Goal: Task Accomplishment & Management: Manage account settings

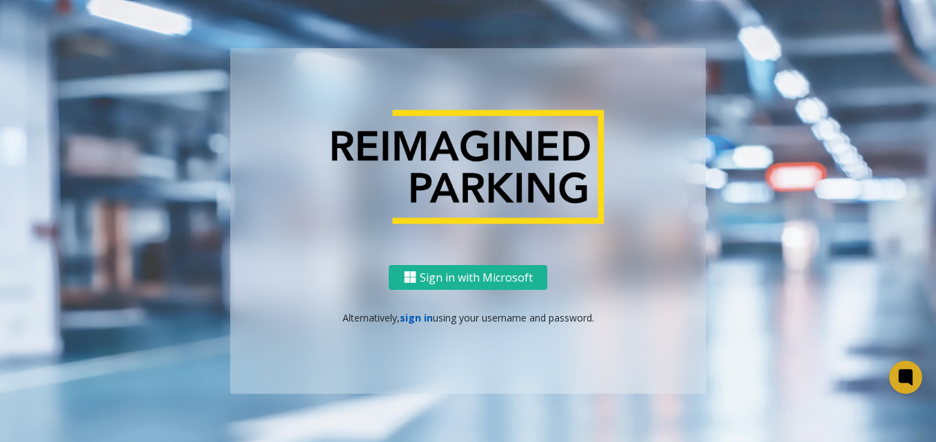
click at [412, 320] on link "sign in" at bounding box center [416, 318] width 33 height 13
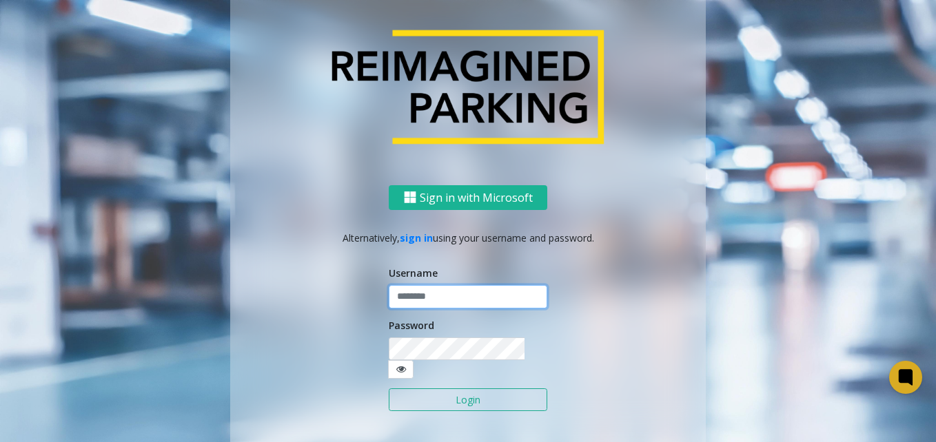
click at [429, 307] on input "text" at bounding box center [468, 296] width 159 height 23
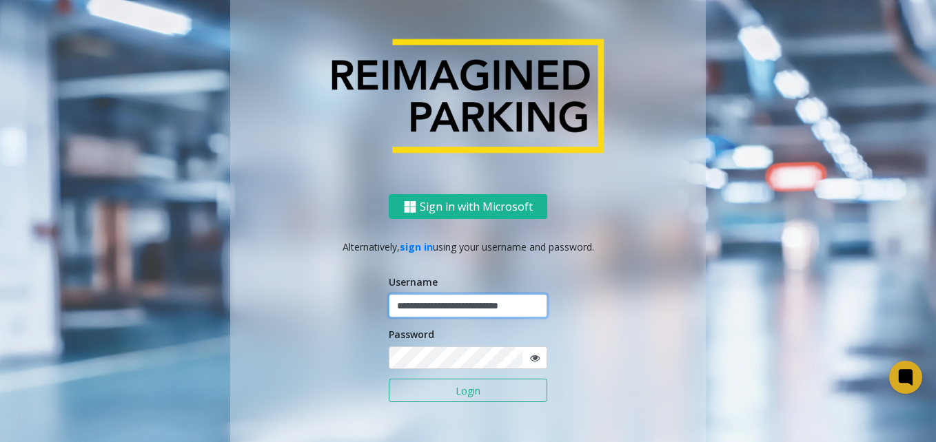
scroll to position [0, 10]
click at [471, 306] on input "**********" at bounding box center [468, 305] width 159 height 23
click at [476, 306] on input "**********" at bounding box center [468, 305] width 159 height 23
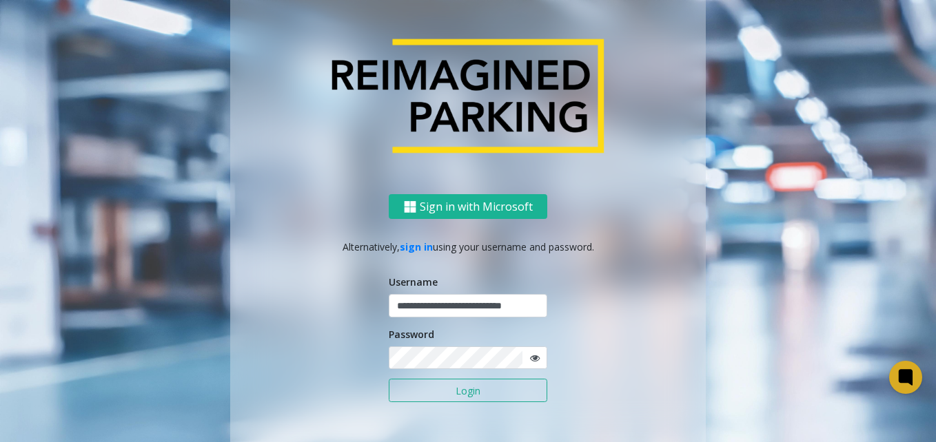
drag, startPoint x: 476, startPoint y: 306, endPoint x: 478, endPoint y: 327, distance: 20.8
click at [478, 327] on div "Password" at bounding box center [468, 348] width 159 height 43
click at [479, 307] on input "**********" at bounding box center [468, 305] width 159 height 23
click at [480, 307] on input "**********" at bounding box center [468, 305] width 159 height 23
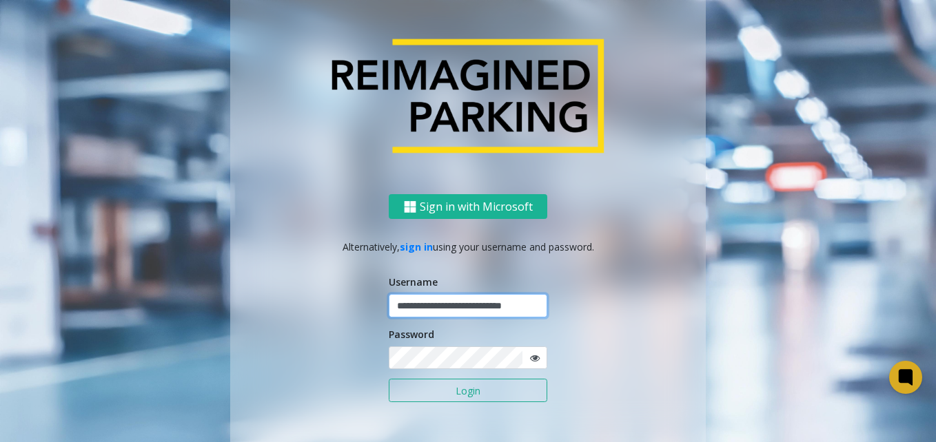
click at [484, 305] on input "**********" at bounding box center [468, 305] width 159 height 23
click at [456, 308] on input "**********" at bounding box center [468, 305] width 159 height 23
drag, startPoint x: 456, startPoint y: 308, endPoint x: 518, endPoint y: 307, distance: 62.0
click at [516, 307] on input "**********" at bounding box center [468, 305] width 159 height 23
drag, startPoint x: 518, startPoint y: 307, endPoint x: 509, endPoint y: 318, distance: 15.2
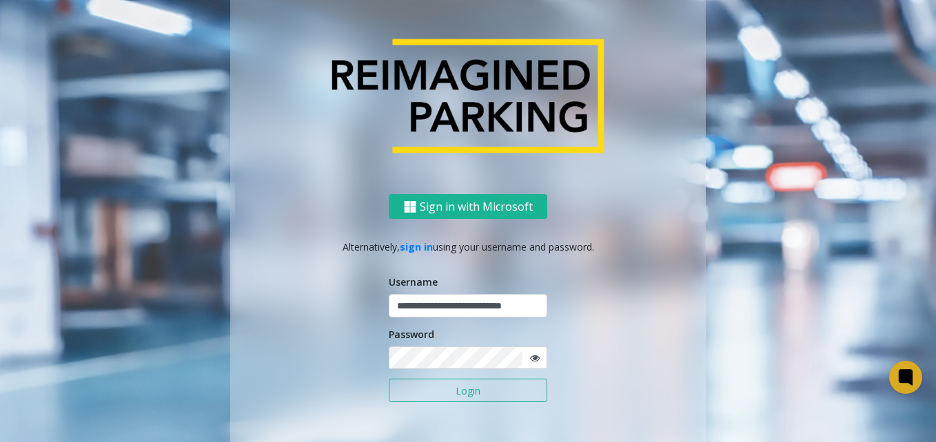
click at [509, 318] on form "**********" at bounding box center [468, 346] width 159 height 142
click at [521, 305] on input "**********" at bounding box center [468, 305] width 159 height 23
click at [535, 307] on input "**********" at bounding box center [468, 305] width 159 height 23
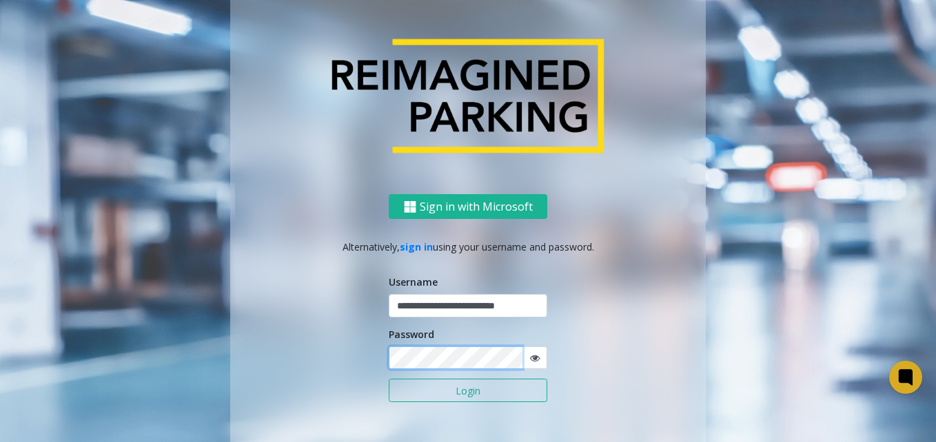
click at [389, 379] on button "Login" at bounding box center [468, 390] width 159 height 23
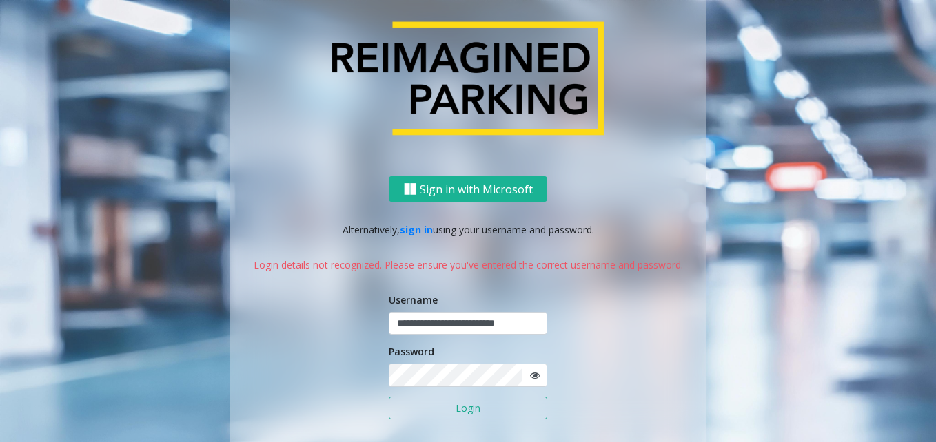
click at [530, 374] on icon at bounding box center [535, 376] width 10 height 10
click at [511, 322] on input "**********" at bounding box center [468, 323] width 159 height 23
click at [389, 397] on button "Login" at bounding box center [468, 408] width 159 height 23
type input "**********"
click at [520, 411] on button "Login" at bounding box center [468, 408] width 159 height 23
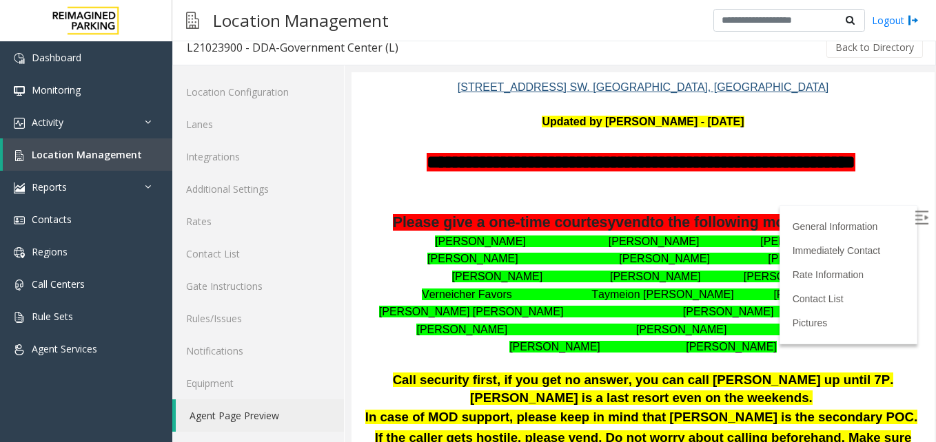
scroll to position [207, 0]
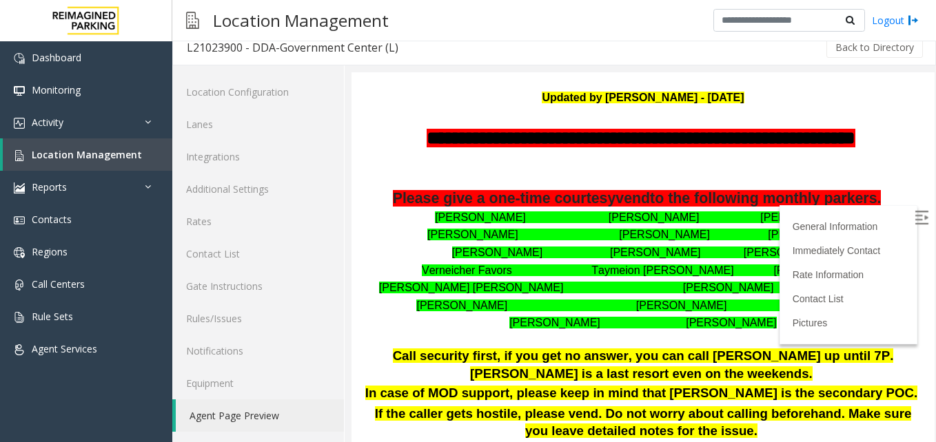
click at [385, 262] on p "Verneicher Favors Taymeion Parker Conredge Lewis" at bounding box center [643, 271] width 562 height 18
click at [915, 212] on img at bounding box center [922, 218] width 14 height 14
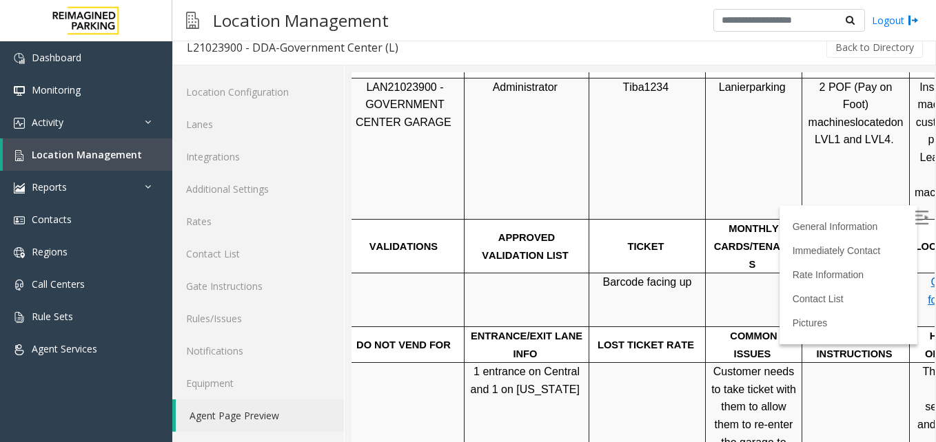
scroll to position [827, 200]
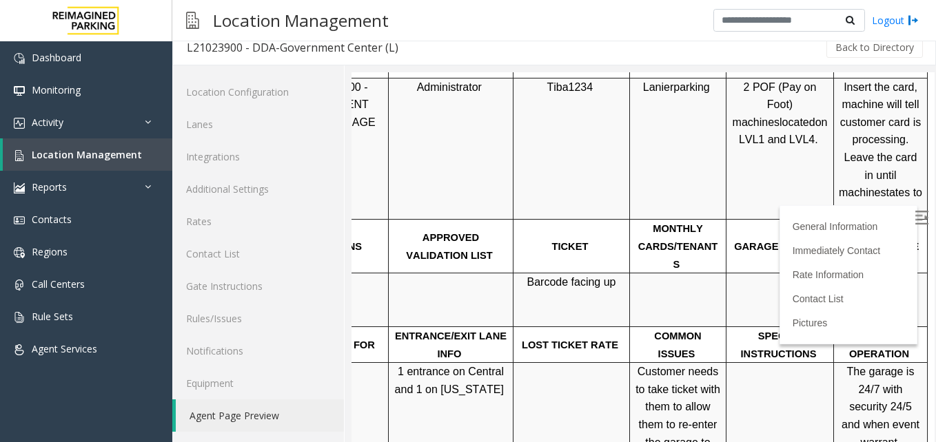
drag, startPoint x: 795, startPoint y: 263, endPoint x: 923, endPoint y: 263, distance: 128.2
click at [863, 274] on p "Click Here for the local time" at bounding box center [880, 300] width 83 height 53
click at [863, 276] on span "Click Here for the local time" at bounding box center [880, 299] width 57 height 47
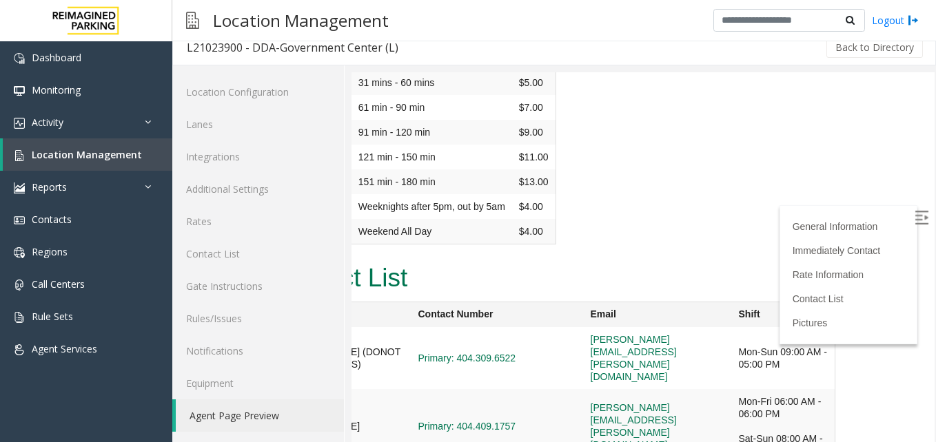
scroll to position [2647, 0]
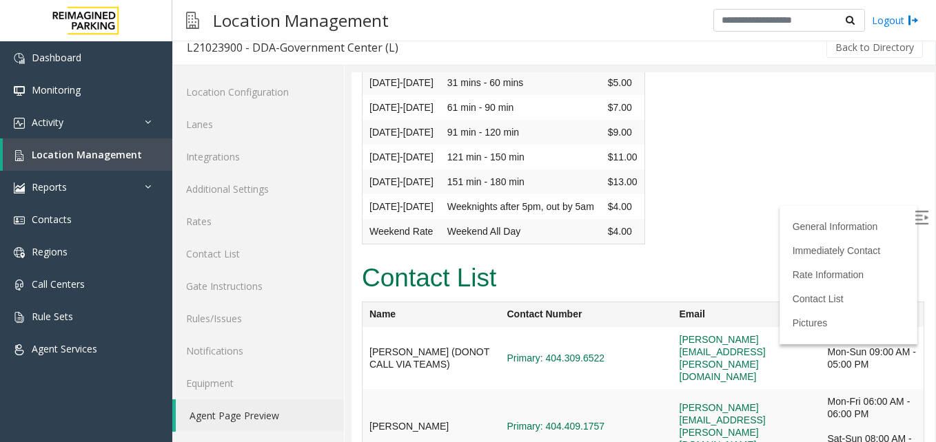
drag, startPoint x: 751, startPoint y: 176, endPoint x: 640, endPoint y: 300, distance: 165.5
click at [120, 130] on link "Activity" at bounding box center [86, 122] width 172 height 32
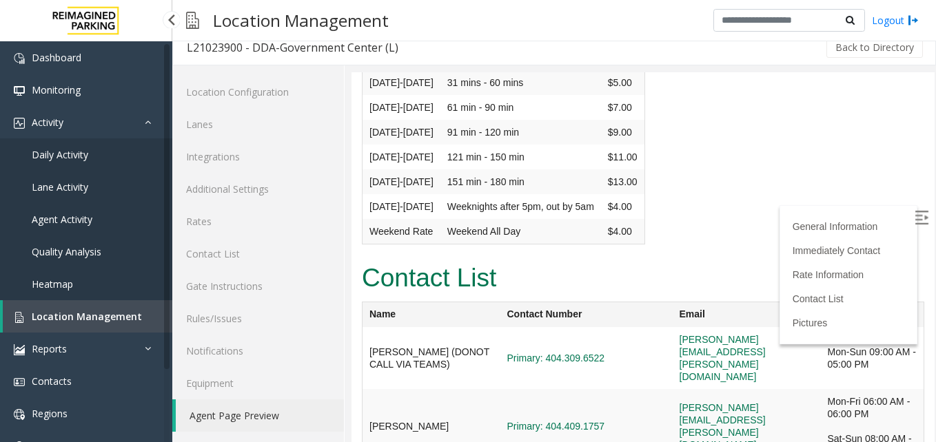
click at [87, 226] on link "Agent Activity" at bounding box center [86, 219] width 172 height 32
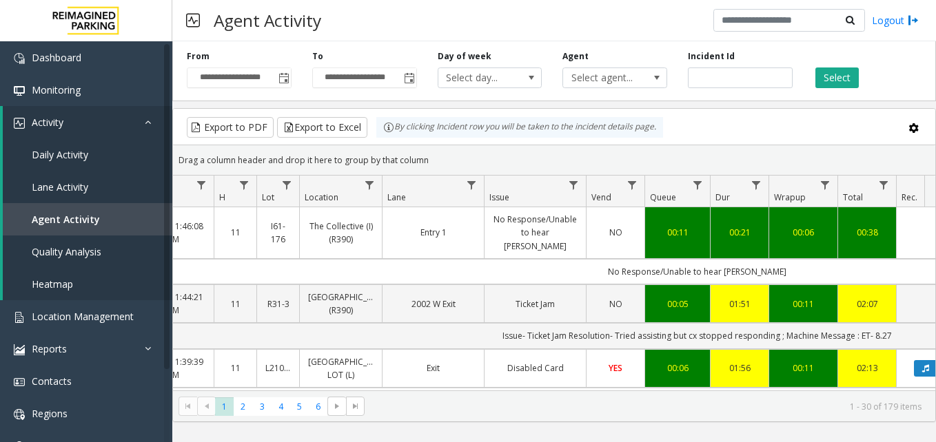
scroll to position [0, 203]
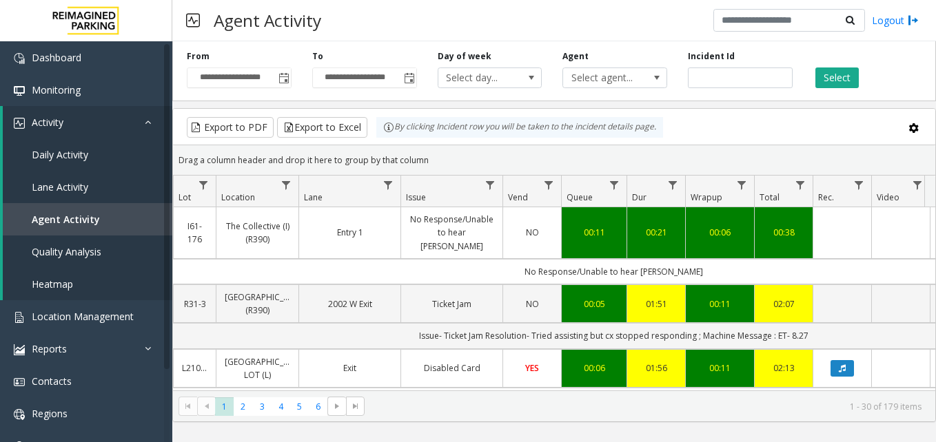
drag, startPoint x: 636, startPoint y: 253, endPoint x: 687, endPoint y: 256, distance: 51.1
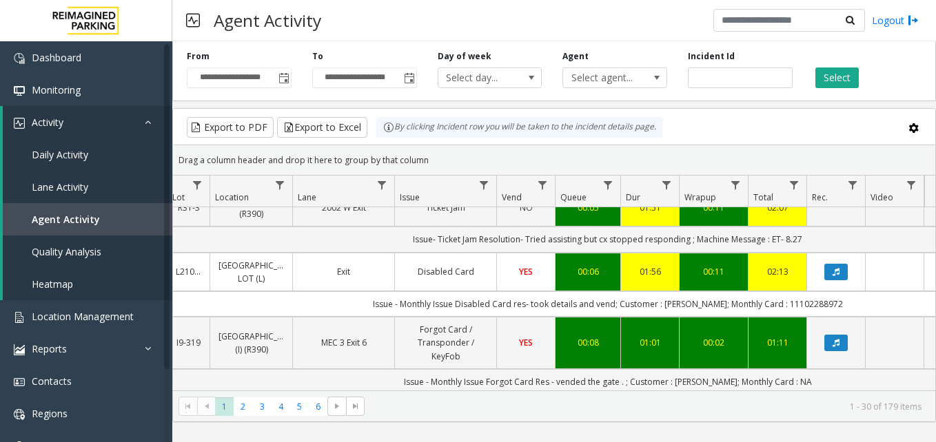
scroll to position [138, 209]
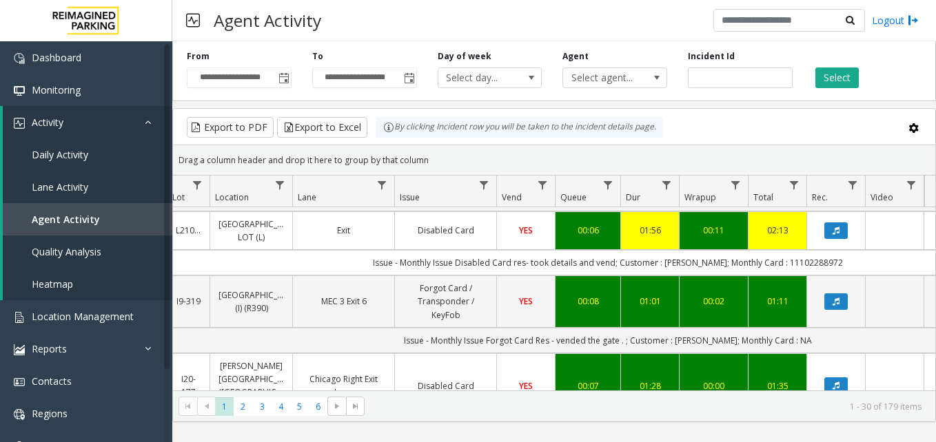
click at [614, 63] on div "Agent Select agent..." at bounding box center [614, 69] width 125 height 38
click at [614, 75] on span "Select agent..." at bounding box center [604, 77] width 83 height 19
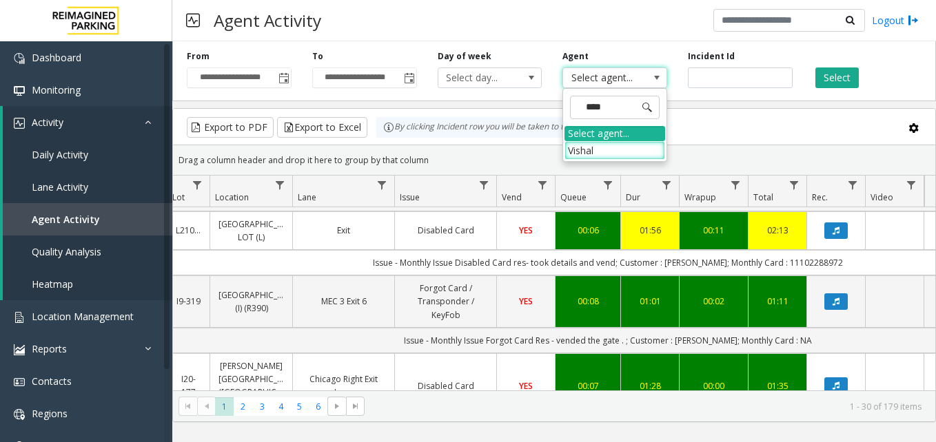
type input "*****"
click at [605, 148] on li "Vishal" at bounding box center [614, 150] width 101 height 19
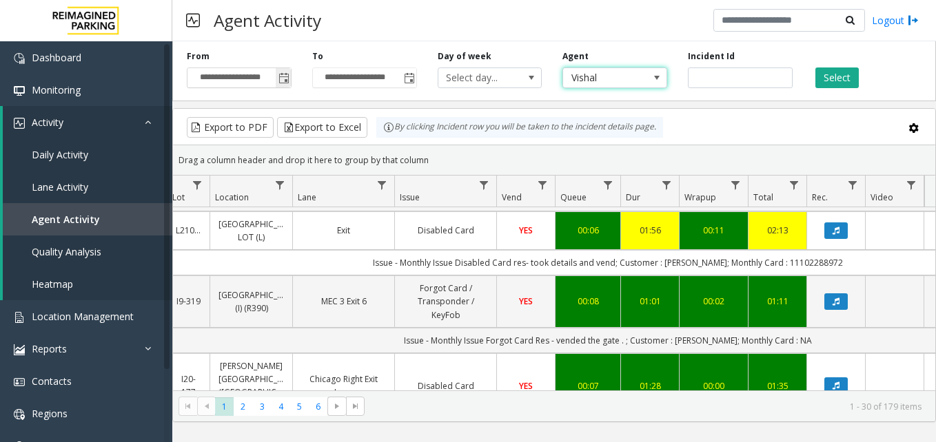
click at [278, 79] on span "Toggle popup" at bounding box center [283, 78] width 11 height 11
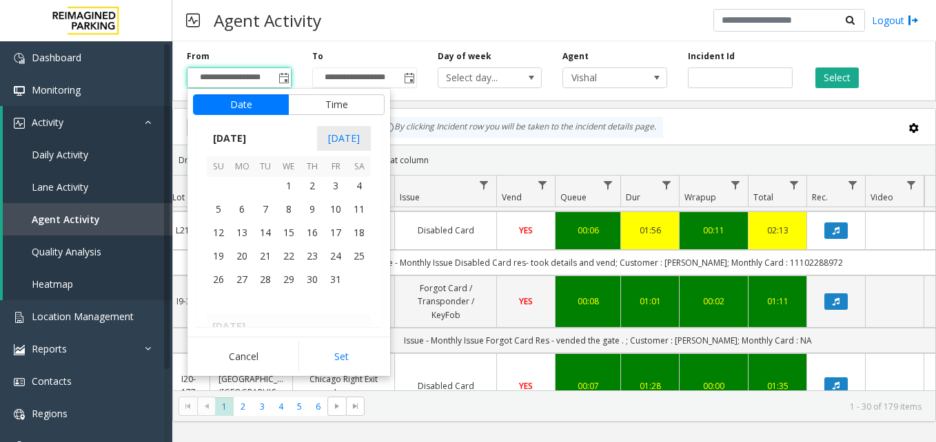
scroll to position [245986, 0]
click at [287, 262] on span "1" at bounding box center [288, 254] width 23 height 23
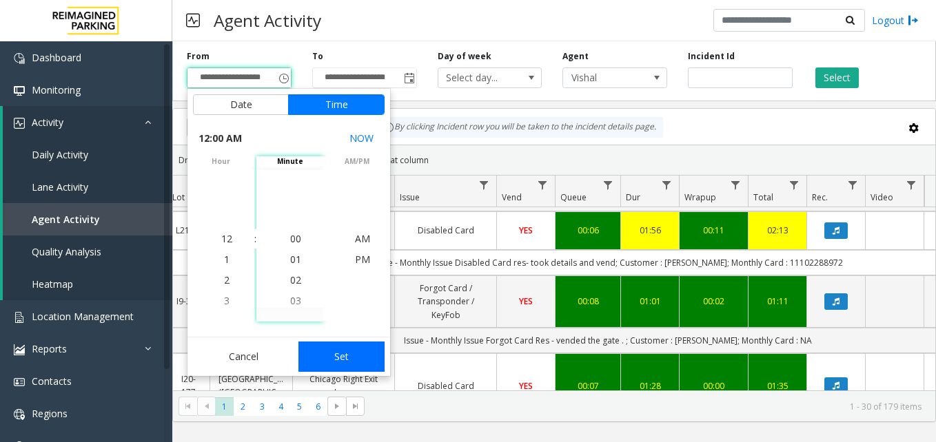
click at [322, 350] on button "Set" at bounding box center [341, 357] width 87 height 30
type input "**********"
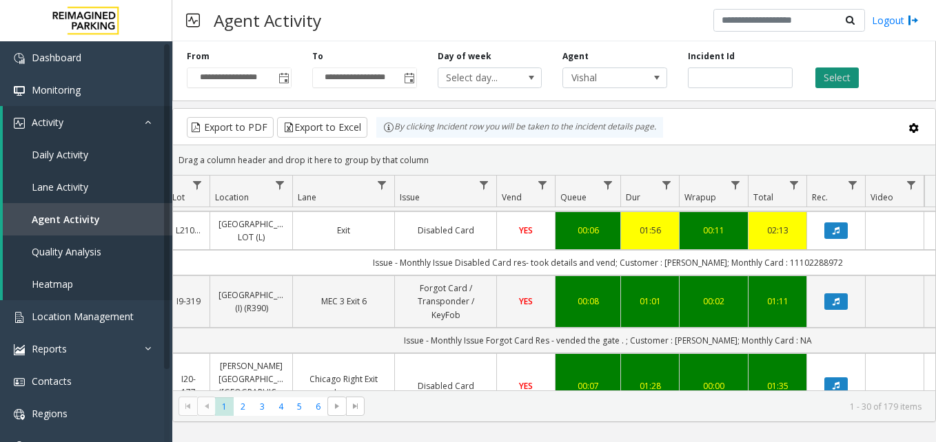
click at [826, 80] on button "Select" at bounding box center [836, 78] width 43 height 21
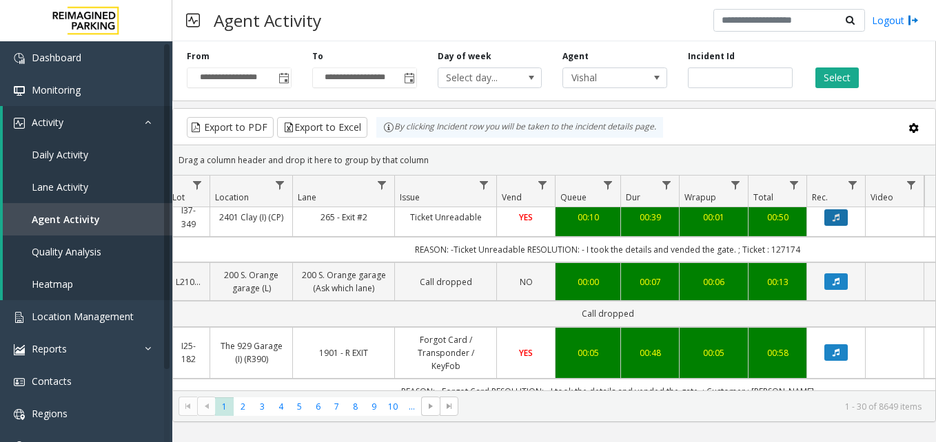
click at [844, 218] on button "Data table" at bounding box center [835, 218] width 23 height 17
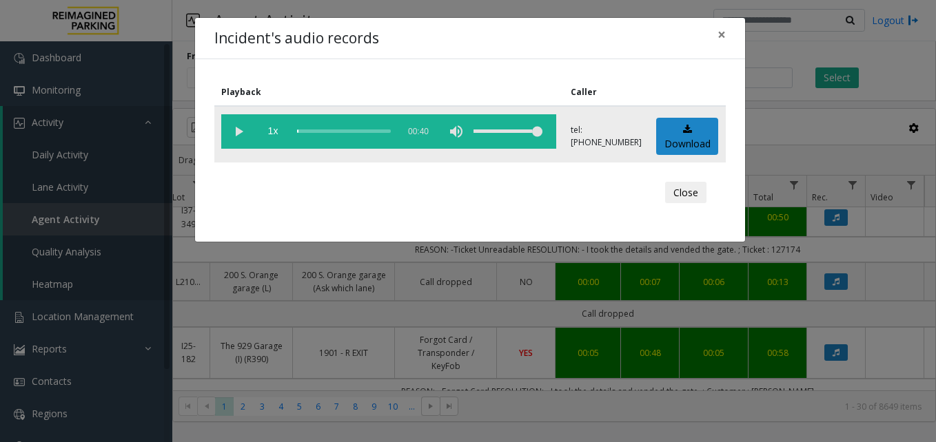
click at [241, 130] on vg-play-pause at bounding box center [238, 131] width 34 height 34
click at [236, 133] on vg-play-pause at bounding box center [238, 131] width 34 height 34
click at [241, 133] on vg-play-pause at bounding box center [238, 131] width 34 height 34
click at [296, 132] on vg-controls "1x 00:40" at bounding box center [388, 131] width 335 height 34
drag, startPoint x: 358, startPoint y: 128, endPoint x: 255, endPoint y: 138, distance: 103.8
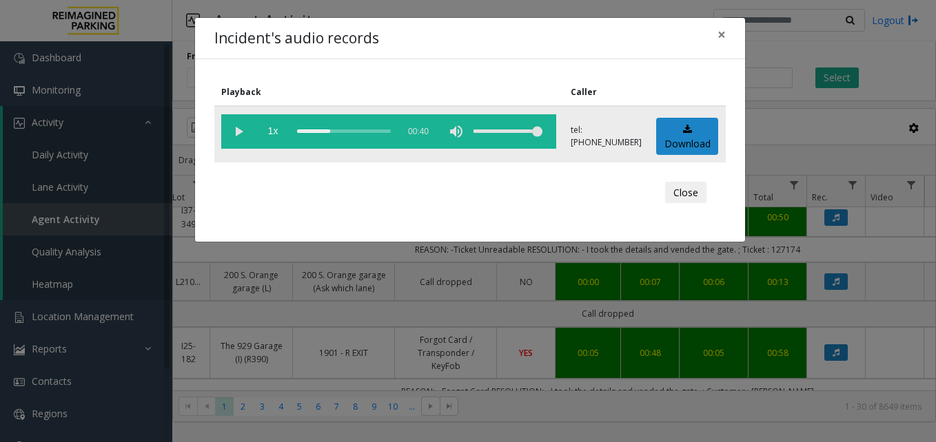
click at [255, 138] on vg-controls "1x 00:40" at bounding box center [388, 131] width 335 height 34
click at [298, 130] on div "scrub bar" at bounding box center [344, 131] width 94 height 34
click at [226, 136] on vg-play-pause at bounding box center [238, 131] width 34 height 34
click at [239, 132] on vg-play-pause at bounding box center [238, 131] width 34 height 34
click at [236, 135] on vg-play-pause at bounding box center [238, 131] width 34 height 34
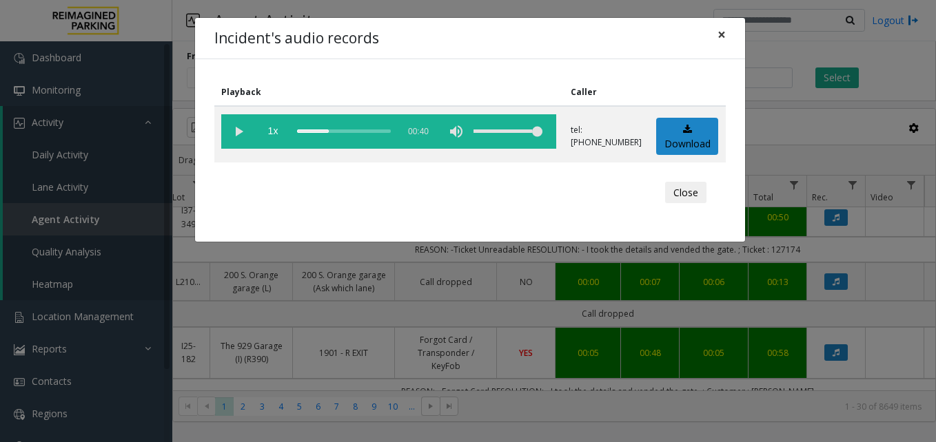
click at [723, 34] on span "×" at bounding box center [721, 34] width 8 height 19
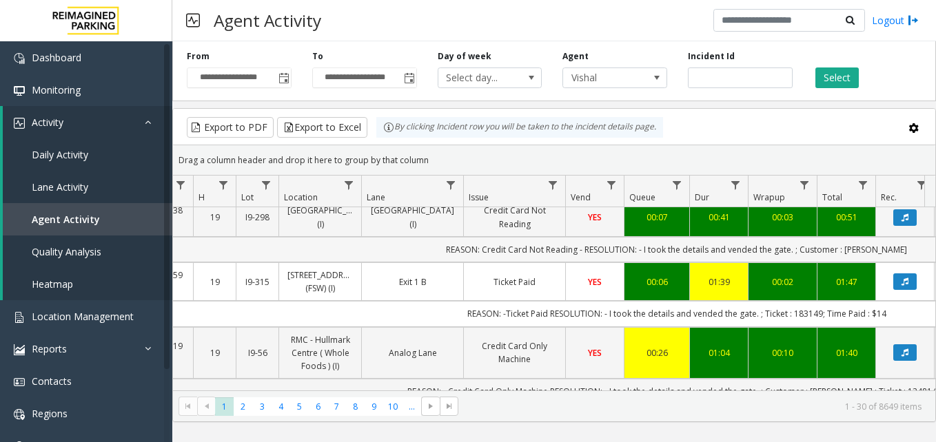
scroll to position [0, 32]
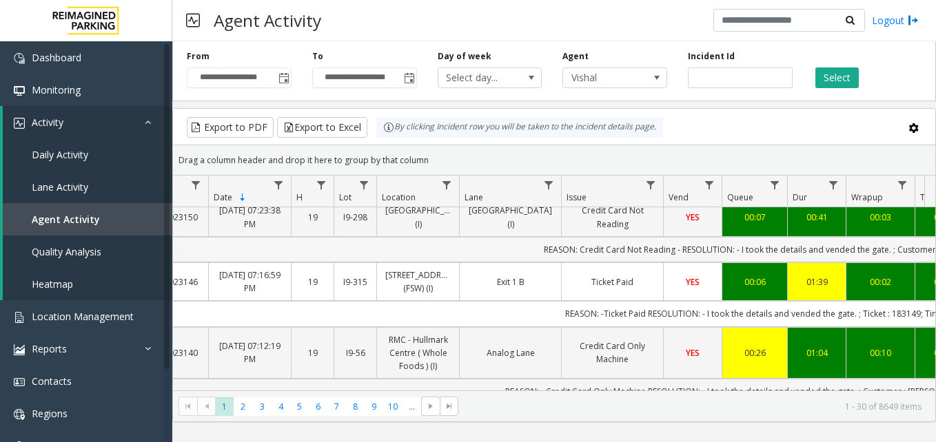
drag, startPoint x: 570, startPoint y: 260, endPoint x: 511, endPoint y: 261, distance: 59.3
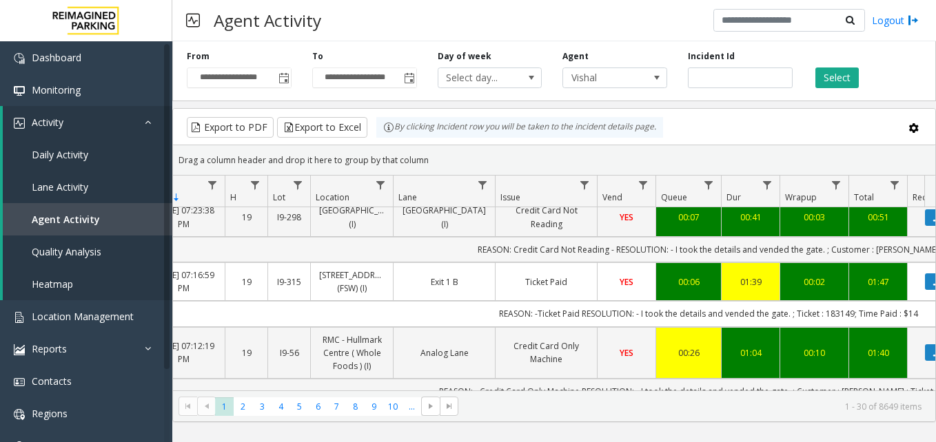
scroll to position [0, 199]
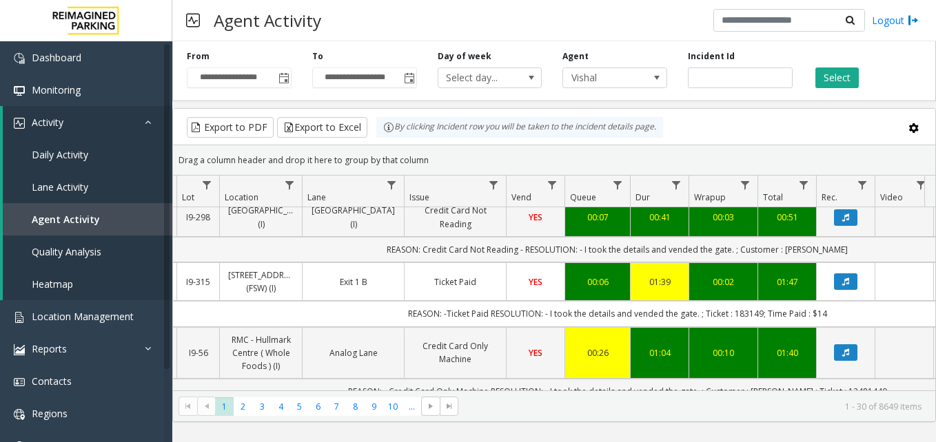
drag, startPoint x: 511, startPoint y: 261, endPoint x: 577, endPoint y: 262, distance: 66.2
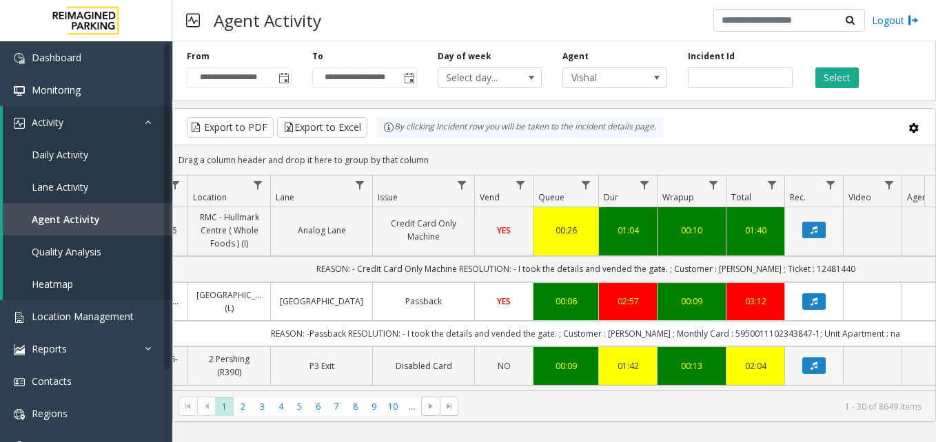
scroll to position [482, 231]
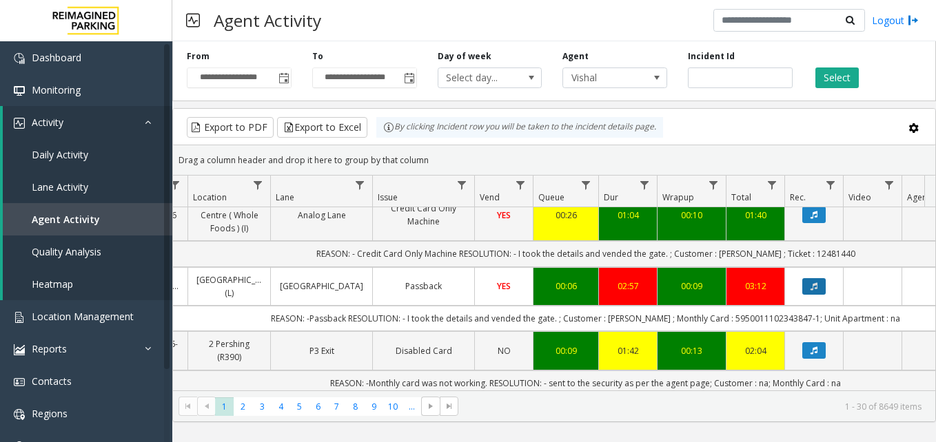
click at [815, 284] on icon "Data table" at bounding box center [814, 287] width 7 height 8
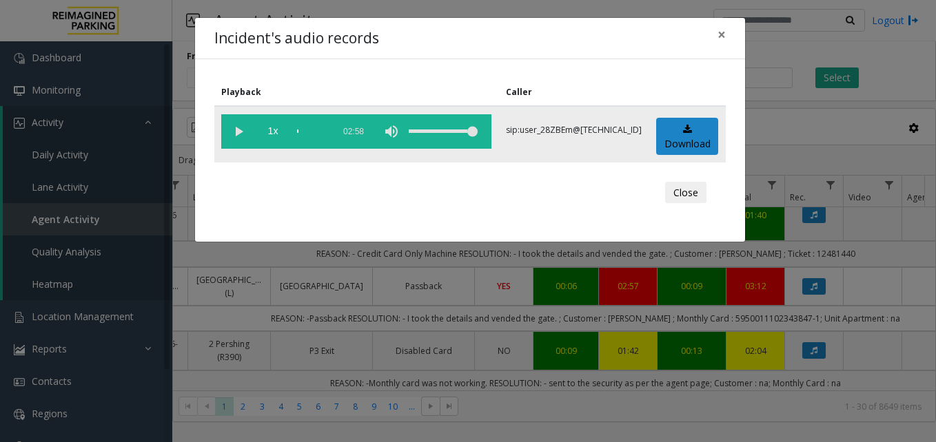
click at [230, 131] on vg-play-pause at bounding box center [238, 131] width 34 height 34
click at [723, 34] on span "×" at bounding box center [721, 34] width 8 height 19
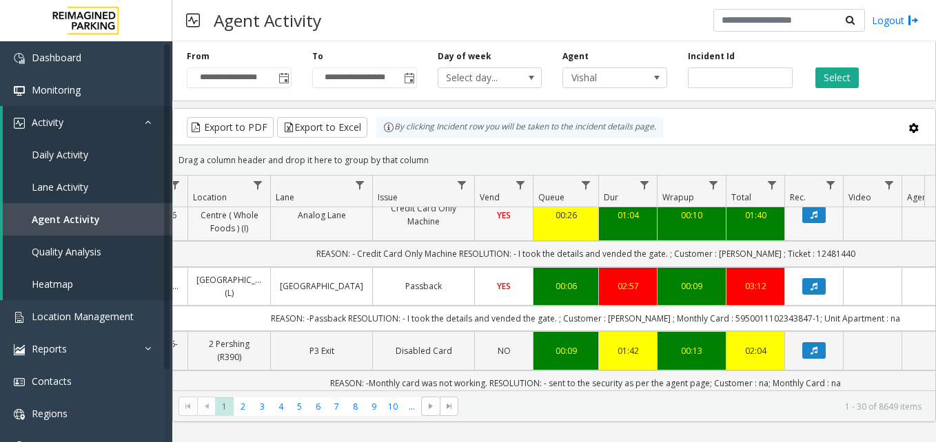
scroll to position [551, 231]
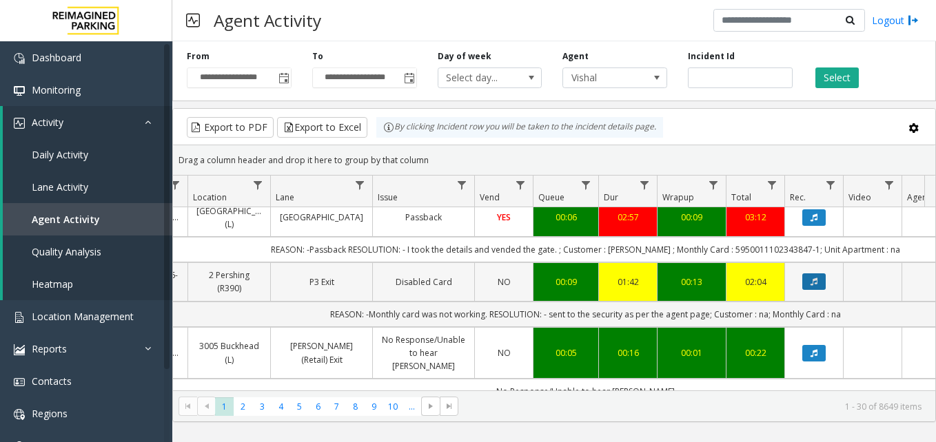
click at [813, 289] on button "Data table" at bounding box center [813, 282] width 23 height 17
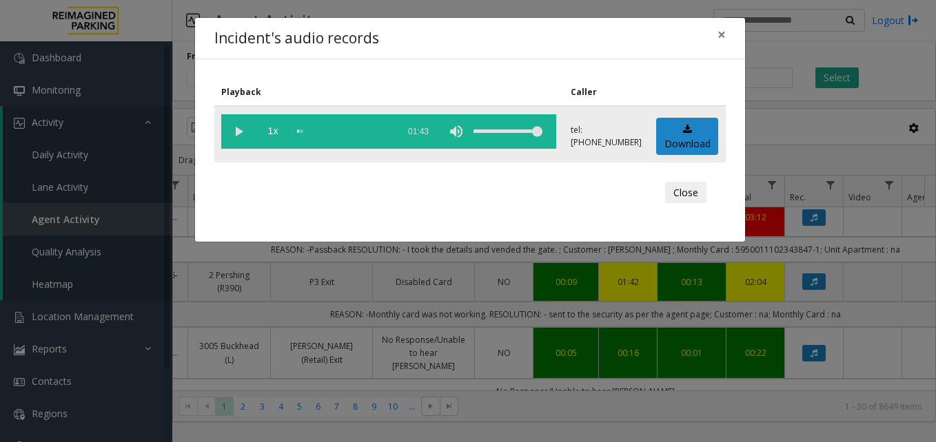
click at [238, 136] on vg-play-pause at bounding box center [238, 131] width 34 height 34
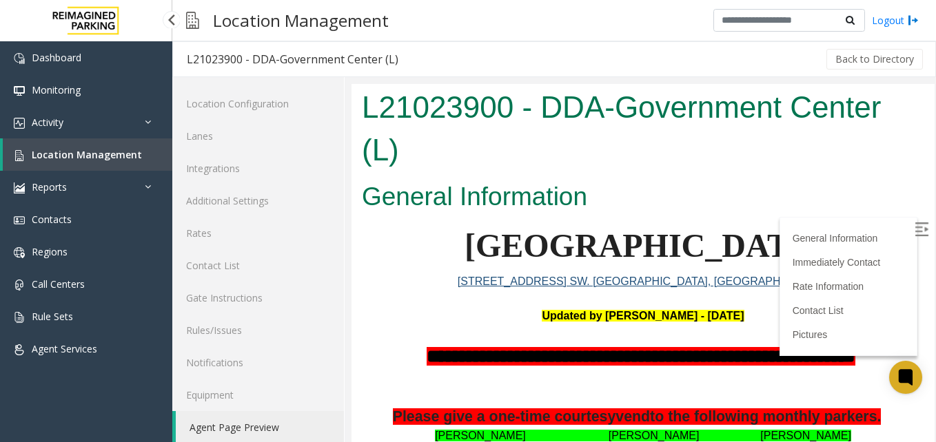
click at [85, 149] on span "Location Management" at bounding box center [87, 154] width 110 height 13
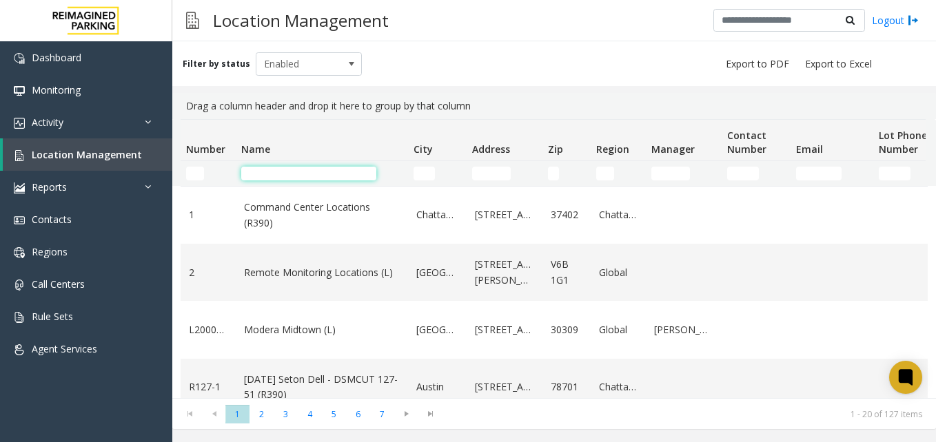
click at [258, 174] on input "Name Filter" at bounding box center [308, 174] width 135 height 14
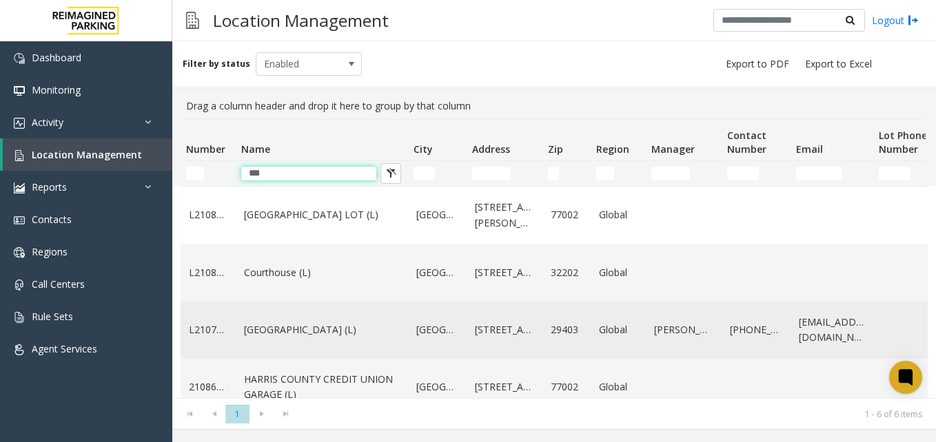
type input "***"
click at [283, 331] on link "[GEOGRAPHIC_DATA] (L)" at bounding box center [322, 330] width 156 height 15
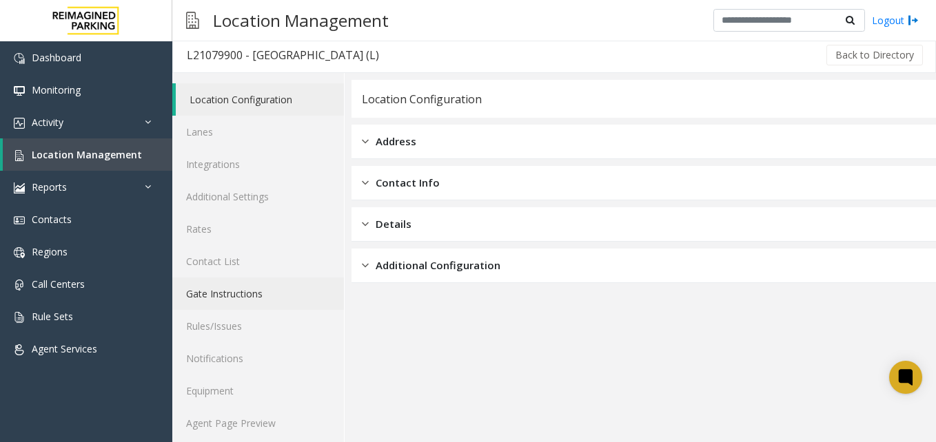
scroll to position [12, 0]
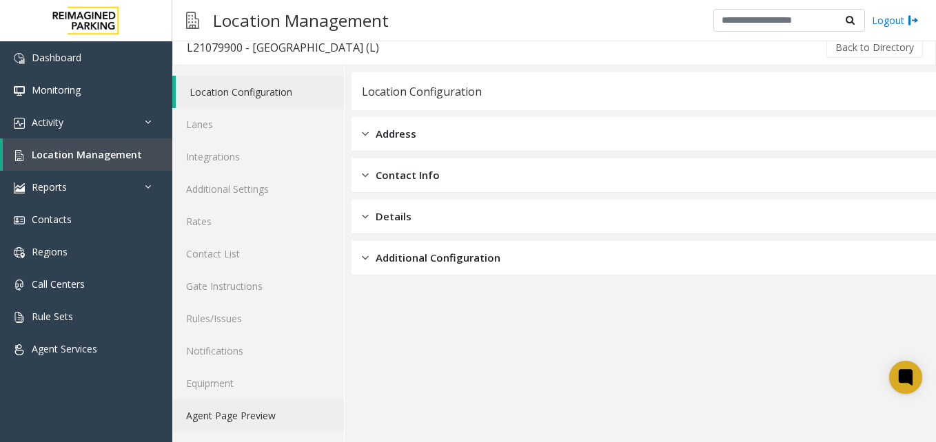
click at [219, 414] on link "Agent Page Preview" at bounding box center [258, 416] width 172 height 32
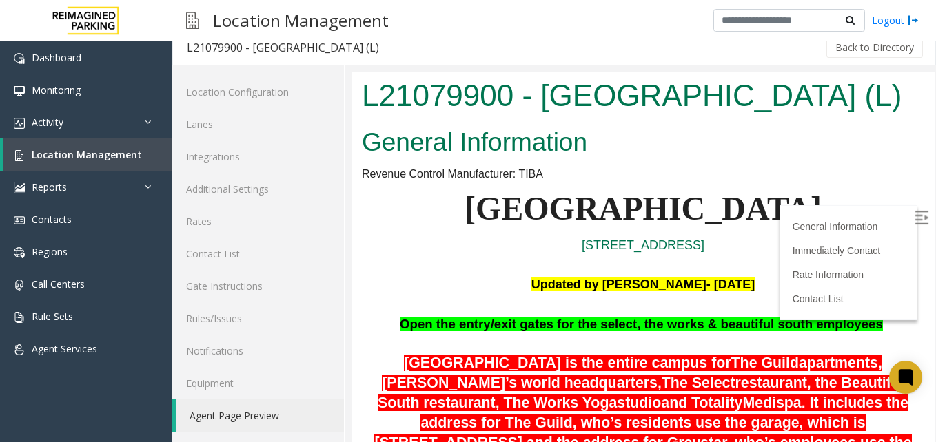
click at [915, 221] on img at bounding box center [922, 218] width 14 height 14
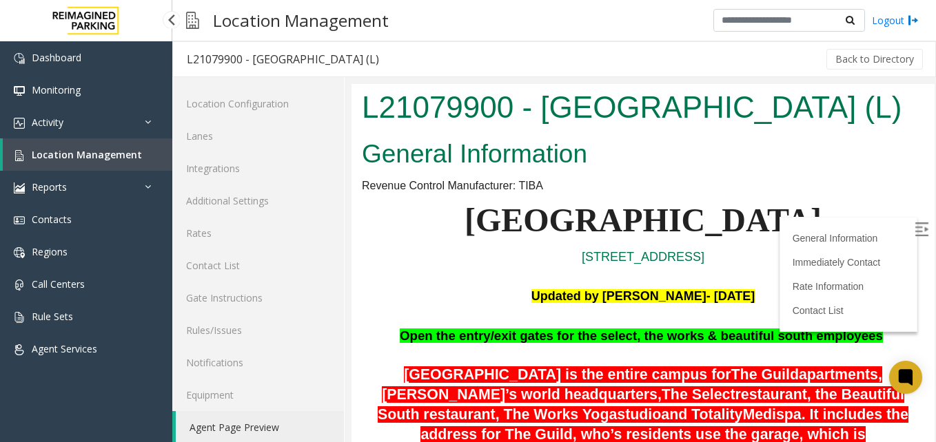
click at [126, 167] on link "Location Management" at bounding box center [88, 155] width 170 height 32
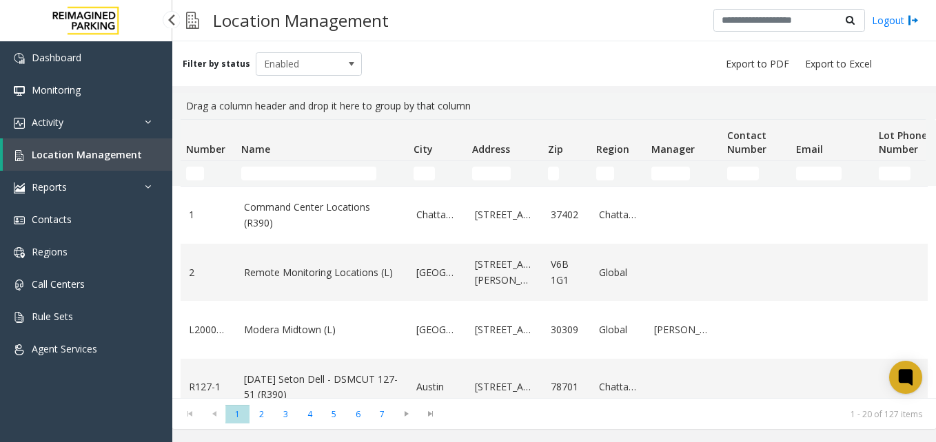
click at [130, 154] on span "Location Management" at bounding box center [87, 154] width 110 height 13
click at [295, 169] on input "Name Filter" at bounding box center [308, 174] width 135 height 14
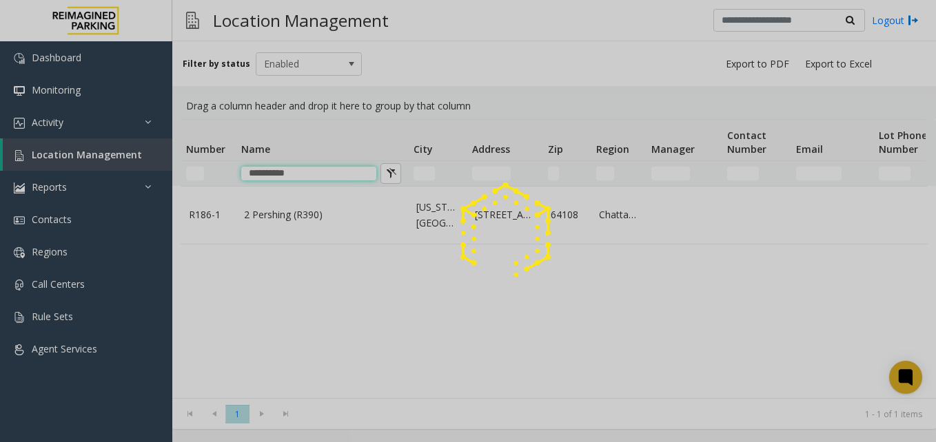
type input "**********"
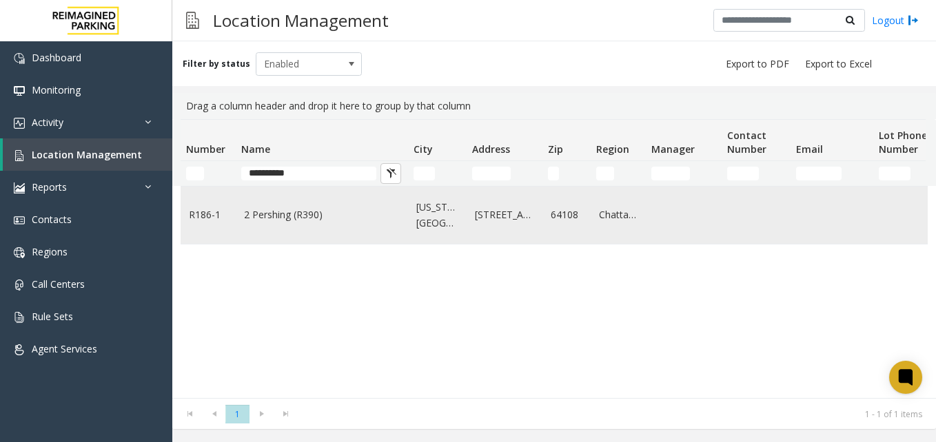
click at [323, 212] on link "2 Pershing (R390)" at bounding box center [322, 214] width 156 height 15
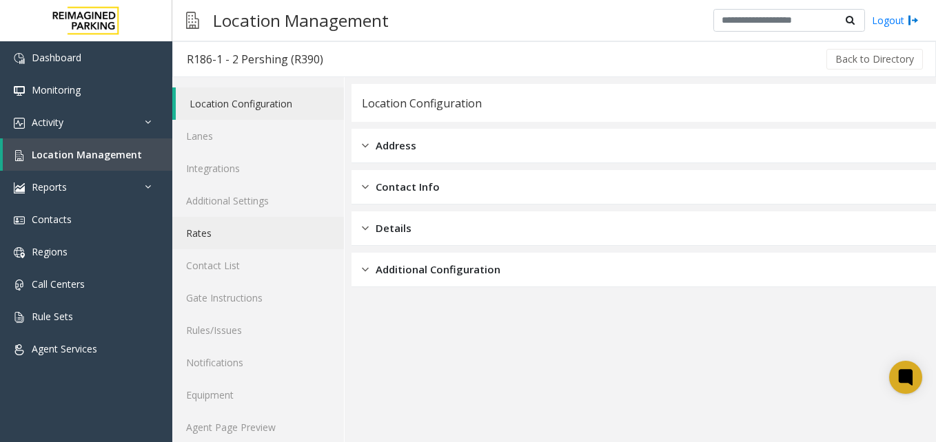
click at [256, 241] on link "Rates" at bounding box center [258, 233] width 172 height 32
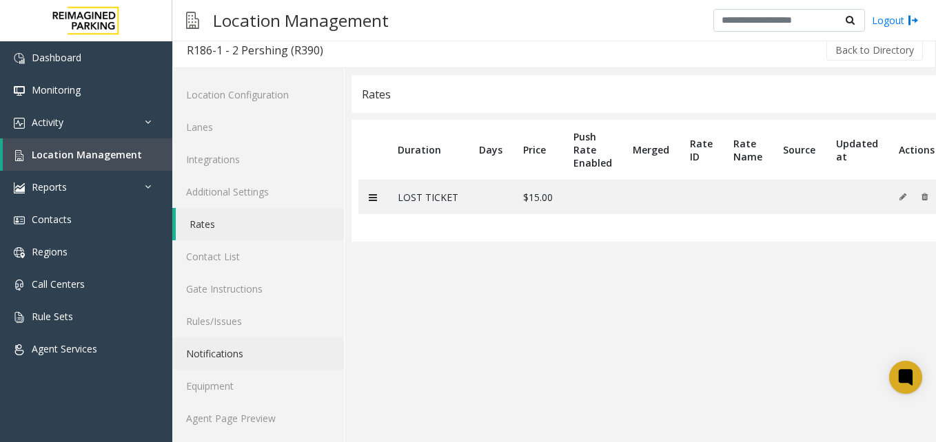
scroll to position [12, 0]
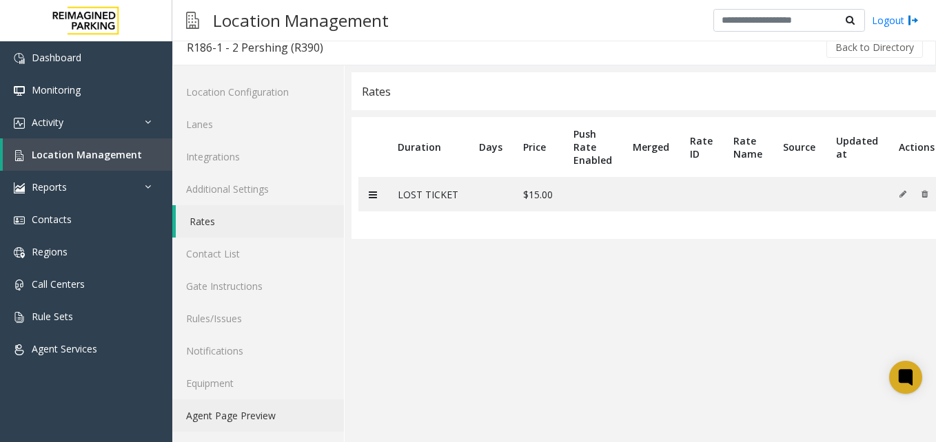
click at [215, 407] on link "Agent Page Preview" at bounding box center [258, 416] width 172 height 32
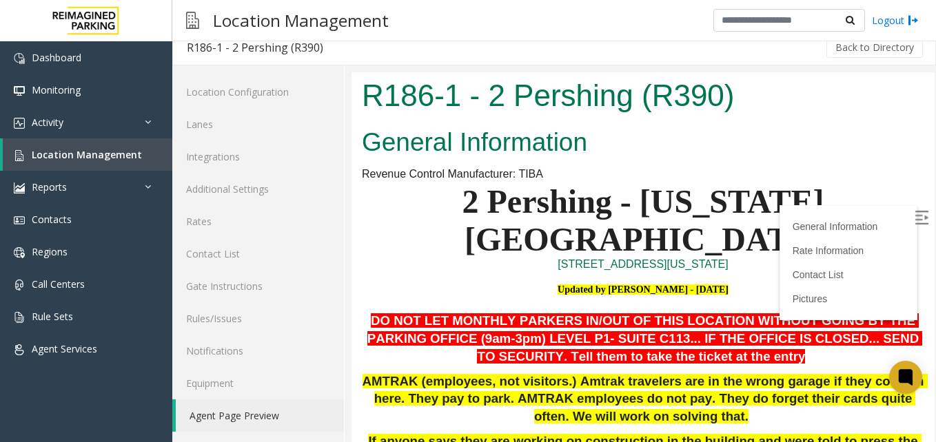
click at [915, 225] on img at bounding box center [922, 218] width 14 height 14
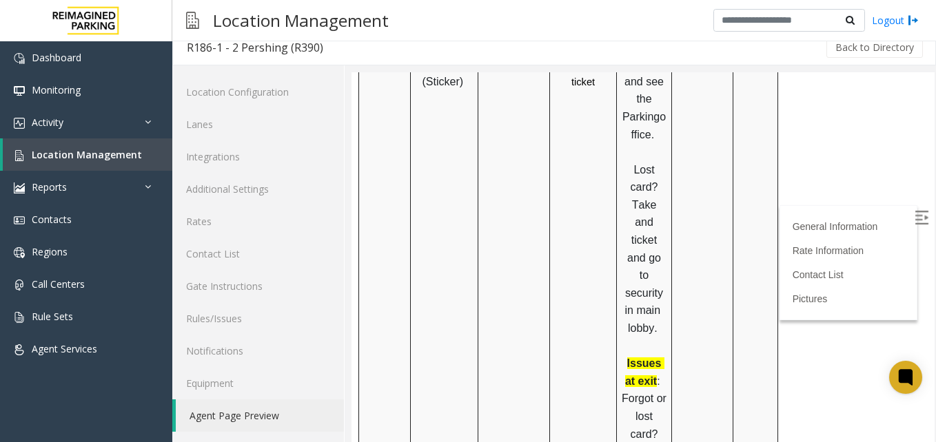
scroll to position [105, 0]
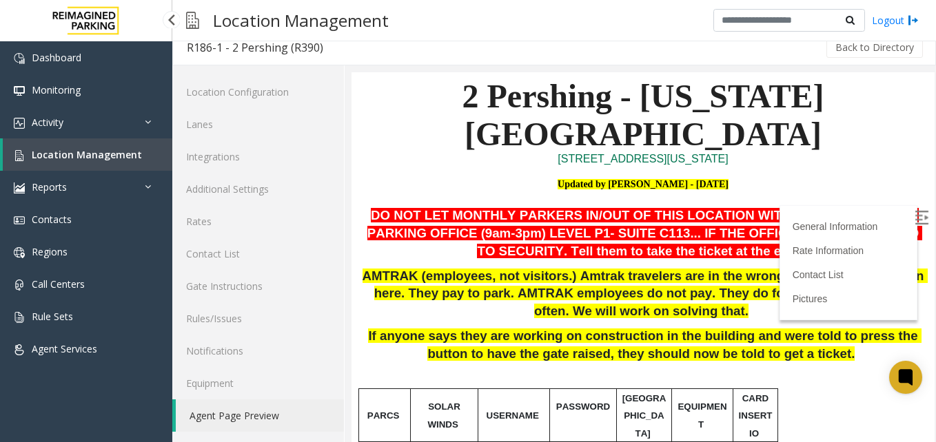
click at [125, 159] on span "Location Management" at bounding box center [87, 154] width 110 height 13
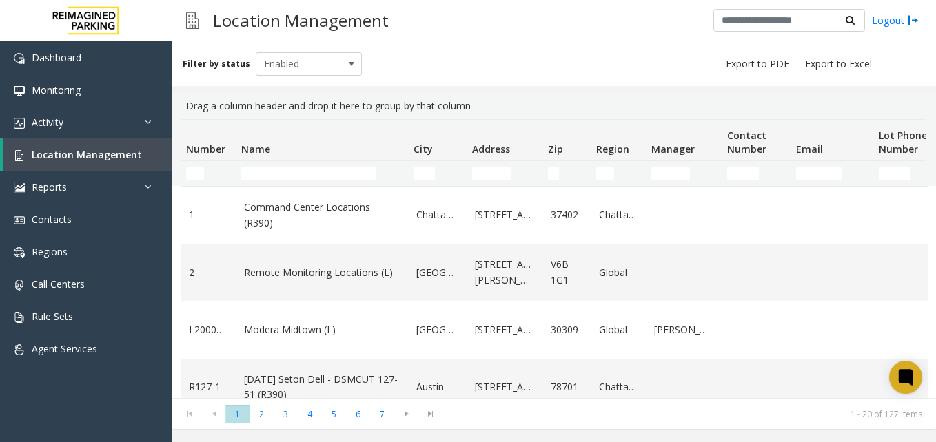
click at [285, 181] on td "Name Filter" at bounding box center [322, 173] width 172 height 25
click at [281, 176] on input "Name Filter" at bounding box center [308, 174] width 135 height 14
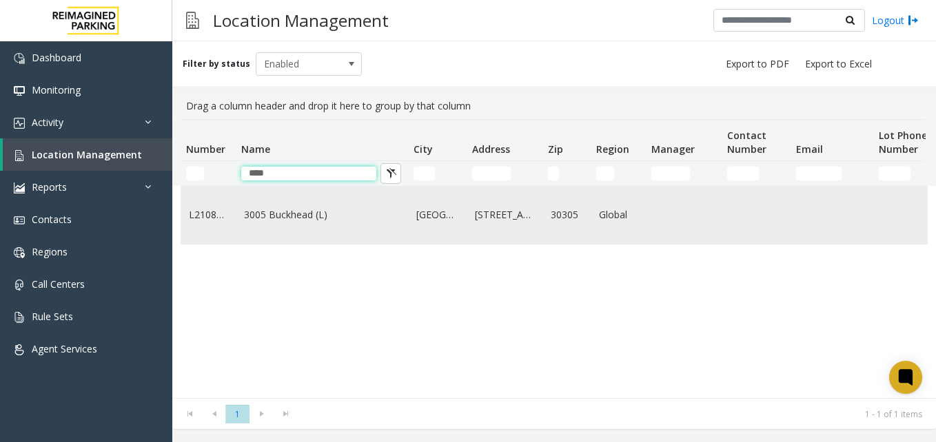
type input "****"
click at [285, 223] on link "3005 Buckhead (L)" at bounding box center [322, 214] width 156 height 15
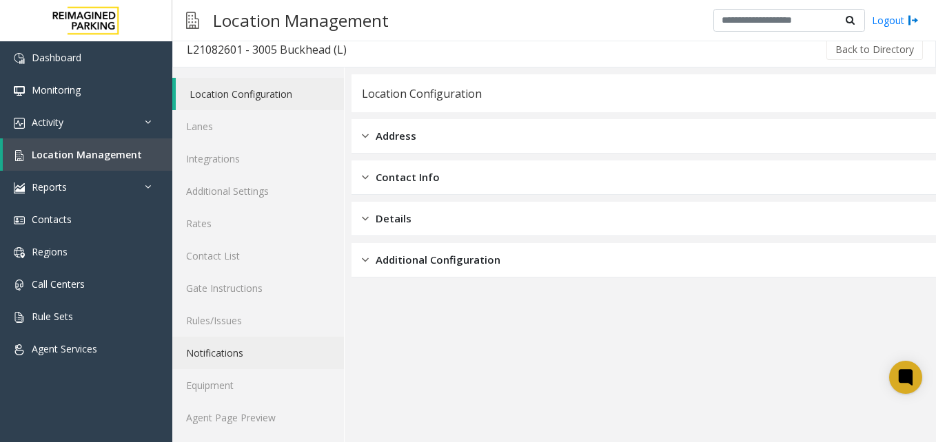
scroll to position [12, 0]
click at [207, 412] on link "Agent Page Preview" at bounding box center [258, 416] width 172 height 32
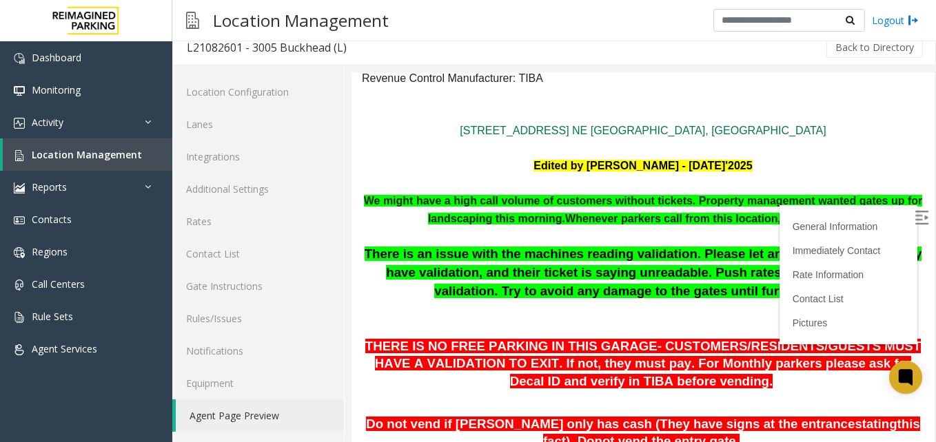
scroll to position [95, 0]
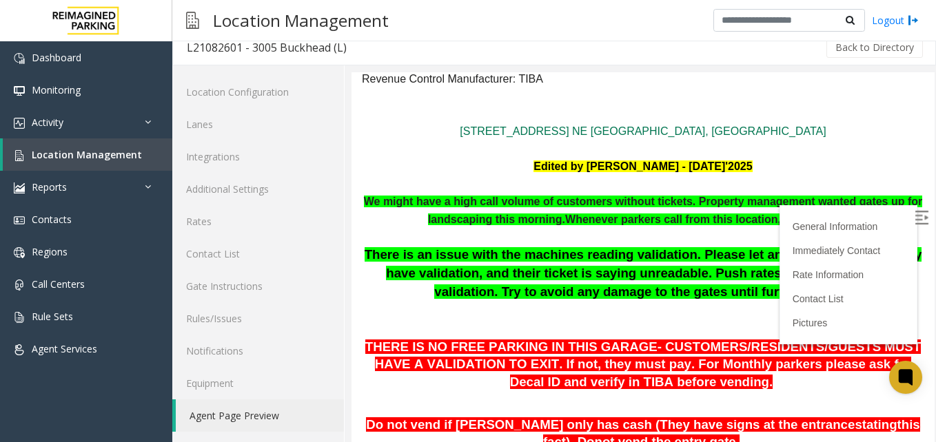
click at [913, 211] on label at bounding box center [923, 220] width 21 height 21
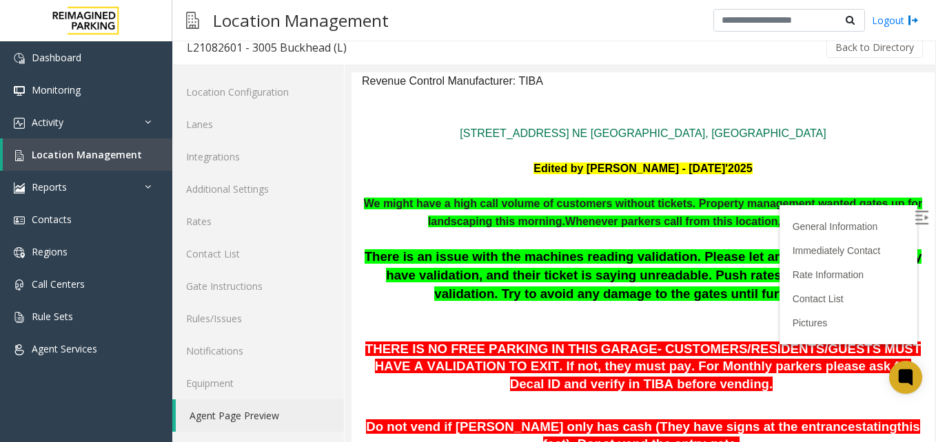
scroll to position [650, 0]
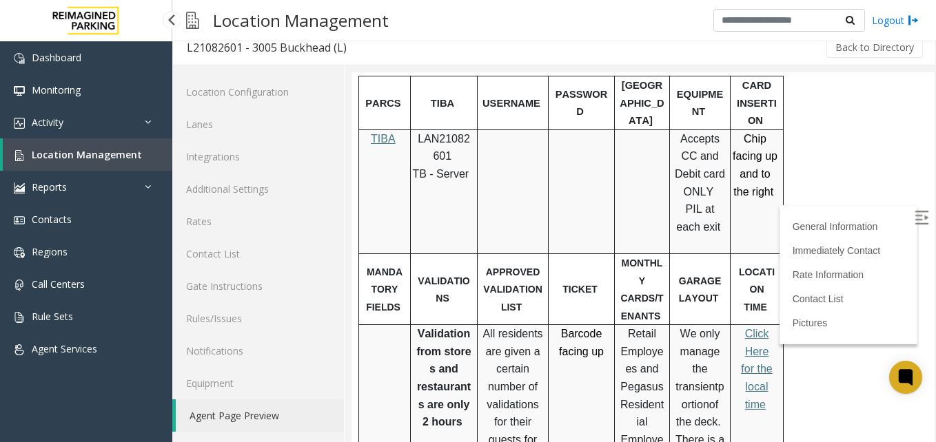
click at [99, 159] on span "Location Management" at bounding box center [87, 154] width 110 height 13
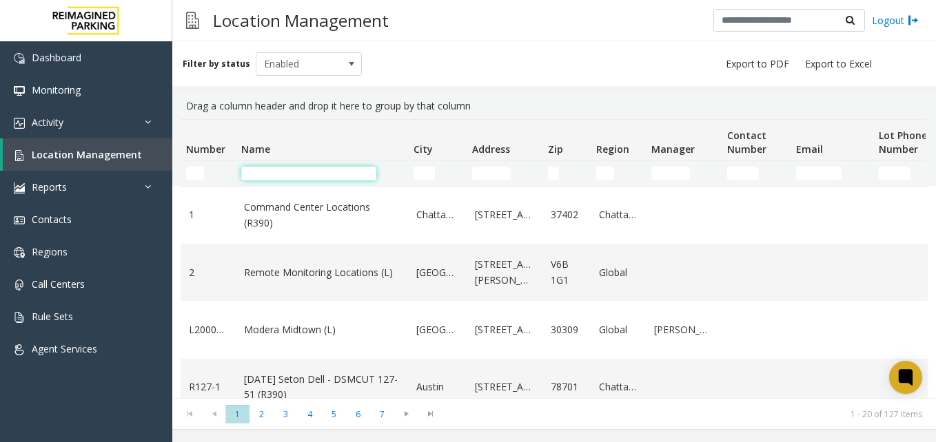
click at [283, 176] on input "Name Filter" at bounding box center [308, 174] width 135 height 14
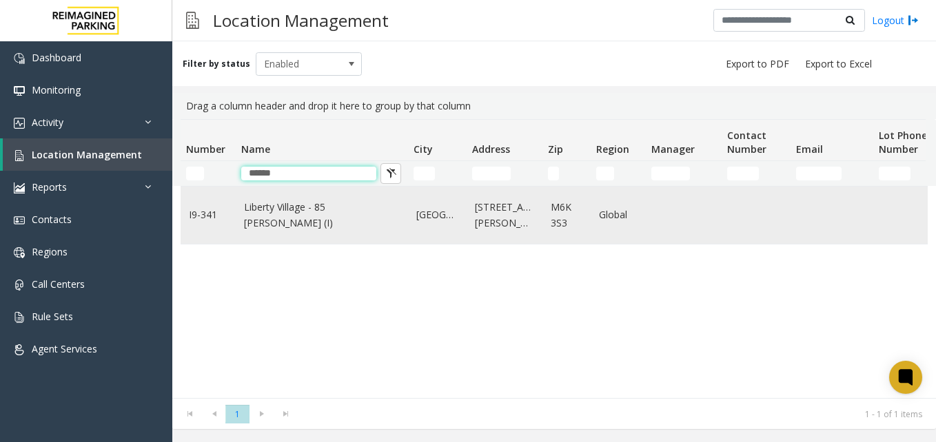
type input "******"
click at [301, 218] on link "Liberty Village - 85 [PERSON_NAME] (I)" at bounding box center [322, 215] width 156 height 31
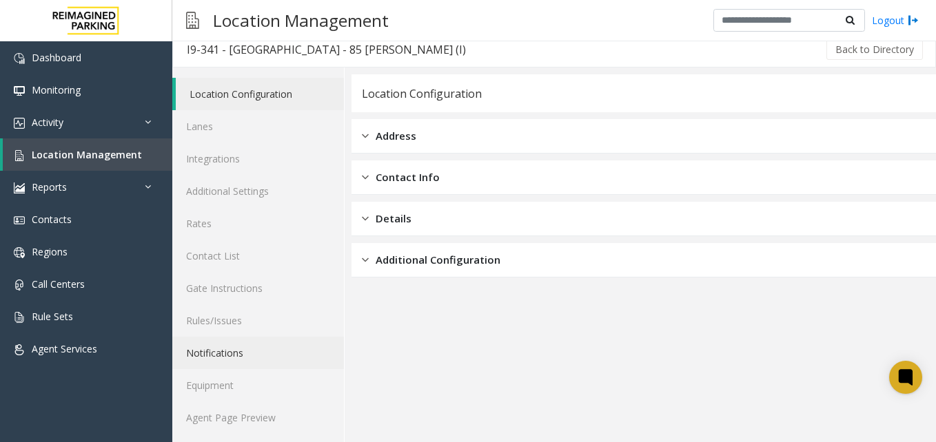
scroll to position [12, 0]
click at [256, 427] on link "Agent Page Preview" at bounding box center [258, 416] width 172 height 32
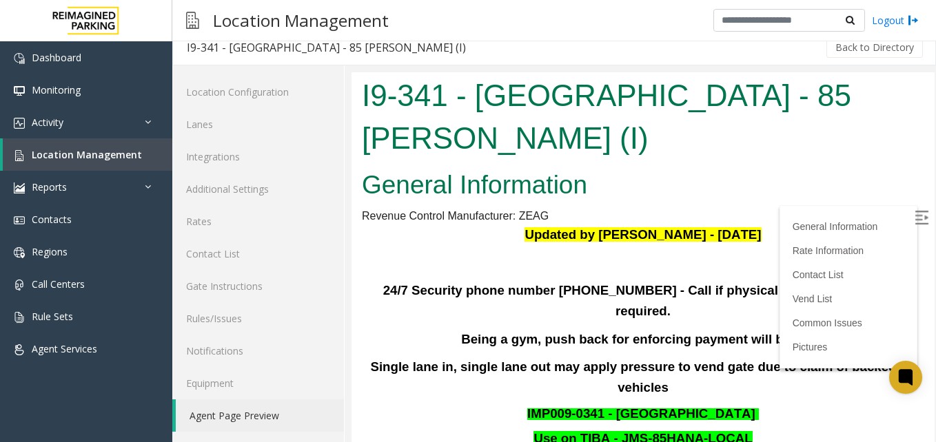
scroll to position [1443, 0]
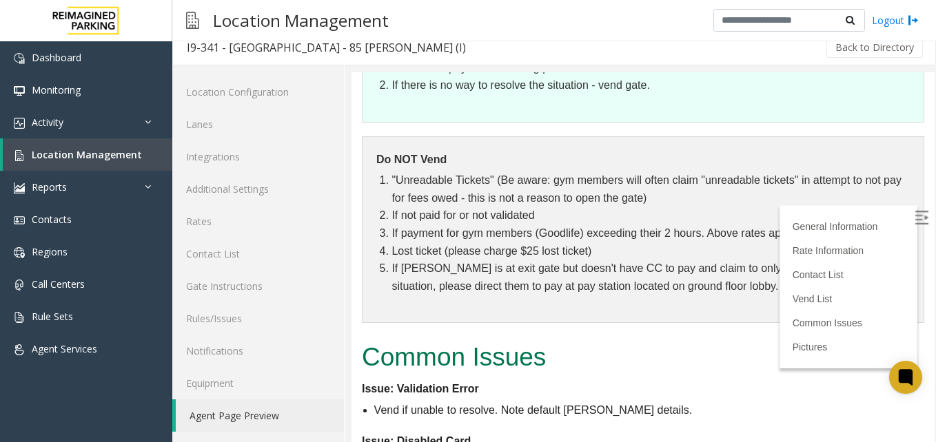
click at [913, 225] on label at bounding box center [923, 220] width 21 height 21
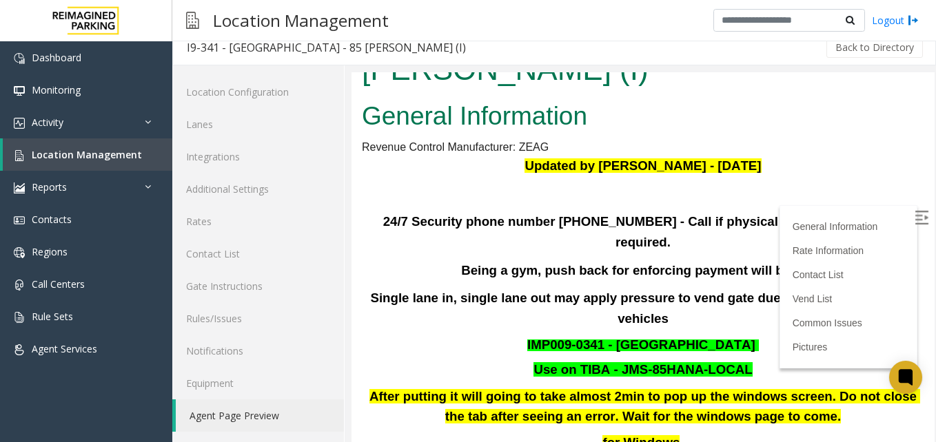
scroll to position [0, 0]
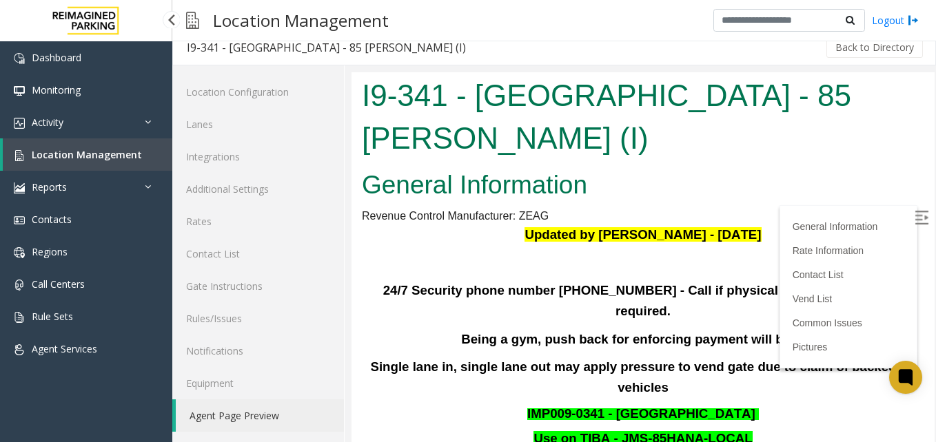
click at [109, 150] on span "Location Management" at bounding box center [87, 154] width 110 height 13
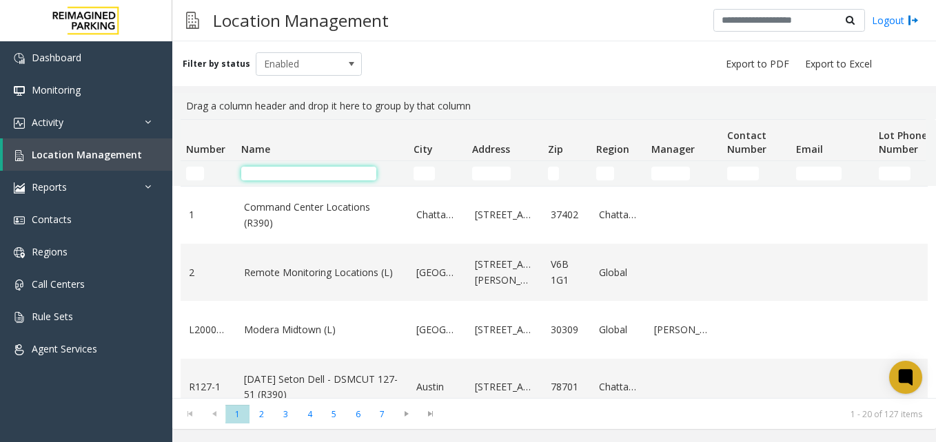
click at [278, 175] on input "Name Filter" at bounding box center [308, 174] width 135 height 14
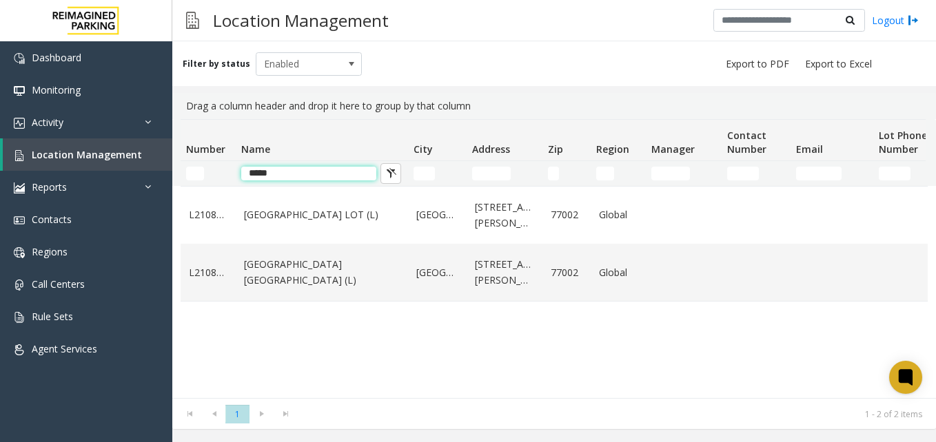
click at [332, 174] on input "*****" at bounding box center [308, 174] width 135 height 14
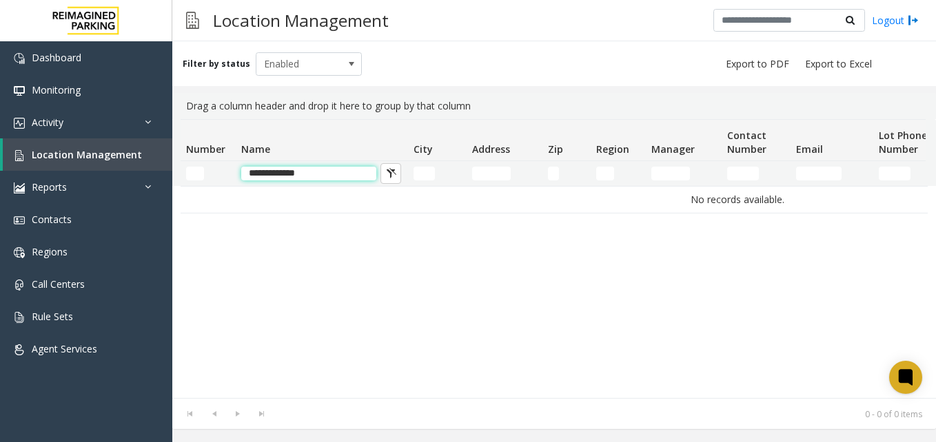
click at [329, 167] on input "**********" at bounding box center [308, 174] width 135 height 14
drag, startPoint x: 306, startPoint y: 172, endPoint x: 245, endPoint y: 171, distance: 60.7
click at [250, 174] on input "**********" at bounding box center [308, 174] width 135 height 14
drag, startPoint x: 245, startPoint y: 171, endPoint x: 278, endPoint y: 174, distance: 33.3
click at [278, 174] on input "**********" at bounding box center [308, 174] width 135 height 14
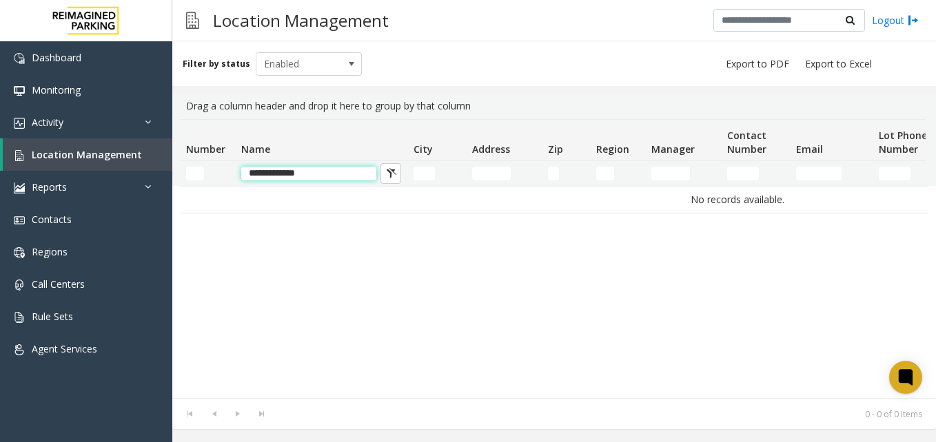
paste input "**********"
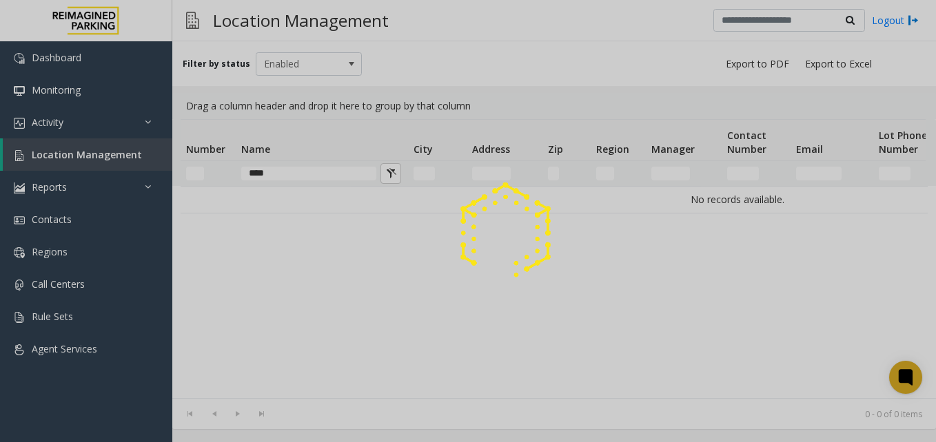
click at [315, 176] on div at bounding box center [468, 221] width 936 height 442
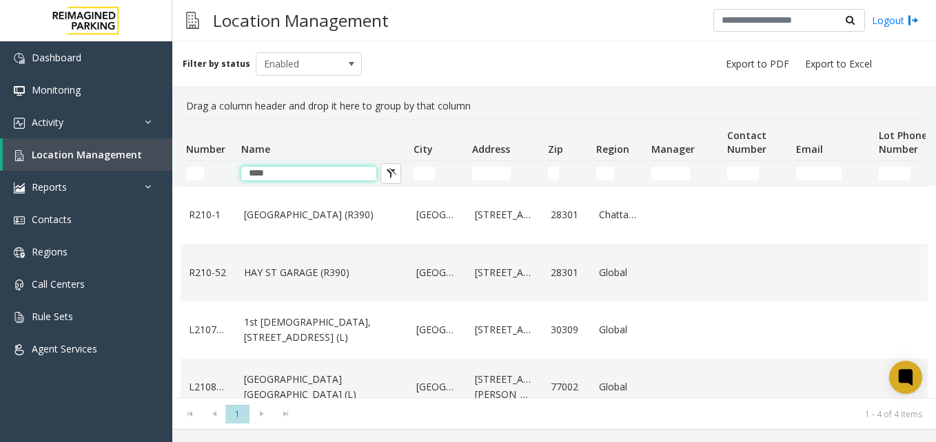
click at [315, 176] on input "**" at bounding box center [308, 174] width 135 height 14
type input "*"
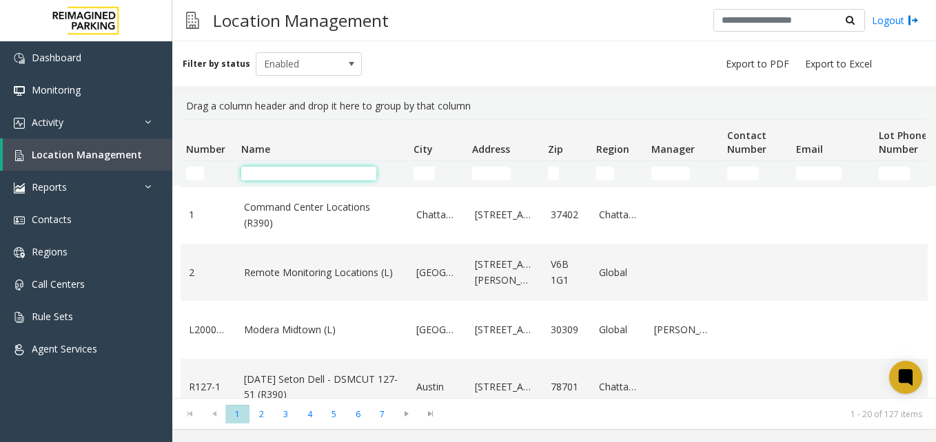
paste input "**********"
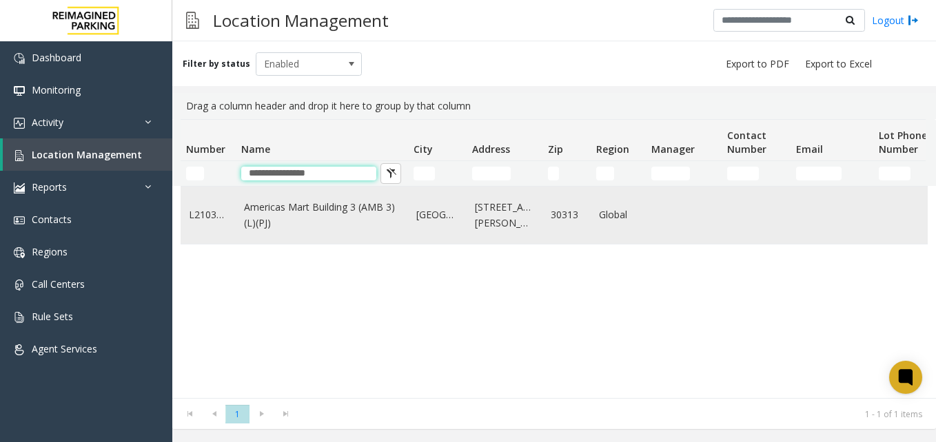
type input "**********"
click at [381, 206] on link "Americas Mart Building 3 (AMB 3) (L)(PJ)" at bounding box center [322, 215] width 156 height 31
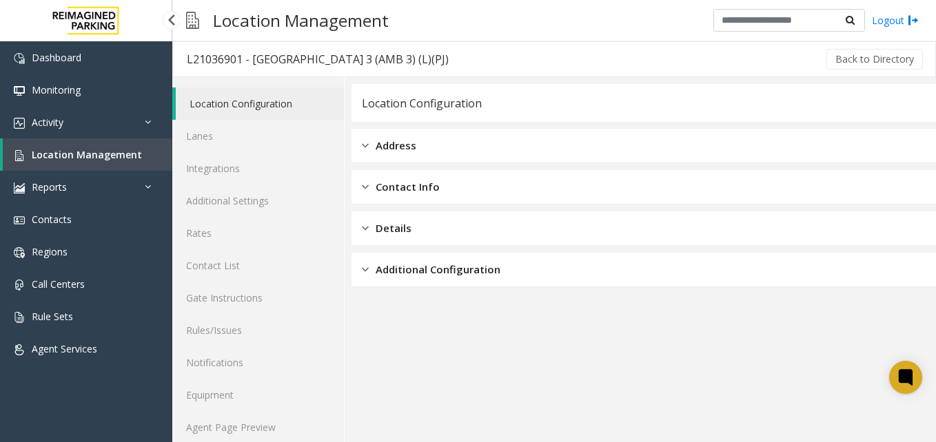
click at [114, 151] on span "Location Management" at bounding box center [87, 154] width 110 height 13
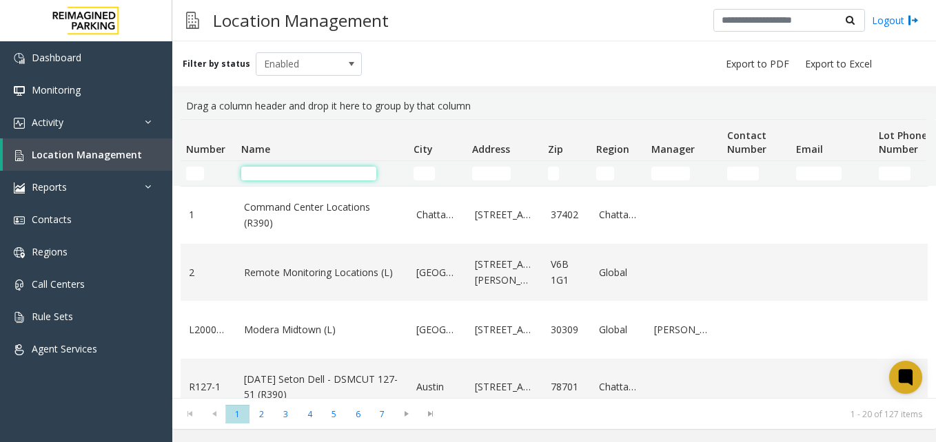
click at [283, 176] on input "Name Filter" at bounding box center [308, 174] width 135 height 14
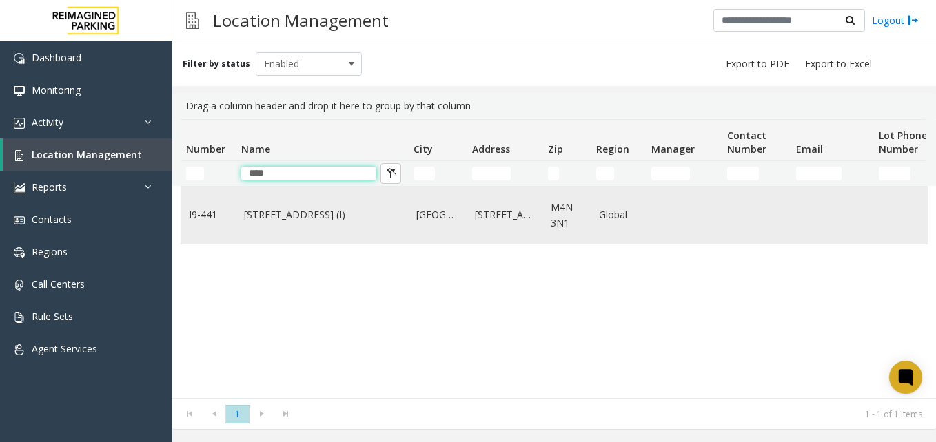
type input "****"
click at [280, 214] on link "[STREET_ADDRESS] (I)" at bounding box center [322, 214] width 156 height 15
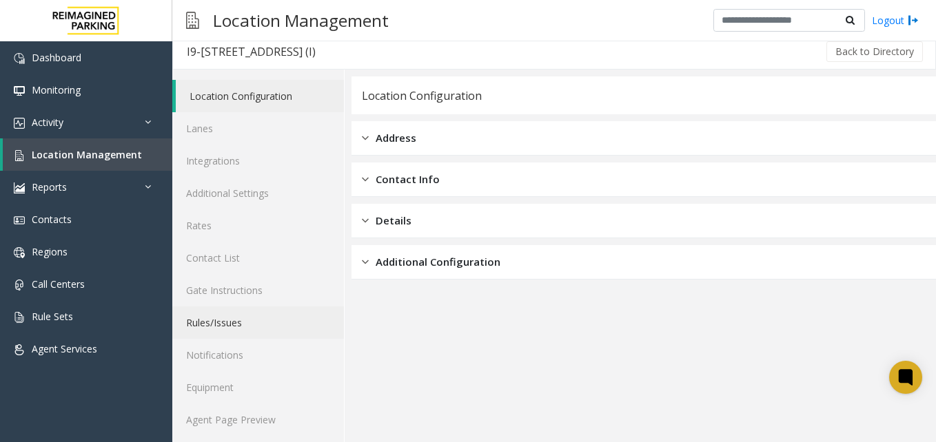
scroll to position [12, 0]
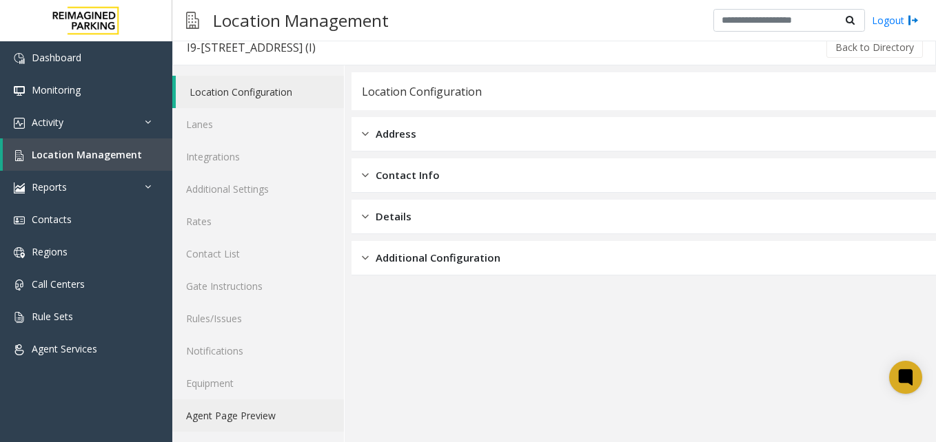
click at [239, 420] on link "Agent Page Preview" at bounding box center [258, 416] width 172 height 32
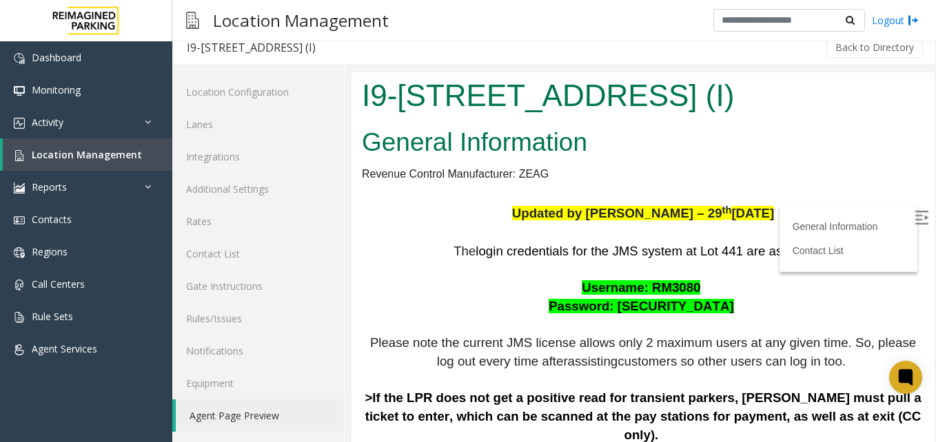
click at [915, 221] on img at bounding box center [922, 218] width 14 height 14
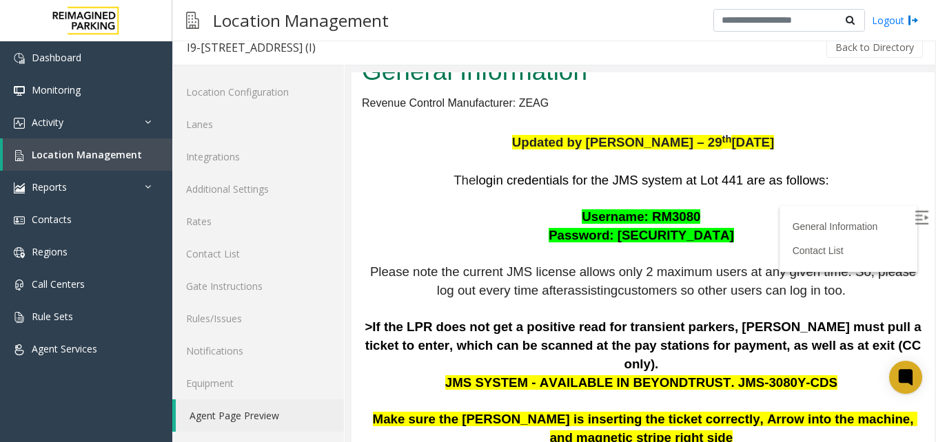
scroll to position [44, 0]
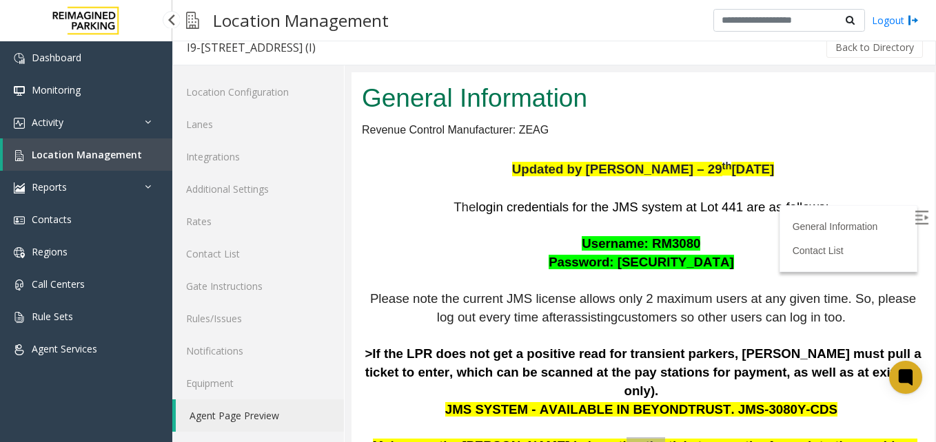
click at [119, 157] on span "Location Management" at bounding box center [87, 154] width 110 height 13
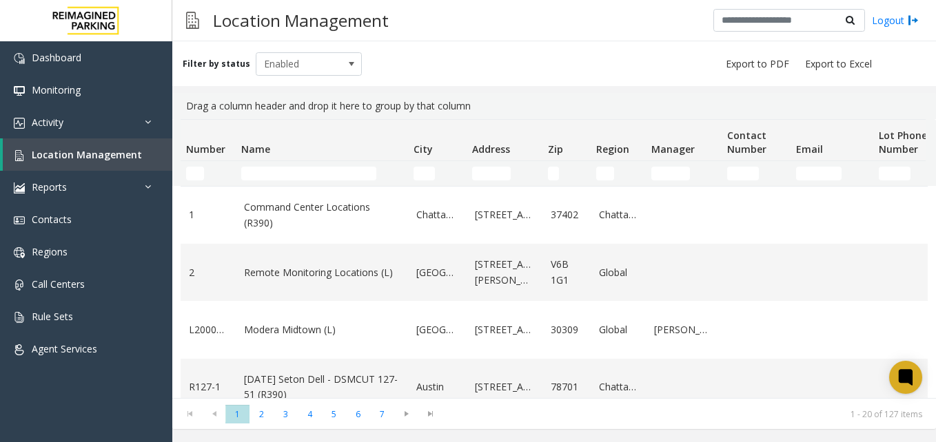
click at [283, 181] on td "Name Filter" at bounding box center [322, 173] width 172 height 25
click at [283, 176] on input "Name Filter" at bounding box center [308, 174] width 135 height 14
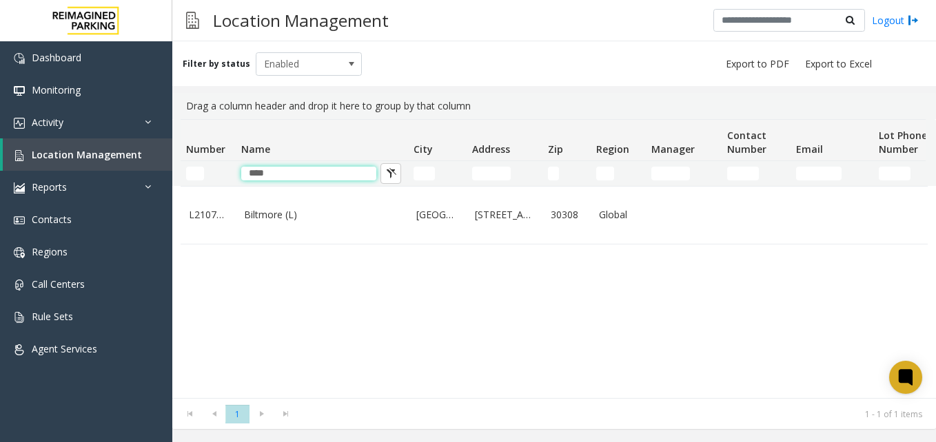
type input "****"
click at [281, 219] on link "Biltmore (L)" at bounding box center [322, 214] width 156 height 15
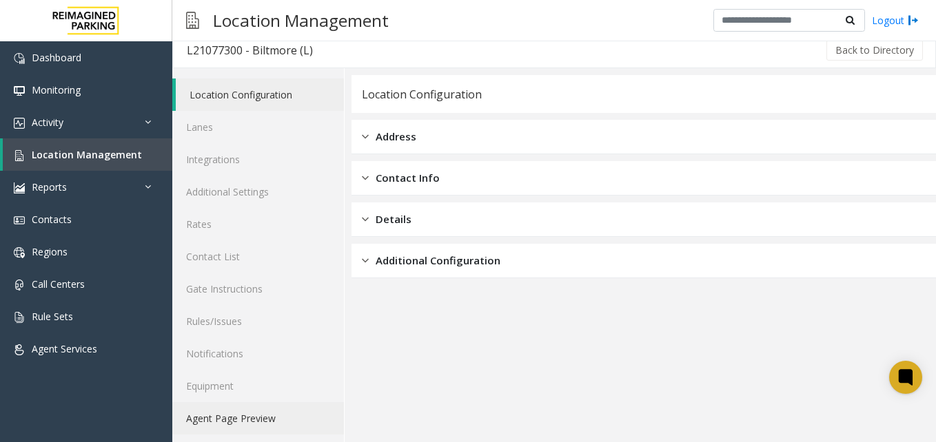
scroll to position [12, 0]
click at [253, 423] on link "Agent Page Preview" at bounding box center [258, 416] width 172 height 32
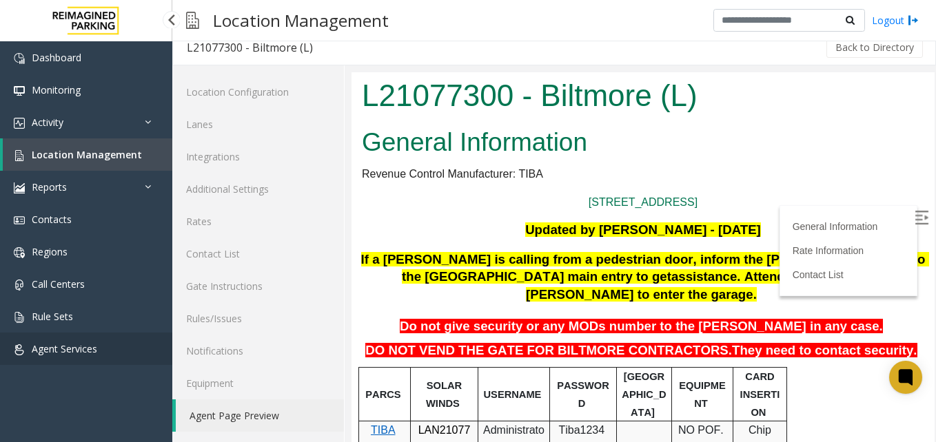
click at [137, 341] on link "Agent Services" at bounding box center [86, 349] width 172 height 32
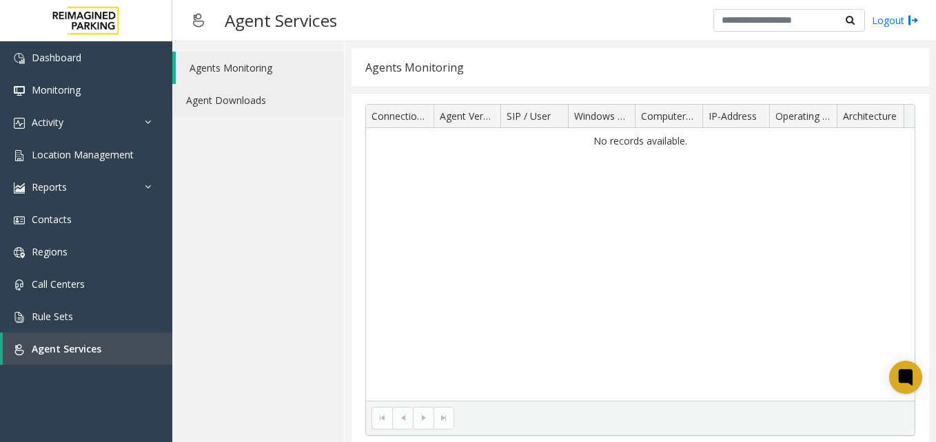
click at [270, 98] on link "Agent Downloads" at bounding box center [258, 100] width 172 height 32
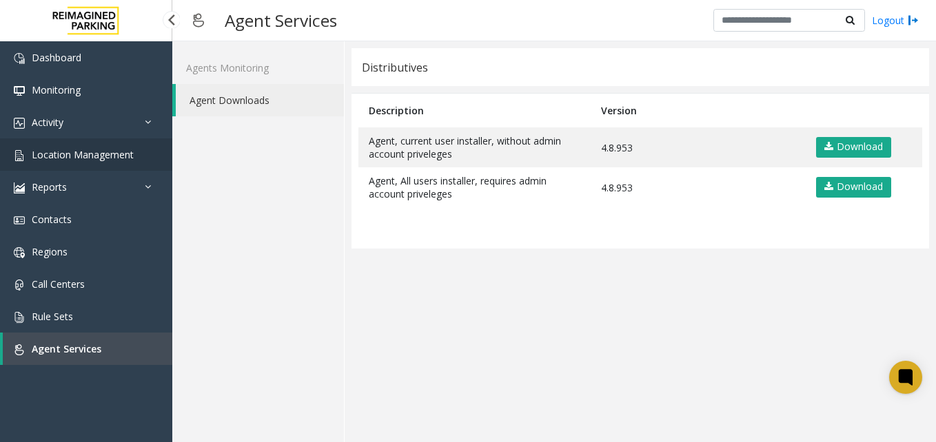
click at [110, 161] on link "Location Management" at bounding box center [86, 155] width 172 height 32
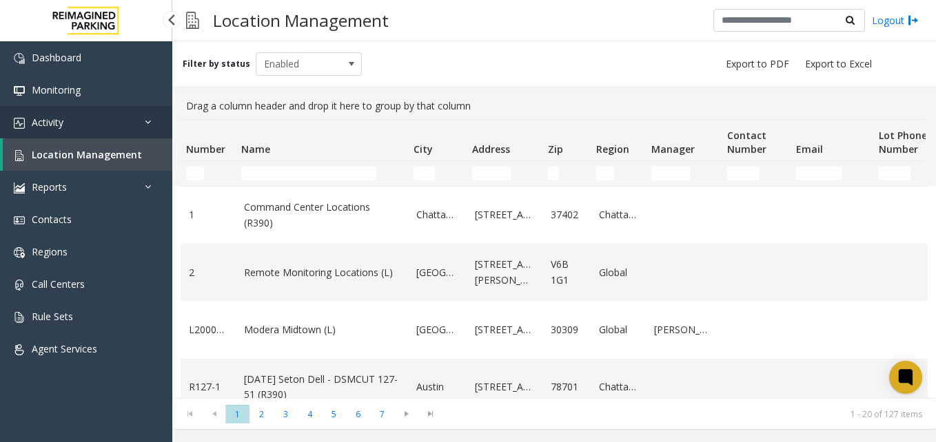
click at [116, 124] on link "Activity" at bounding box center [86, 122] width 172 height 32
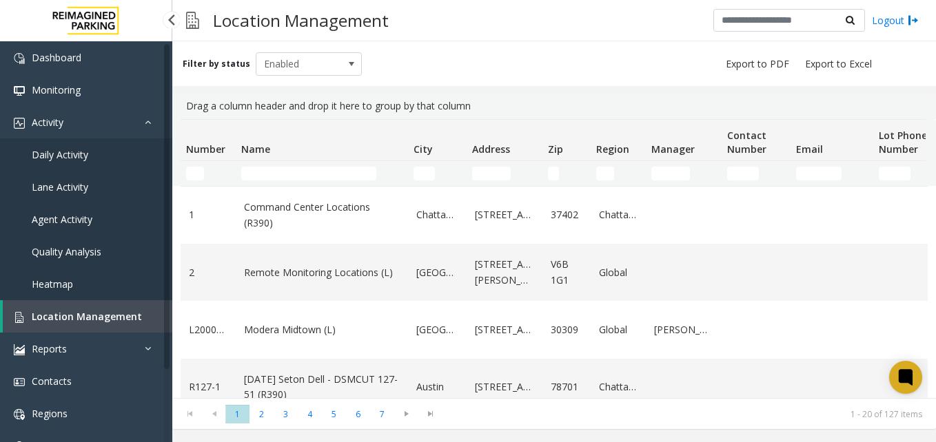
click at [92, 216] on link "Agent Activity" at bounding box center [86, 219] width 172 height 32
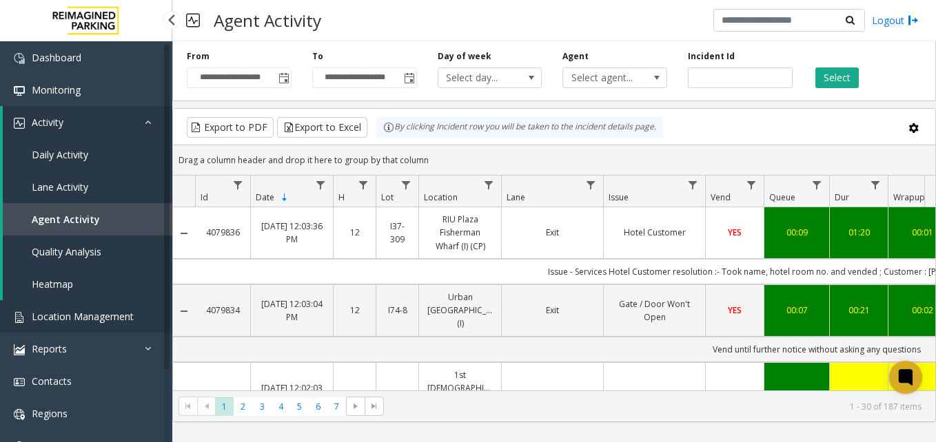
click at [77, 318] on span "Location Management" at bounding box center [83, 316] width 102 height 13
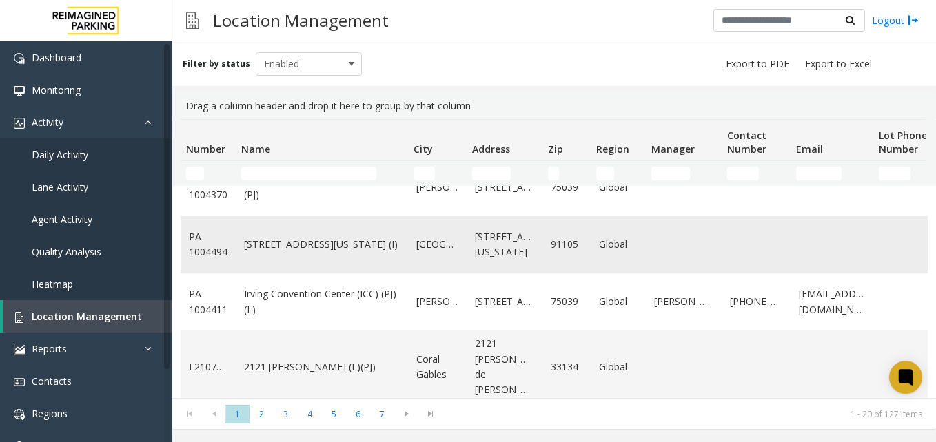
scroll to position [946, 0]
click at [274, 176] on input "Name Filter" at bounding box center [308, 174] width 135 height 14
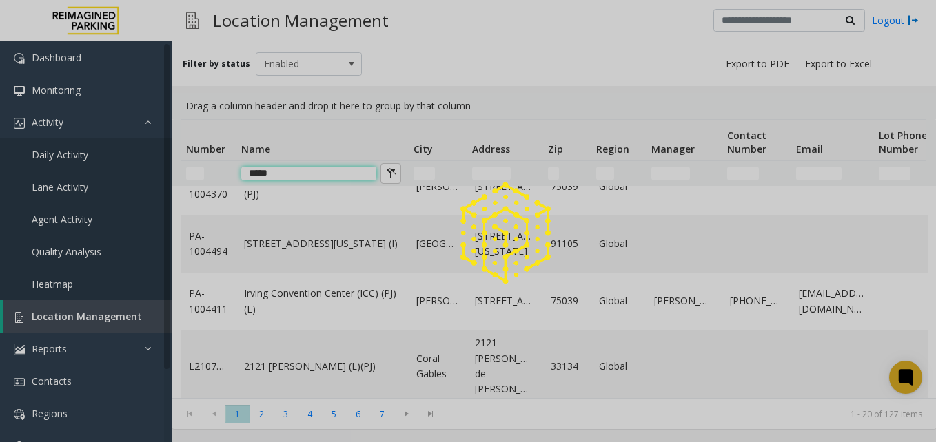
scroll to position [0, 0]
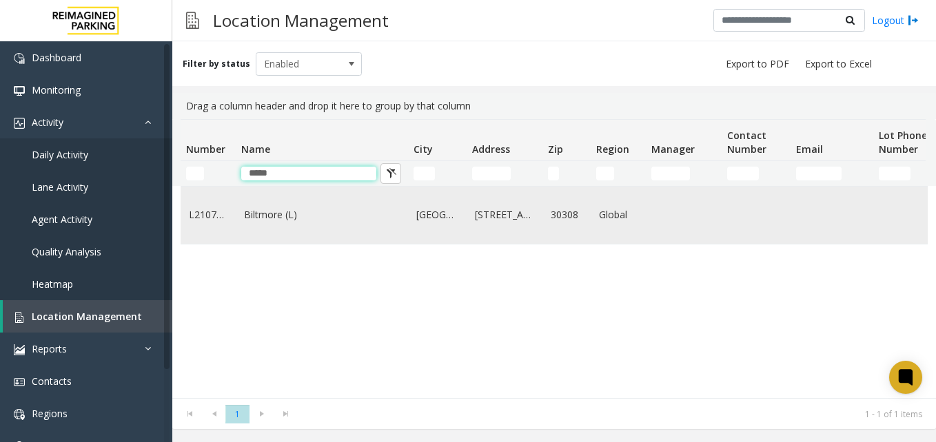
type input "*****"
click at [282, 206] on td "Biltmore (L)" at bounding box center [322, 215] width 172 height 57
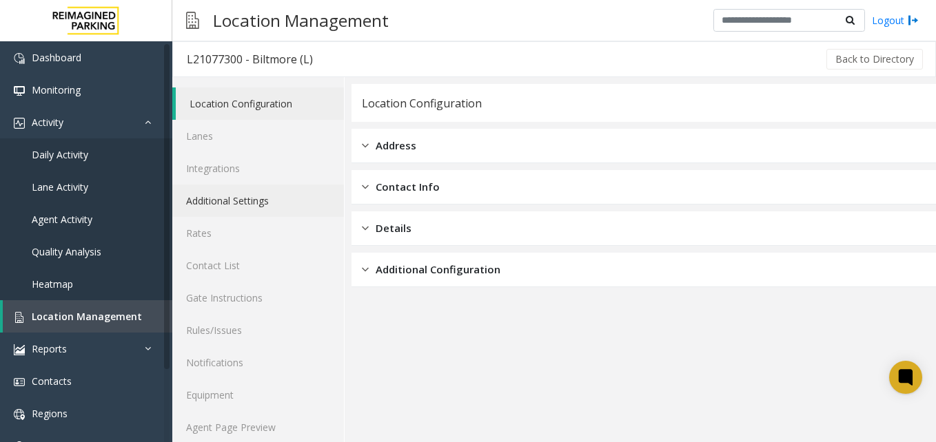
click at [234, 194] on link "Additional Settings" at bounding box center [258, 201] width 172 height 32
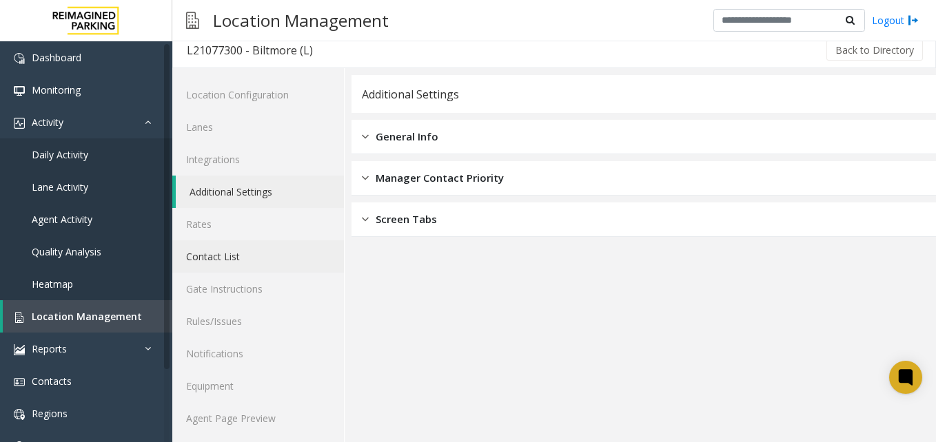
scroll to position [12, 0]
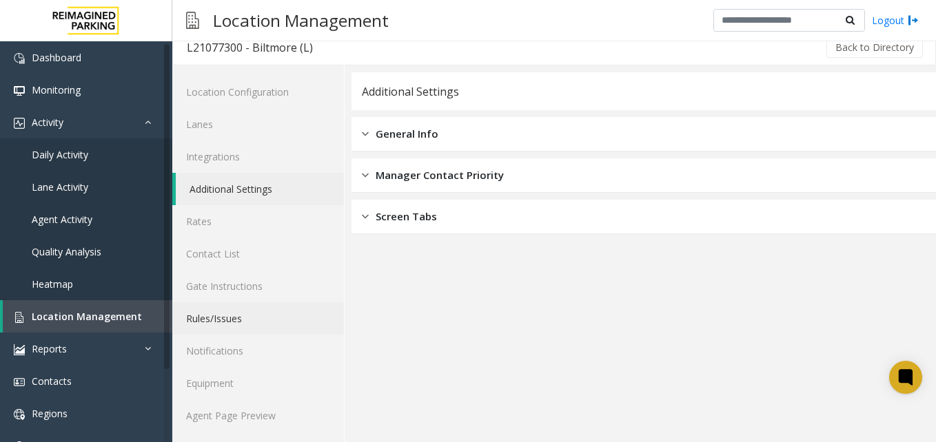
click at [236, 325] on link "Rules/Issues" at bounding box center [258, 319] width 172 height 32
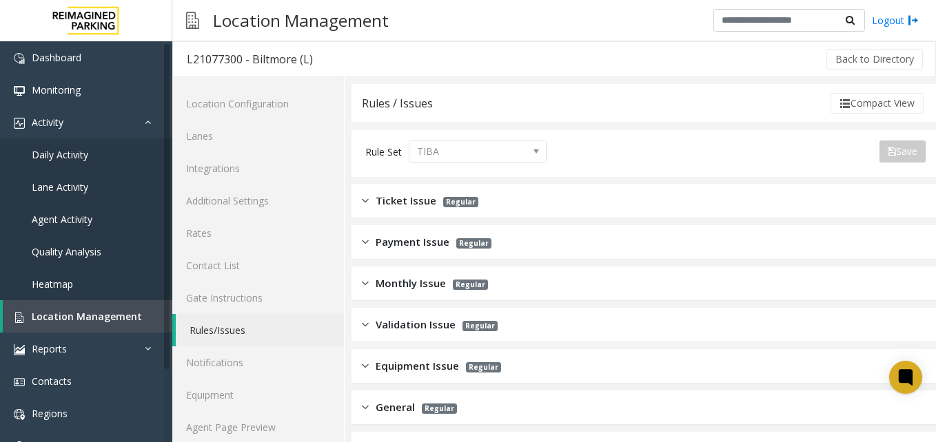
click at [398, 283] on span "Monthly Issue" at bounding box center [411, 284] width 70 height 16
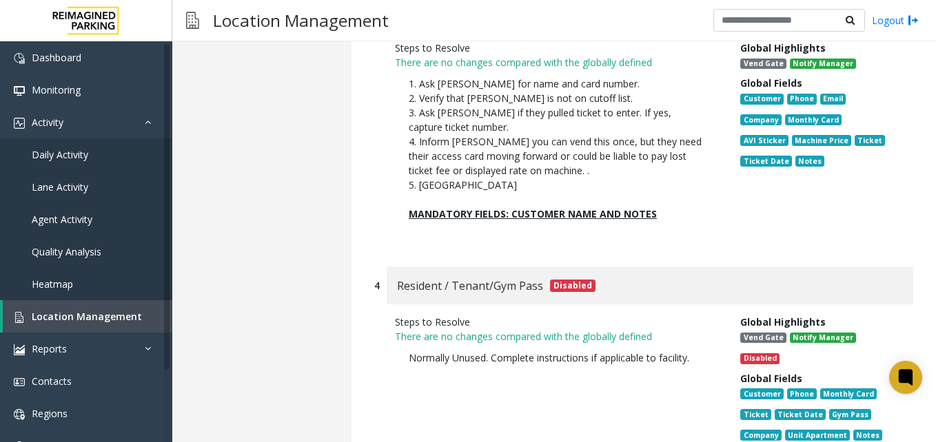
scroll to position [1034, 0]
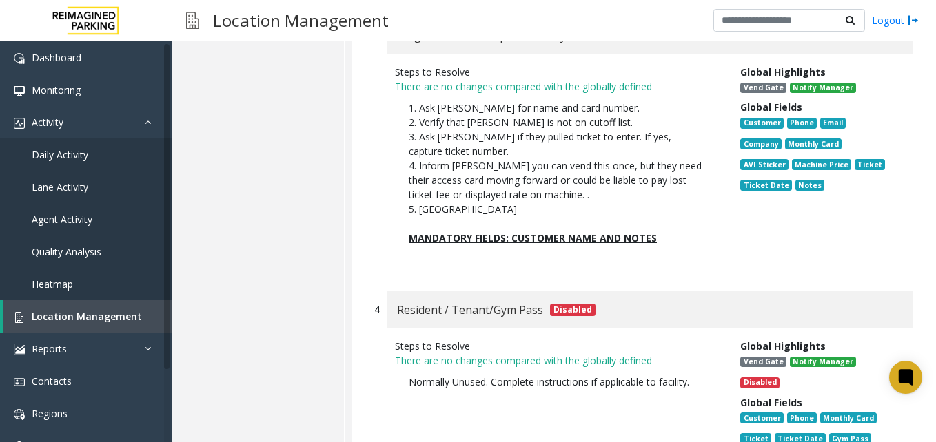
click at [442, 205] on p "1. Ask parker for name and card number. 2. Verify that parker is not on cutoff …" at bounding box center [557, 159] width 297 height 116
click at [444, 237] on b "MANDATORY FIELDS: CUSTOMER NAME AND NOTES" at bounding box center [533, 238] width 248 height 13
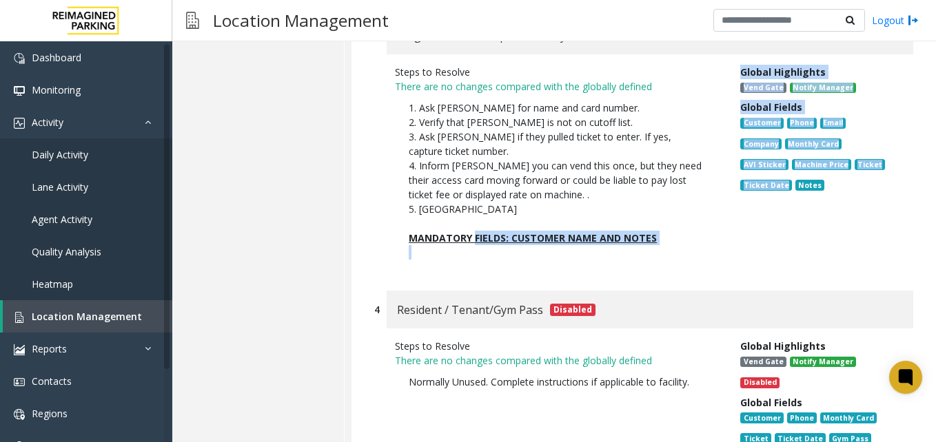
drag, startPoint x: 476, startPoint y: 238, endPoint x: 751, endPoint y: 258, distance: 275.0
click at [751, 258] on div "Steps to Resolve There are no changes compared with the globally defined 1. Ask…" at bounding box center [643, 165] width 539 height 223
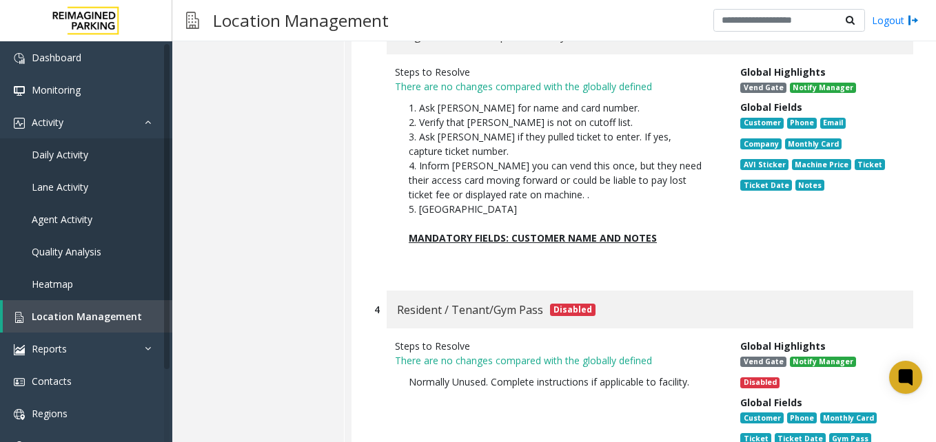
drag, startPoint x: 751, startPoint y: 258, endPoint x: 656, endPoint y: 275, distance: 96.7
click at [656, 275] on div "Steps to Resolve There are no changes compared with the globally defined 1. Ask…" at bounding box center [643, 165] width 539 height 223
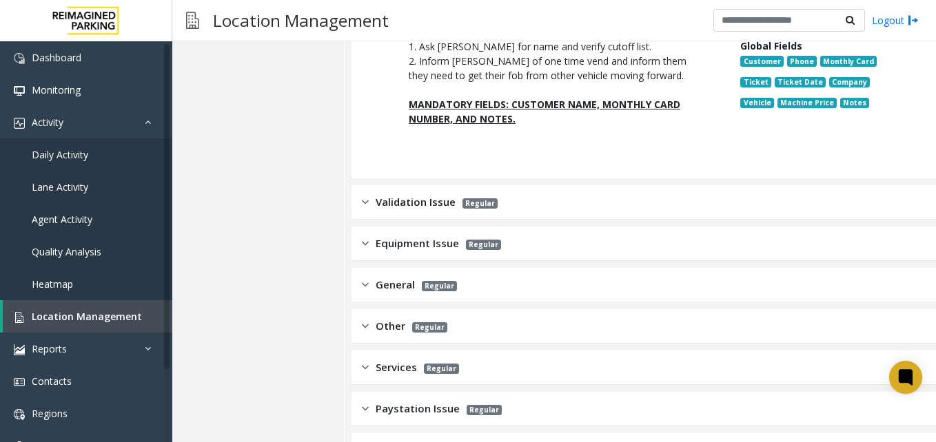
scroll to position [1585, 0]
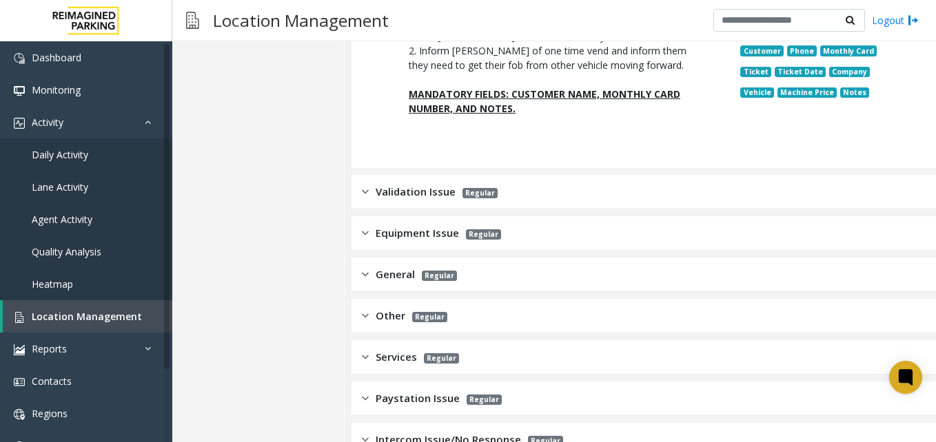
click at [434, 192] on span "Validation Issue" at bounding box center [416, 192] width 80 height 16
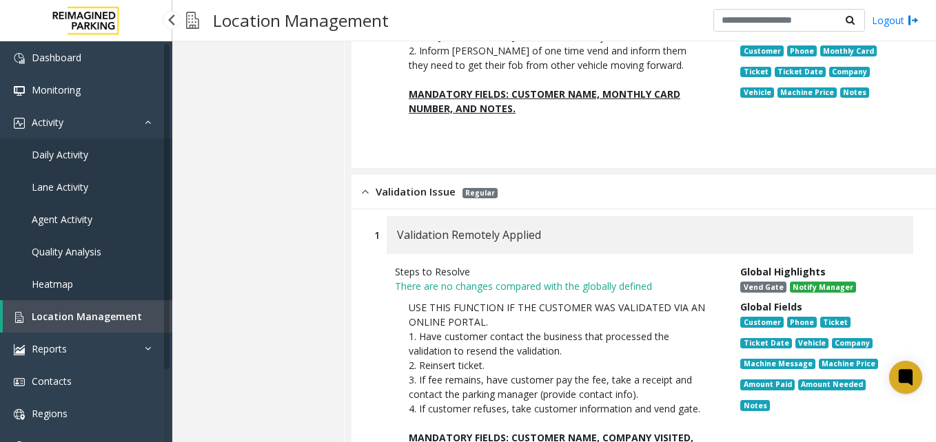
click at [108, 305] on link "Location Management" at bounding box center [88, 317] width 170 height 32
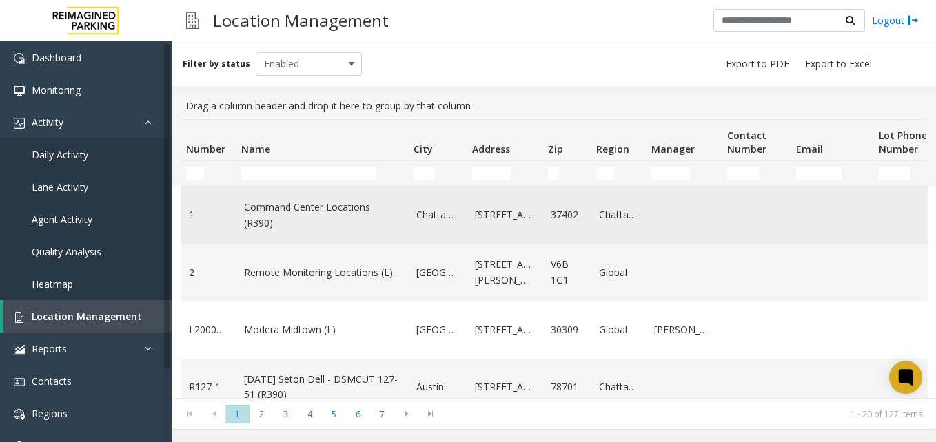
click at [301, 210] on link "Command Center Locations (R390)" at bounding box center [322, 215] width 156 height 31
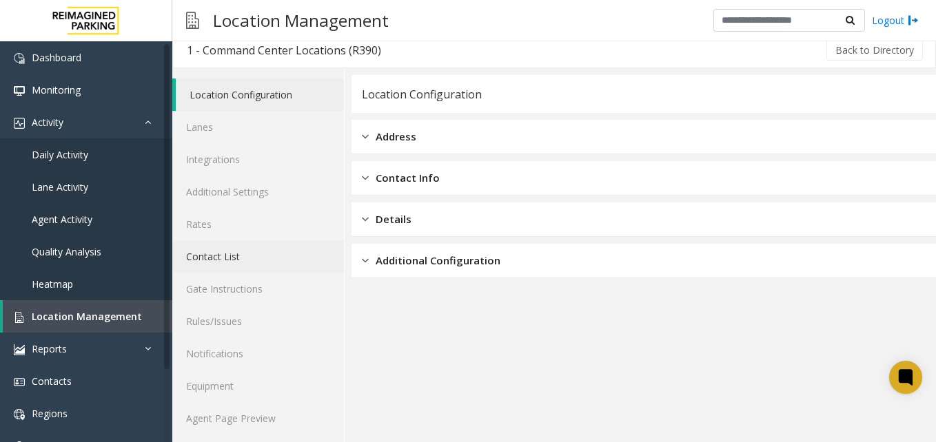
scroll to position [12, 0]
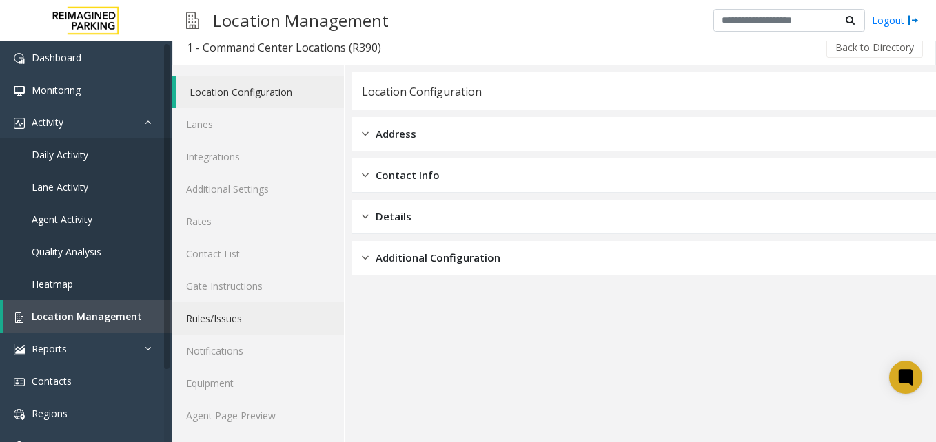
click at [252, 311] on link "Rules/Issues" at bounding box center [258, 319] width 172 height 32
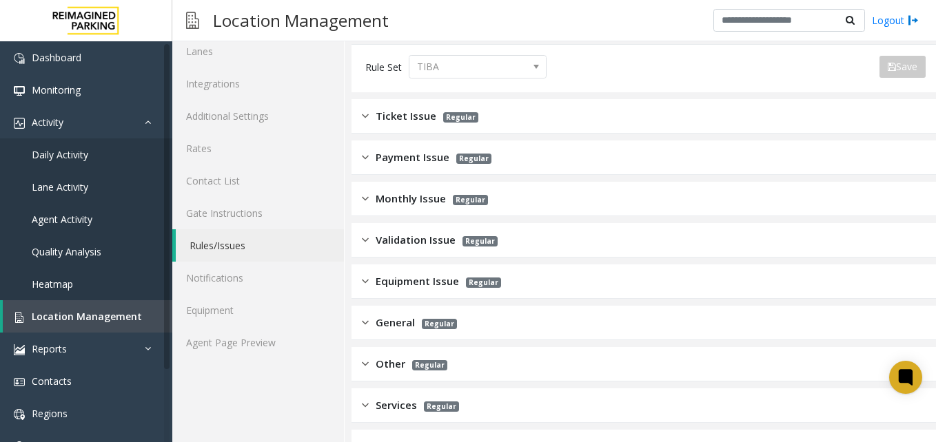
scroll to position [207, 0]
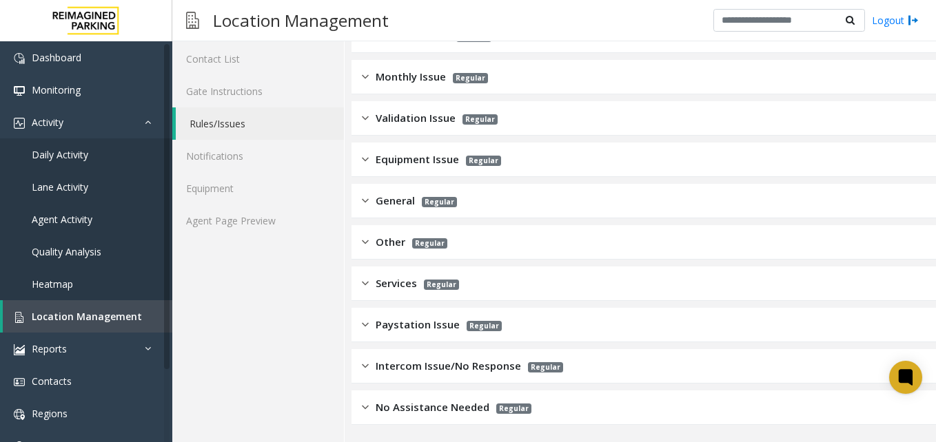
click at [400, 119] on span "Validation Issue" at bounding box center [416, 118] width 80 height 16
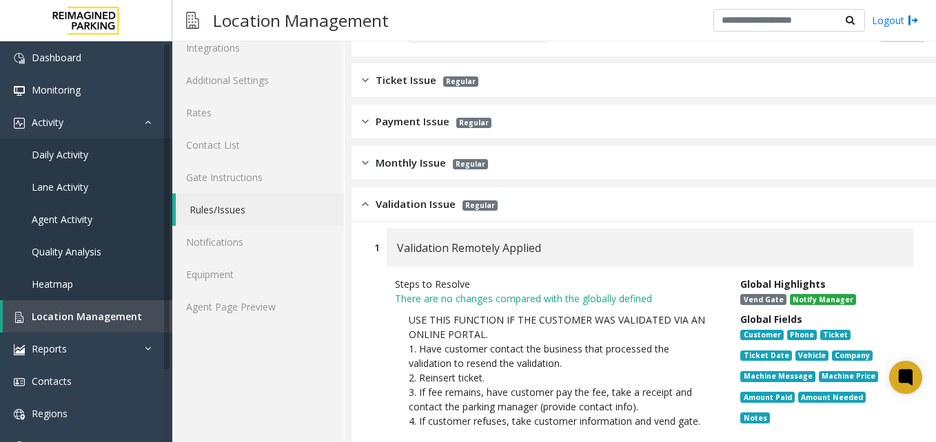
scroll to position [0, 0]
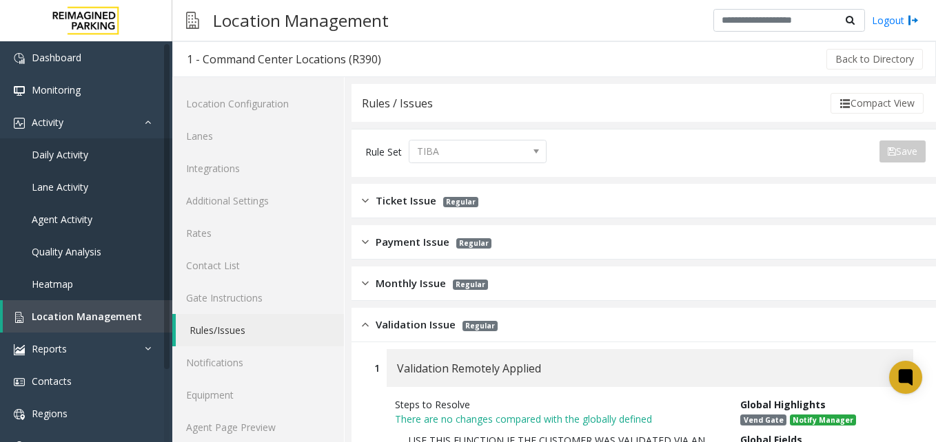
click at [425, 322] on span "Validation Issue" at bounding box center [416, 325] width 80 height 16
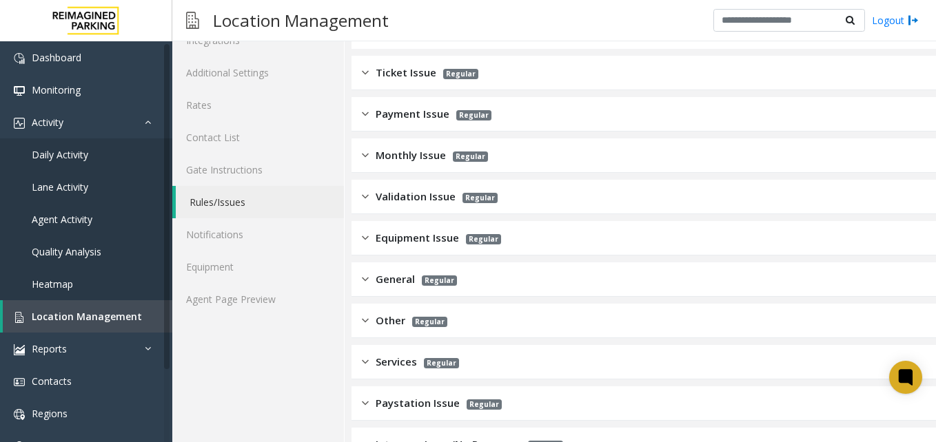
scroll to position [138, 0]
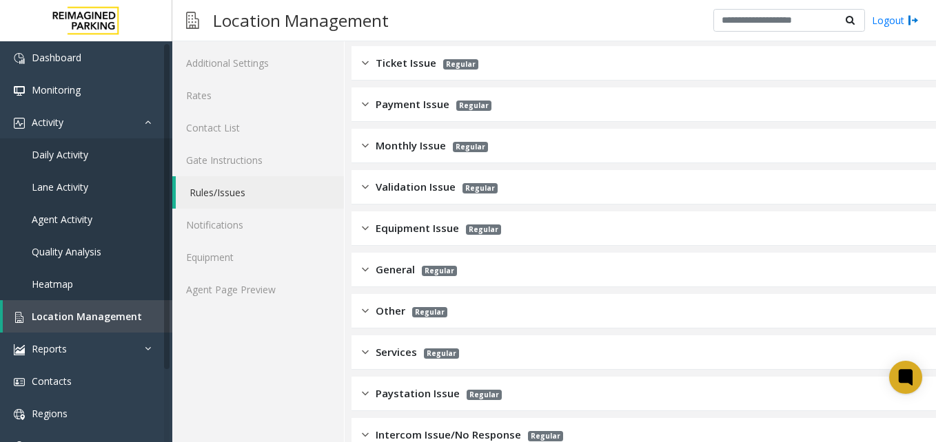
click at [438, 205] on app-rules-listview "Ticket Issue Regular Payment Issue Regular Monthly Issue Regular Validation Iss…" at bounding box center [644, 270] width 584 height 448
click at [237, 296] on link "Agent Page Preview" at bounding box center [258, 290] width 172 height 32
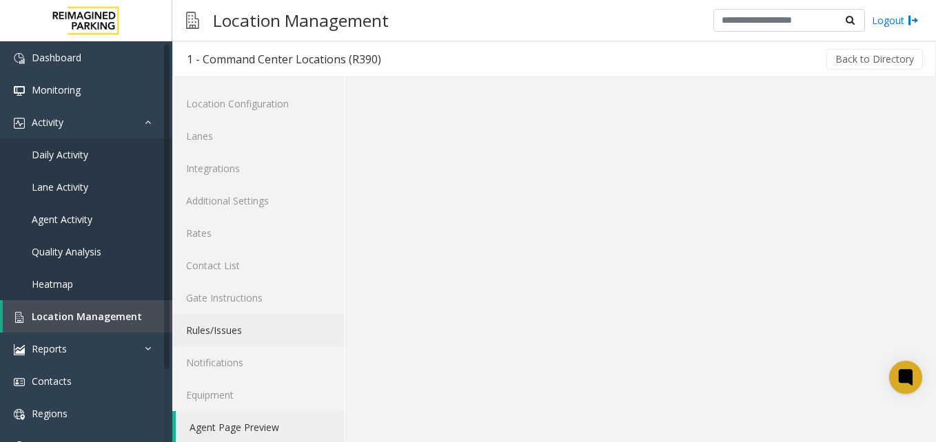
click at [212, 330] on link "Rules/Issues" at bounding box center [258, 330] width 172 height 32
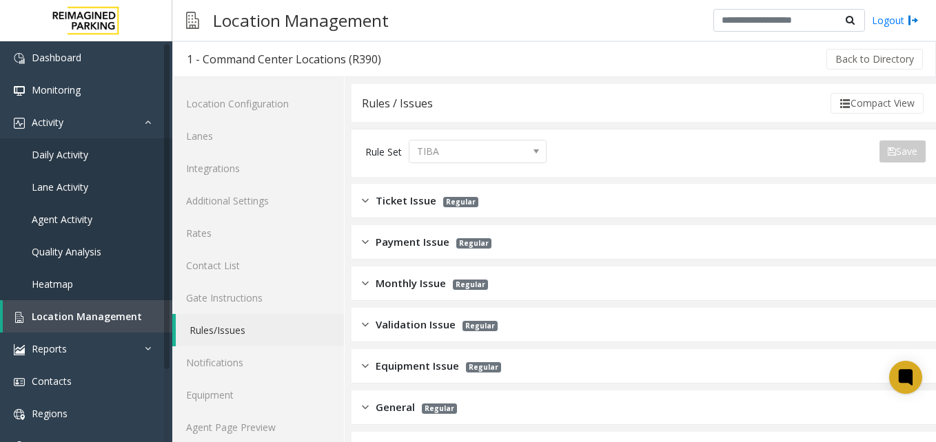
scroll to position [69, 0]
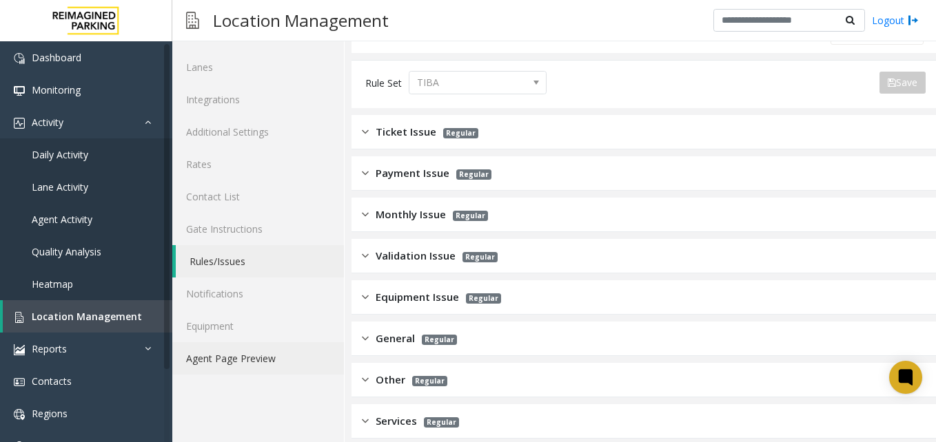
click at [320, 363] on link "Agent Page Preview" at bounding box center [258, 359] width 172 height 32
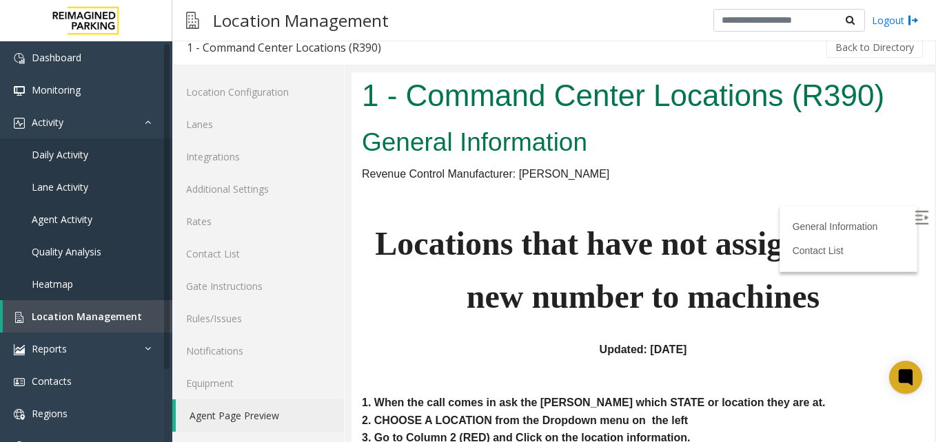
click at [308, 418] on link "Agent Page Preview" at bounding box center [260, 416] width 168 height 32
click at [269, 416] on link "Agent Page Preview" at bounding box center [260, 416] width 168 height 32
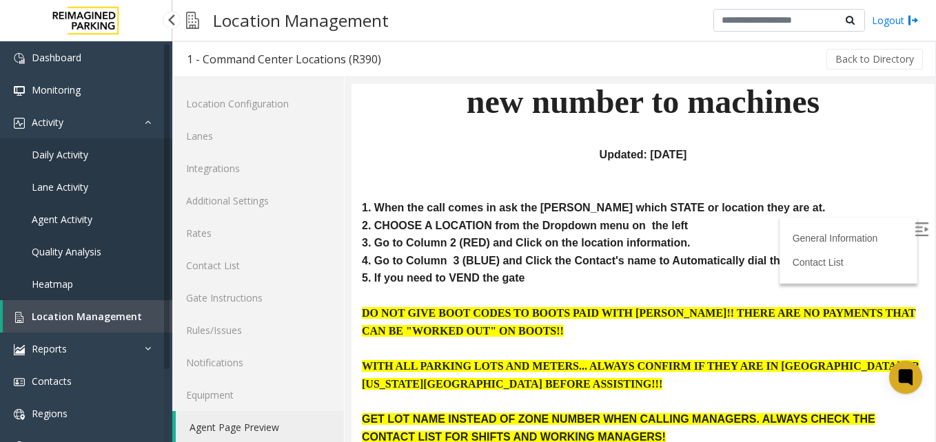
click at [78, 301] on link "Location Management" at bounding box center [88, 317] width 170 height 32
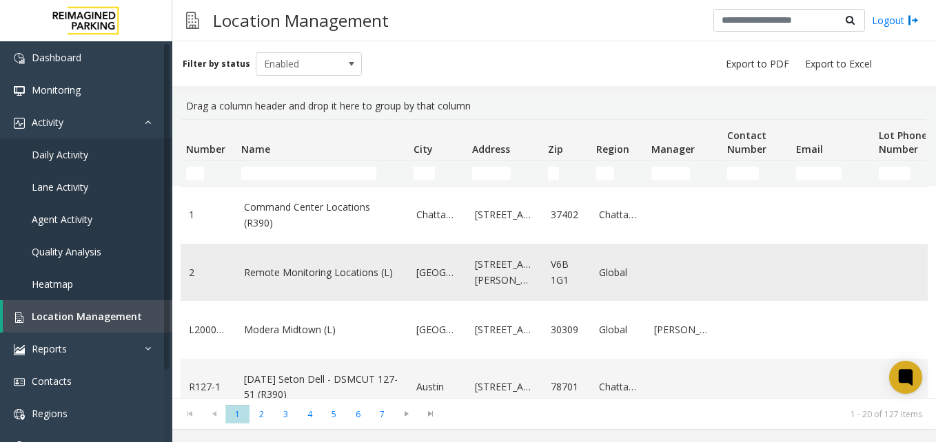
scroll to position [207, 0]
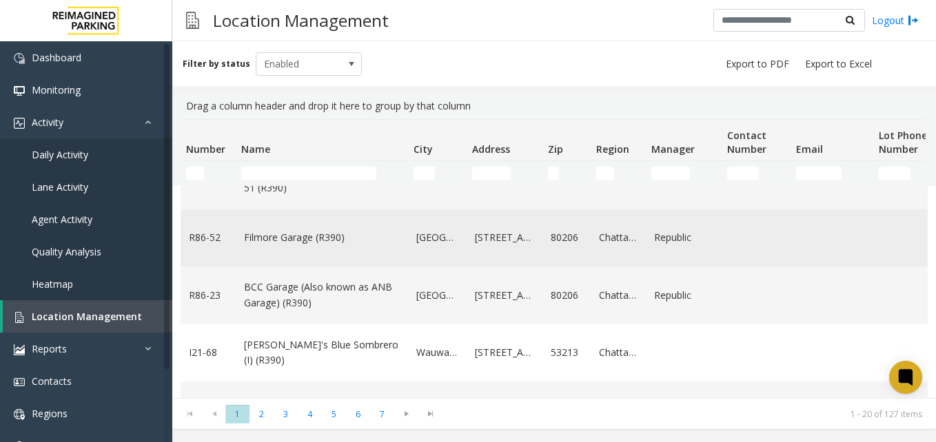
click at [300, 239] on link "Filmore Garage (R390)" at bounding box center [322, 237] width 156 height 15
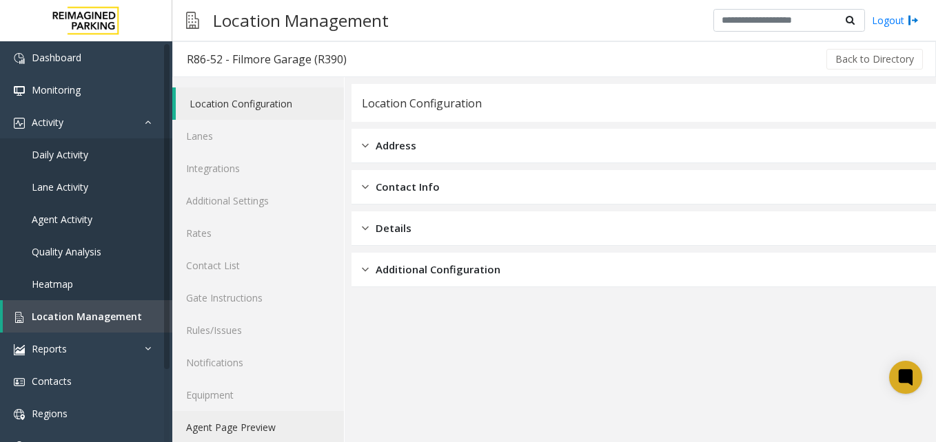
click at [252, 426] on link "Agent Page Preview" at bounding box center [258, 427] width 172 height 32
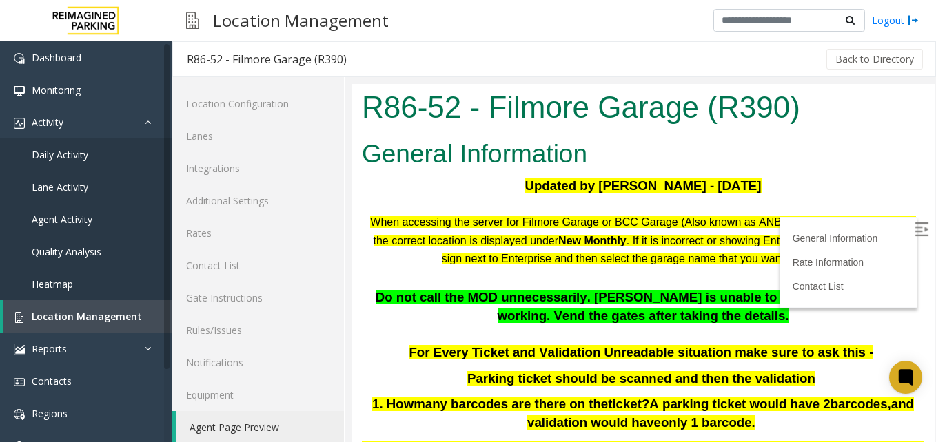
click at [913, 227] on label at bounding box center [923, 231] width 21 height 21
drag, startPoint x: 466, startPoint y: 316, endPoint x: 629, endPoint y: 293, distance: 164.3
click at [629, 293] on p "Do not call the MOD unnecessarily. Parker is unable to pay or monthly is not wo…" at bounding box center [643, 307] width 562 height 37
drag, startPoint x: 436, startPoint y: 293, endPoint x: 543, endPoint y: 285, distance: 107.1
click at [543, 285] on div "When accessing the server for Filmore Garage or BCC Garage (Also known as ANB G…" at bounding box center [643, 411] width 562 height 397
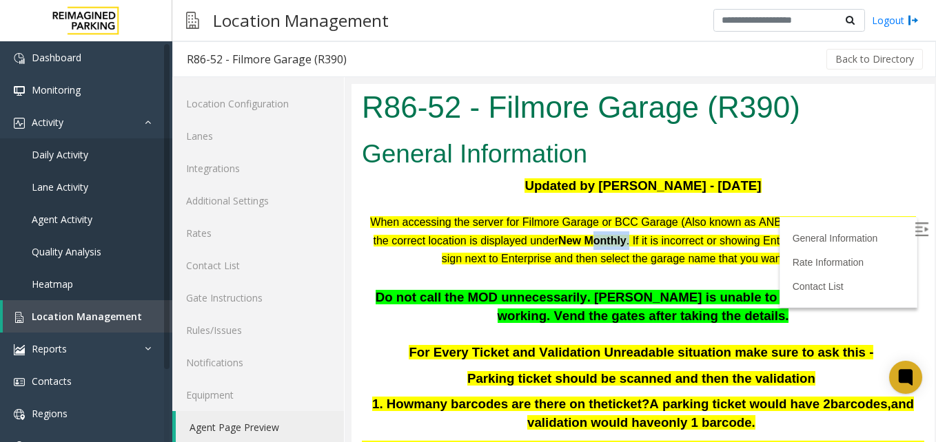
drag, startPoint x: 543, startPoint y: 285, endPoint x: 610, endPoint y: 241, distance: 79.7
click at [610, 241] on span "When accessing the server for Filmore Garage or BCC Garage (Also known as ANB G…" at bounding box center [642, 239] width 545 height 51
click at [600, 329] on p at bounding box center [643, 335] width 562 height 19
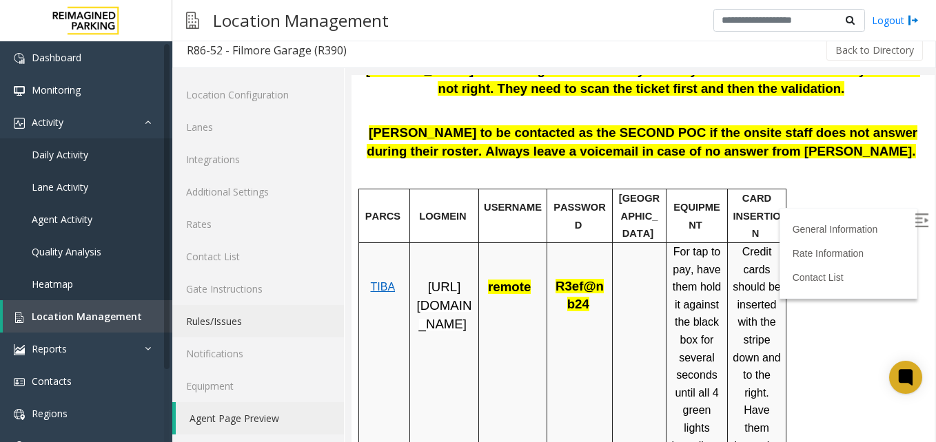
scroll to position [12, 0]
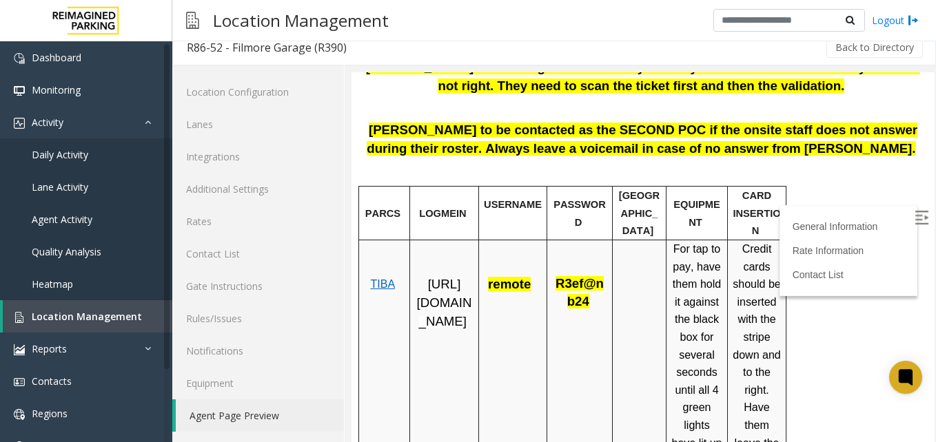
click at [308, 419] on link "Agent Page Preview" at bounding box center [260, 416] width 168 height 32
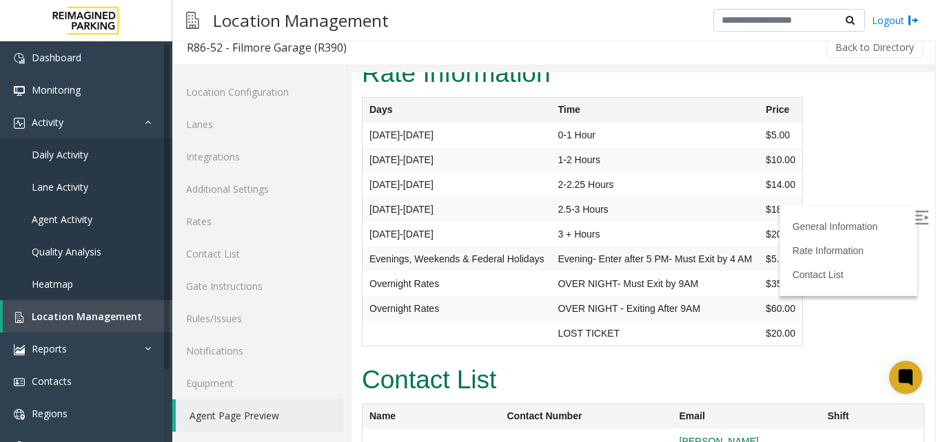
scroll to position [2869, 0]
click at [94, 225] on link "Agent Activity" at bounding box center [86, 219] width 172 height 32
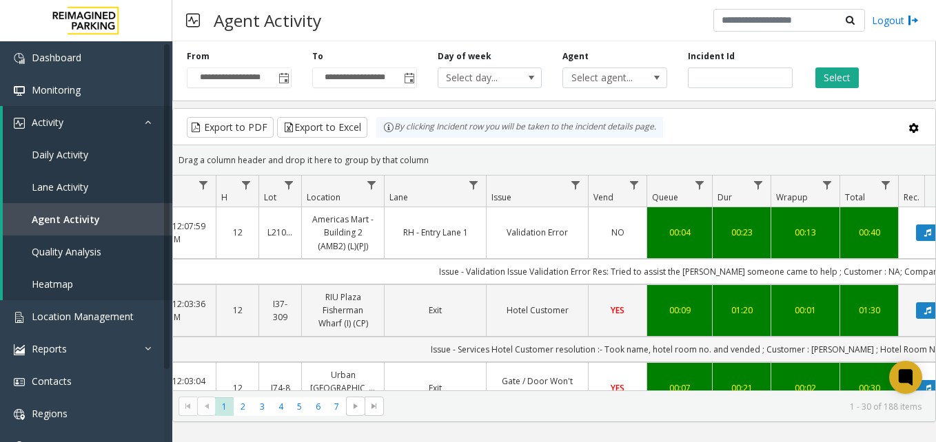
scroll to position [0, 216]
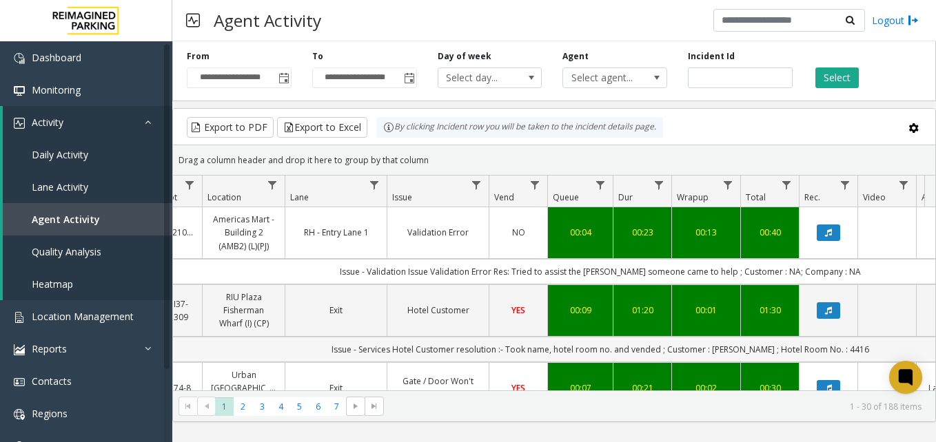
drag, startPoint x: 711, startPoint y: 362, endPoint x: 788, endPoint y: 359, distance: 76.6
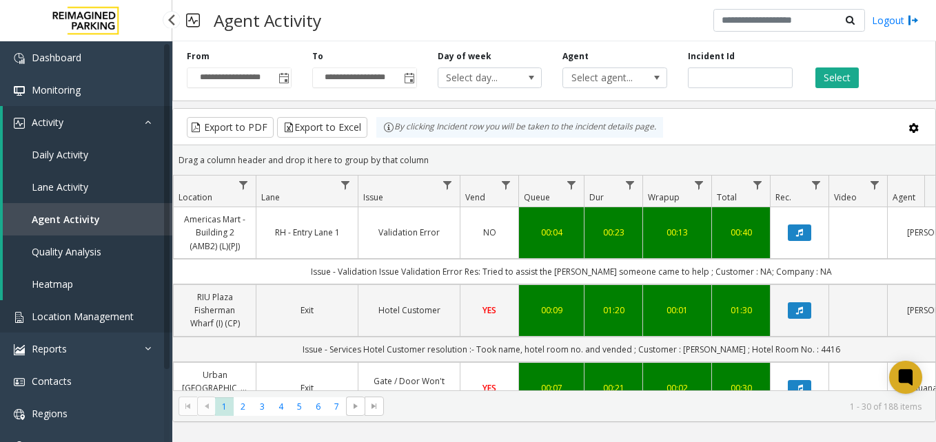
click at [120, 315] on span "Location Management" at bounding box center [83, 316] width 102 height 13
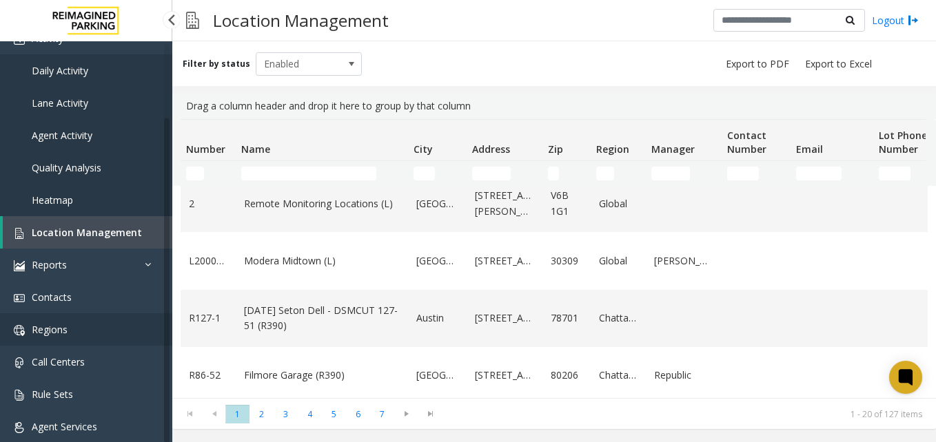
scroll to position [89, 0]
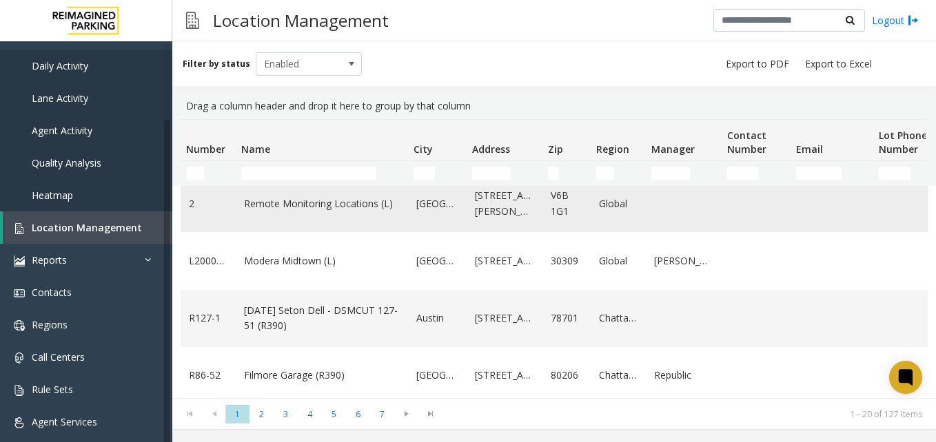
click at [289, 210] on link "Remote Monitoring Locations (L)" at bounding box center [322, 203] width 156 height 15
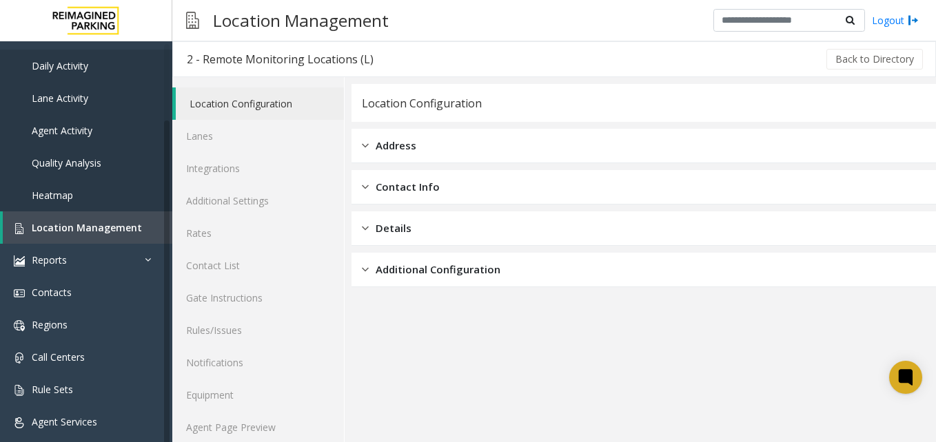
drag, startPoint x: 431, startPoint y: 149, endPoint x: 430, endPoint y: 160, distance: 11.0
click at [433, 154] on div "Address" at bounding box center [644, 146] width 584 height 34
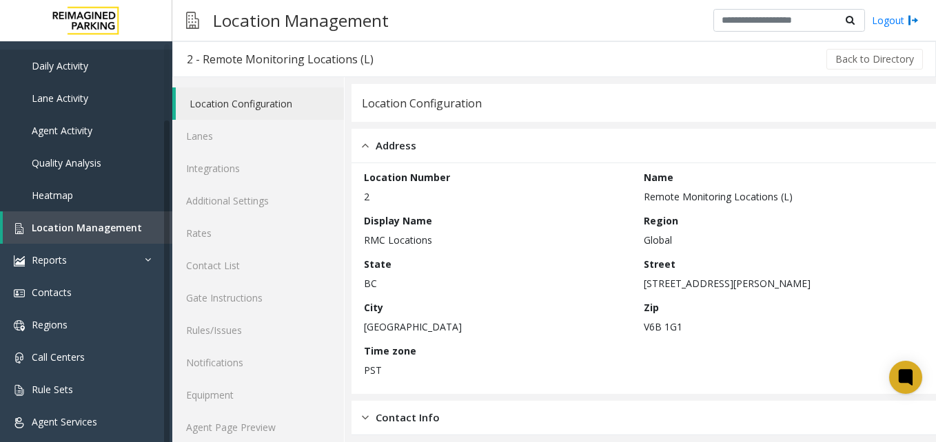
scroll to position [93, 0]
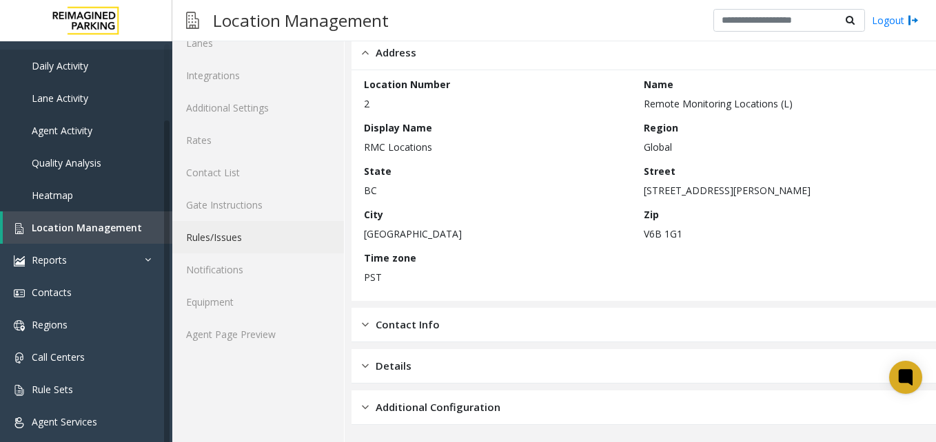
click at [305, 225] on link "Rules/Issues" at bounding box center [258, 237] width 172 height 32
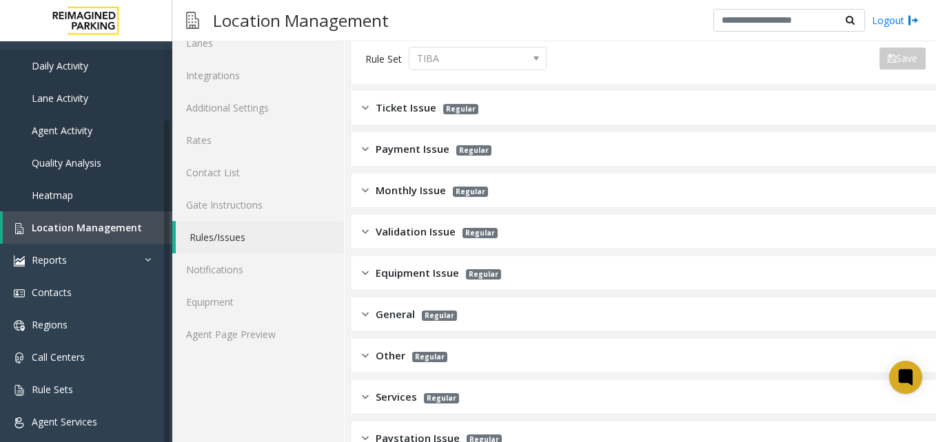
click at [447, 105] on span "Regular" at bounding box center [460, 109] width 35 height 10
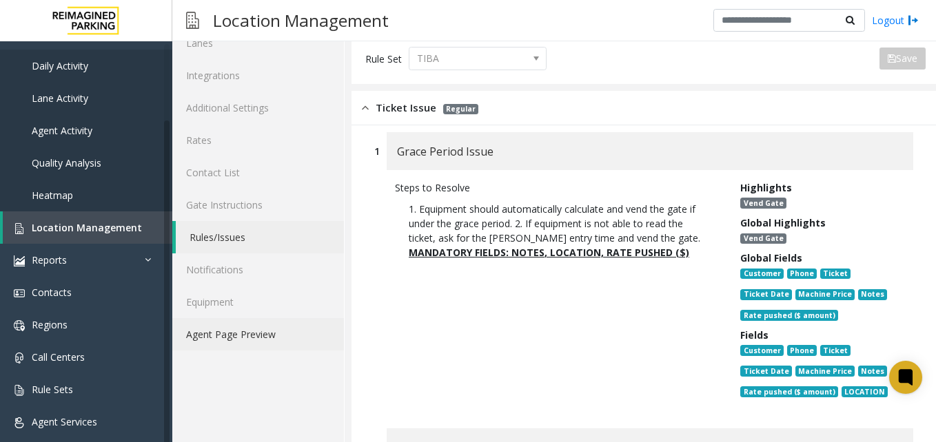
click at [267, 334] on link "Agent Page Preview" at bounding box center [258, 334] width 172 height 32
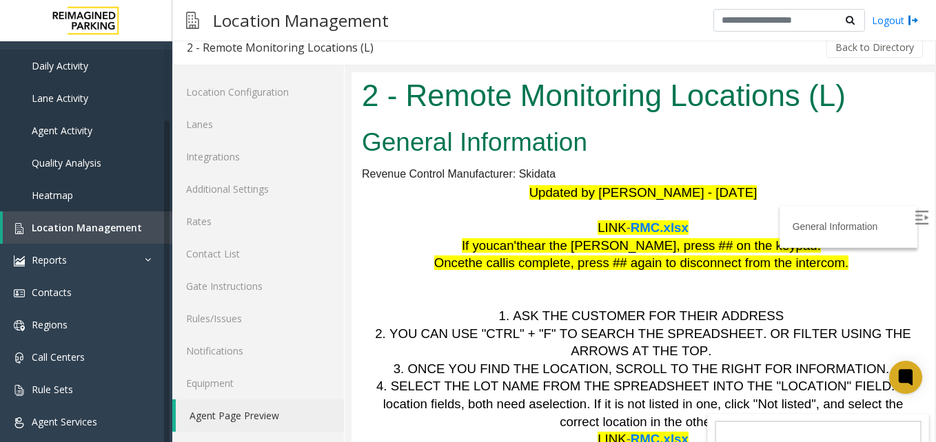
click at [915, 221] on img at bounding box center [922, 218] width 14 height 14
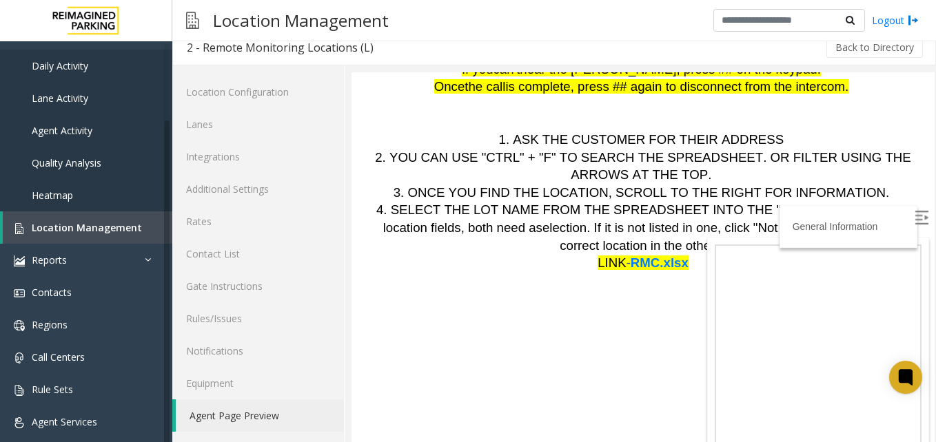
scroll to position [200, 0]
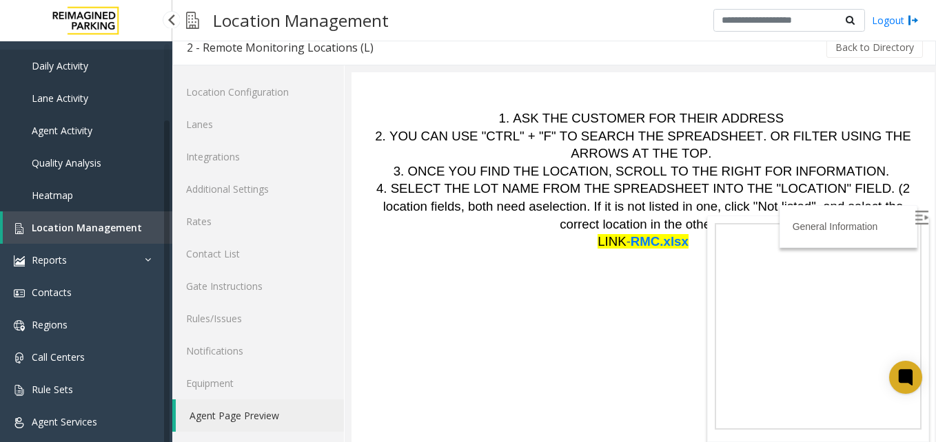
click at [89, 221] on link "Location Management" at bounding box center [88, 228] width 170 height 32
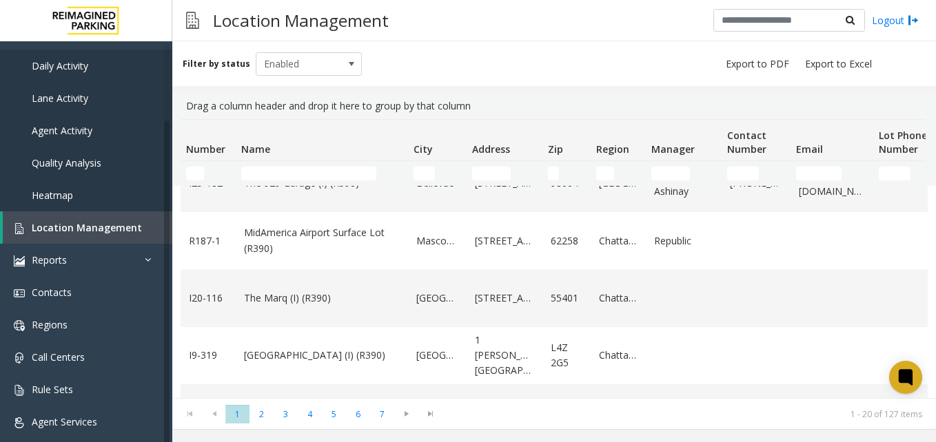
scroll to position [551, 0]
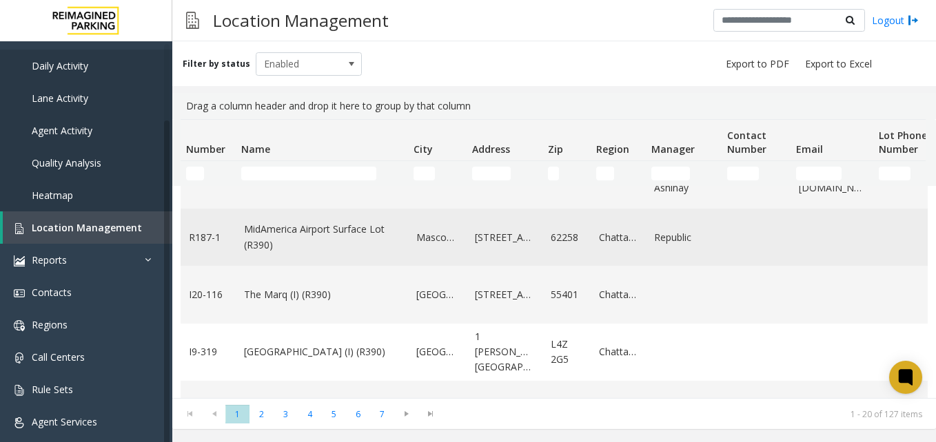
click at [317, 219] on td "MidAmerica Airport Surface Lot (R390)" at bounding box center [322, 237] width 172 height 57
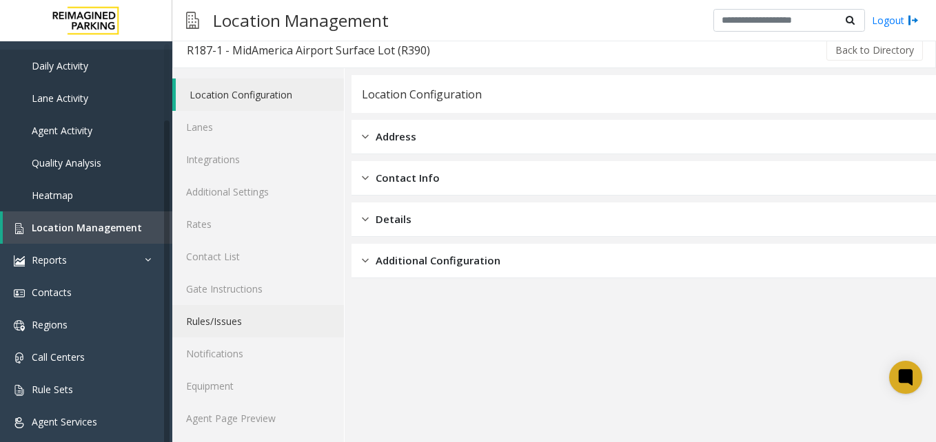
scroll to position [12, 0]
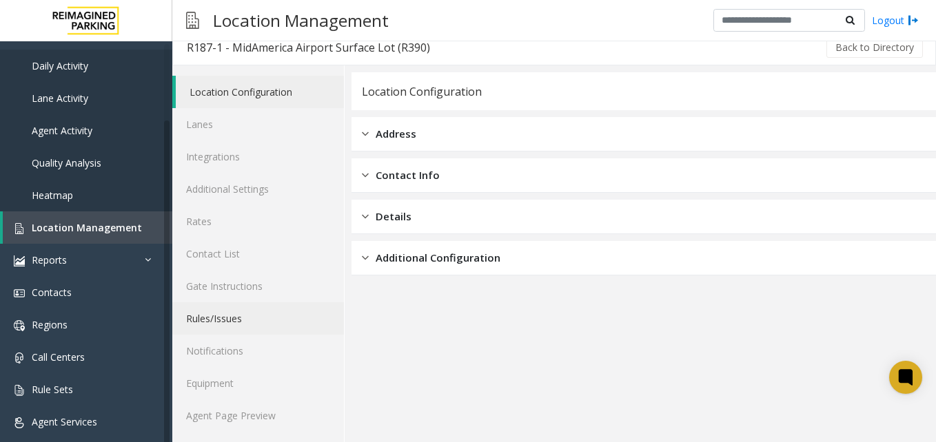
click at [258, 312] on link "Rules/Issues" at bounding box center [258, 319] width 172 height 32
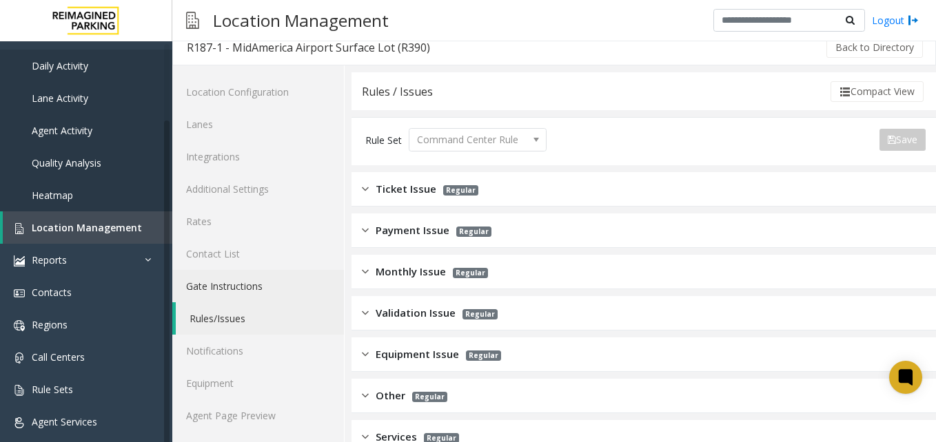
click at [252, 288] on link "Gate Instructions" at bounding box center [258, 286] width 172 height 32
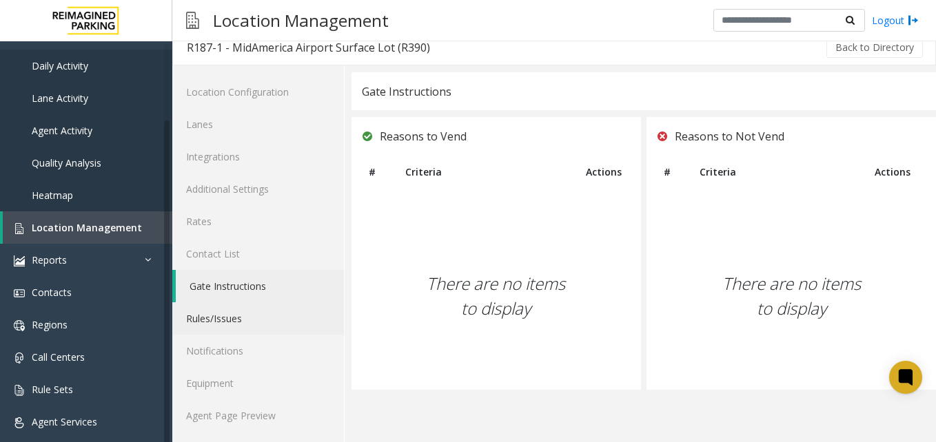
click at [245, 312] on link "Rules/Issues" at bounding box center [258, 319] width 172 height 32
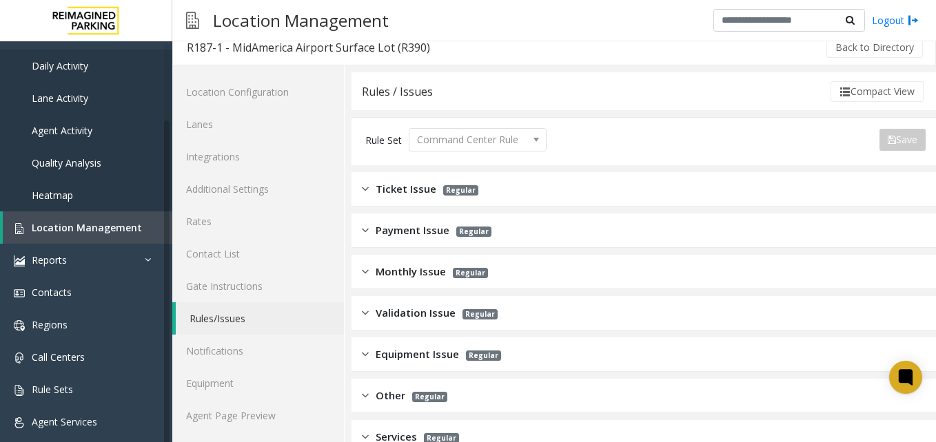
click at [411, 179] on div "Ticket Issue Regular" at bounding box center [644, 189] width 584 height 34
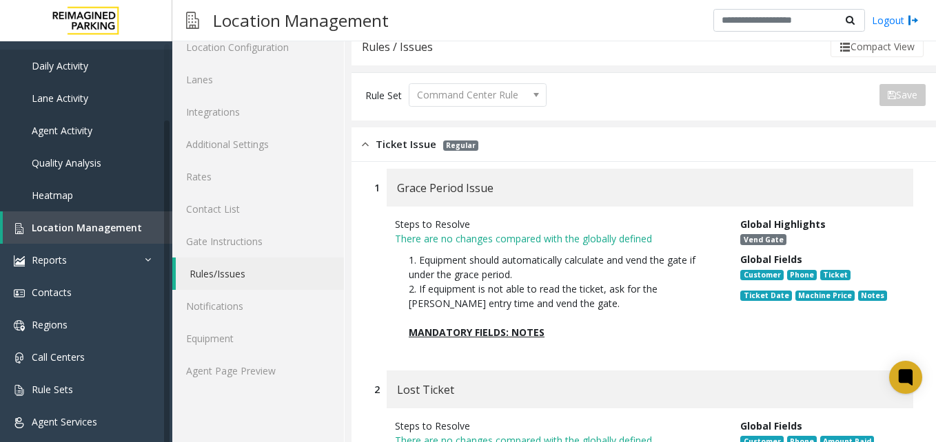
scroll to position [81, 0]
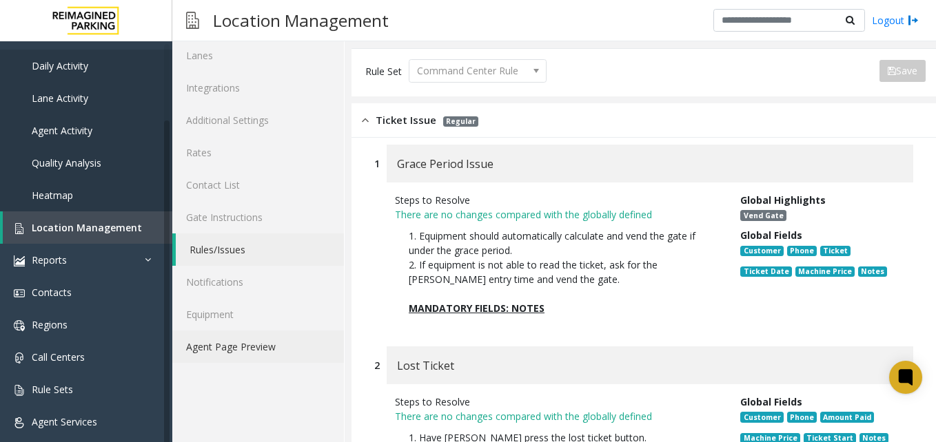
click at [290, 345] on link "Agent Page Preview" at bounding box center [258, 347] width 172 height 32
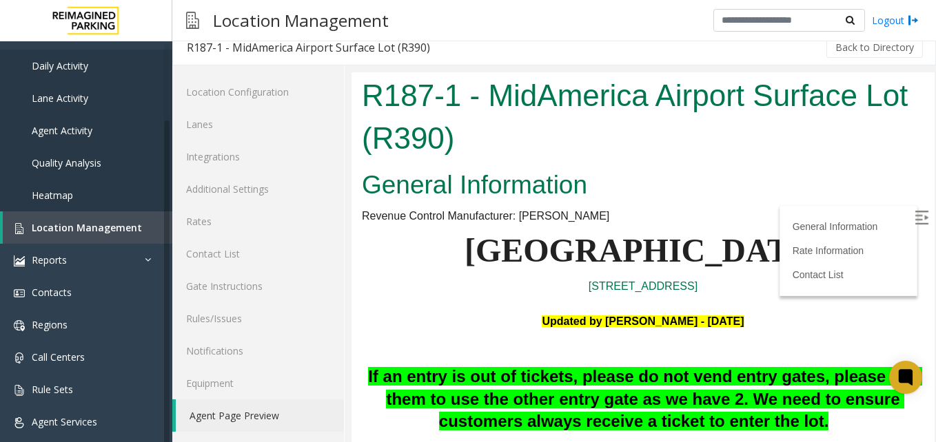
scroll to position [236, 0]
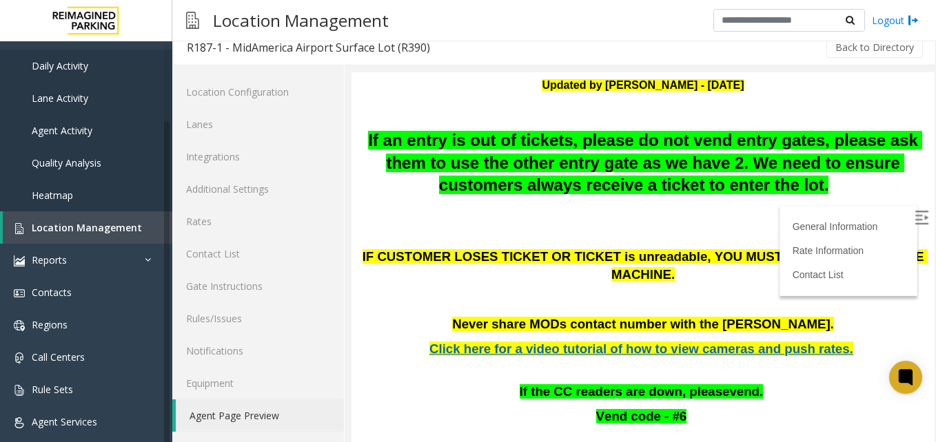
click at [915, 221] on img at bounding box center [922, 218] width 14 height 14
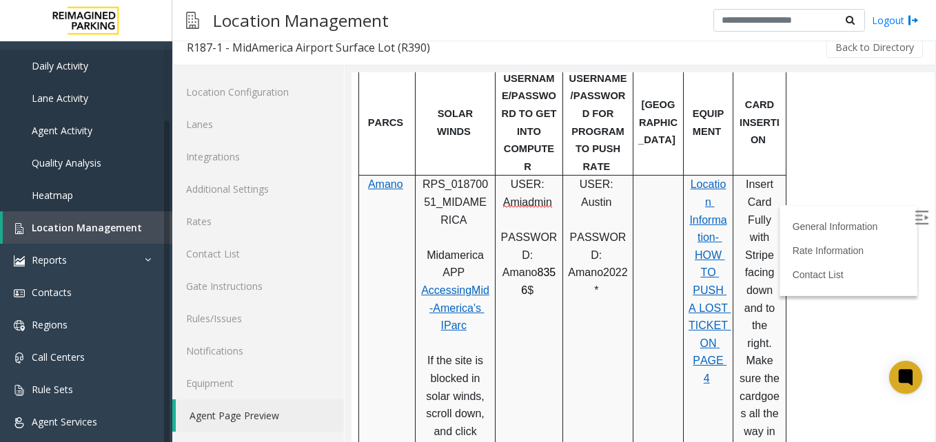
click at [713, 209] on span "Location Information- HOW TO PUSH A LOST TICKET ON PAGE 4" at bounding box center [710, 282] width 42 height 206
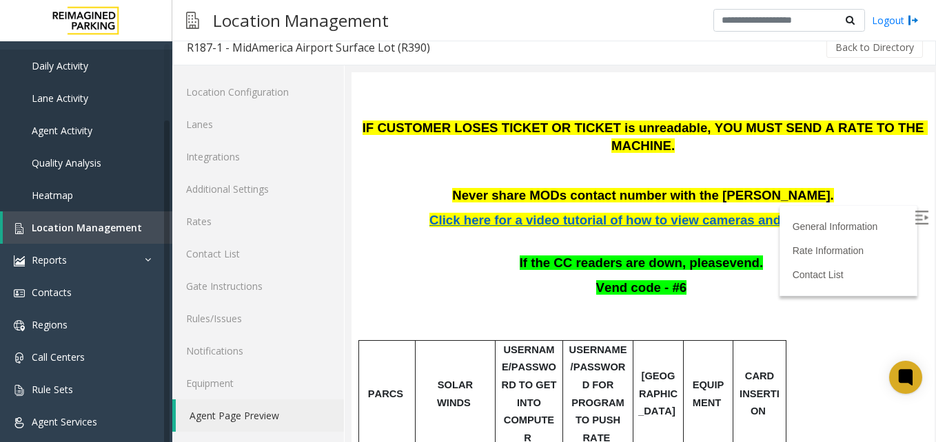
scroll to position [322, 0]
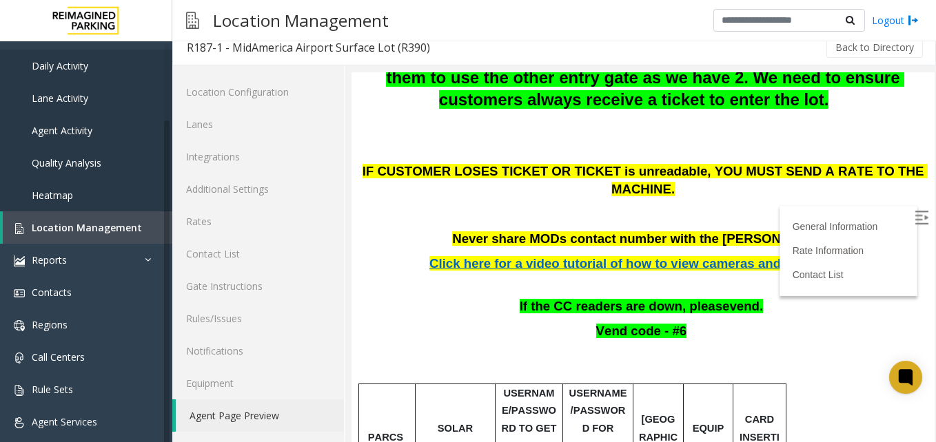
click at [742, 256] on span "Click here for a video tutorial of how to view cameras and push rates." at bounding box center [641, 263] width 424 height 14
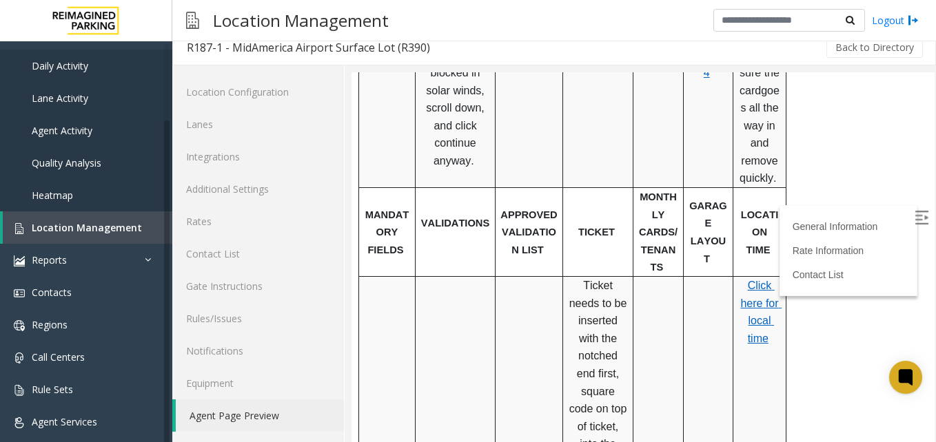
scroll to position [942, 0]
click at [762, 281] on span "Click here for local time" at bounding box center [760, 313] width 41 height 65
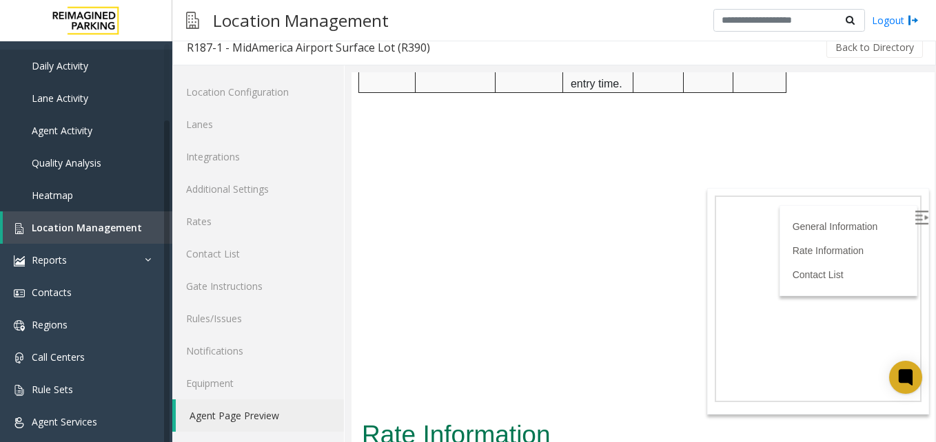
scroll to position [2188, 0]
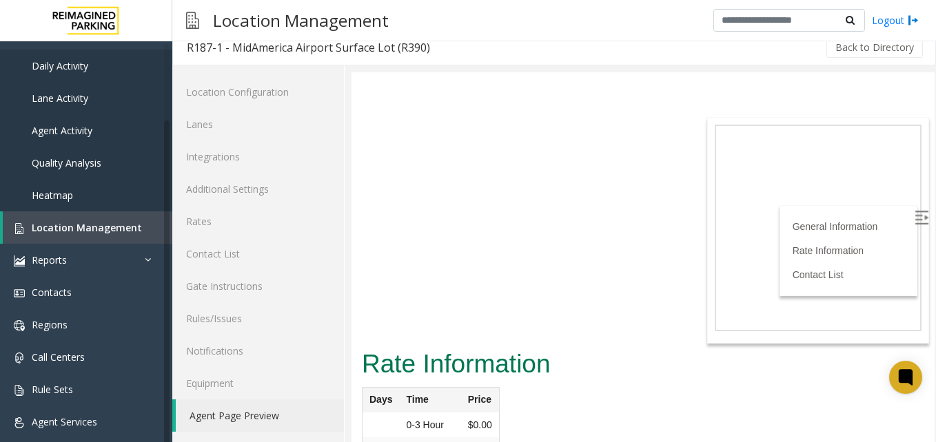
drag, startPoint x: 627, startPoint y: 207, endPoint x: 835, endPoint y: 404, distance: 285.7
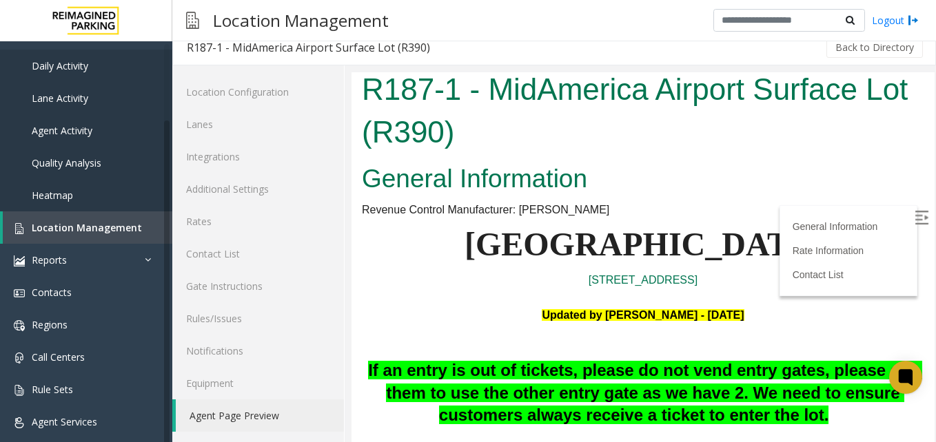
scroll to position [0, 0]
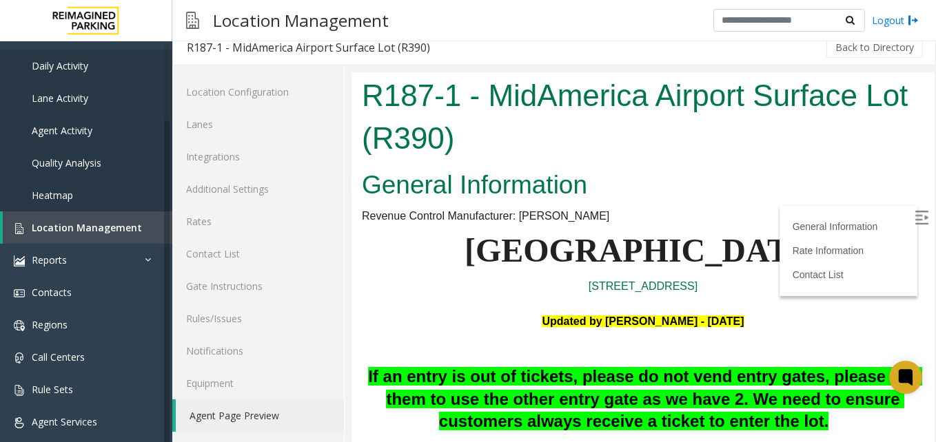
drag, startPoint x: 812, startPoint y: 374, endPoint x: 432, endPoint y: 267, distance: 394.5
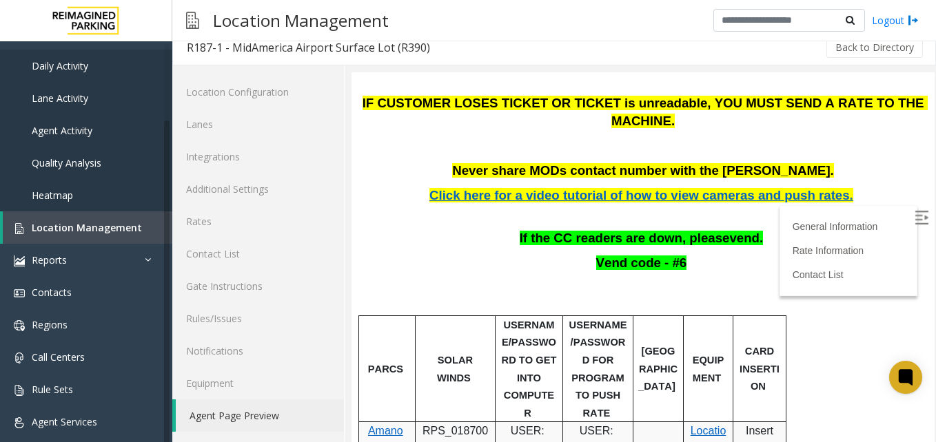
scroll to position [620, 0]
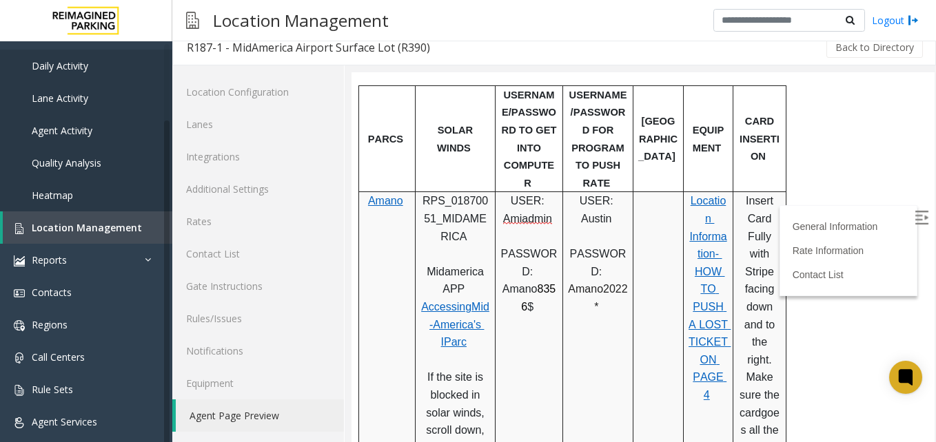
click at [696, 219] on span "Location Information- HOW TO PUSH A LOST TICKET ON PAGE 4" at bounding box center [710, 298] width 42 height 206
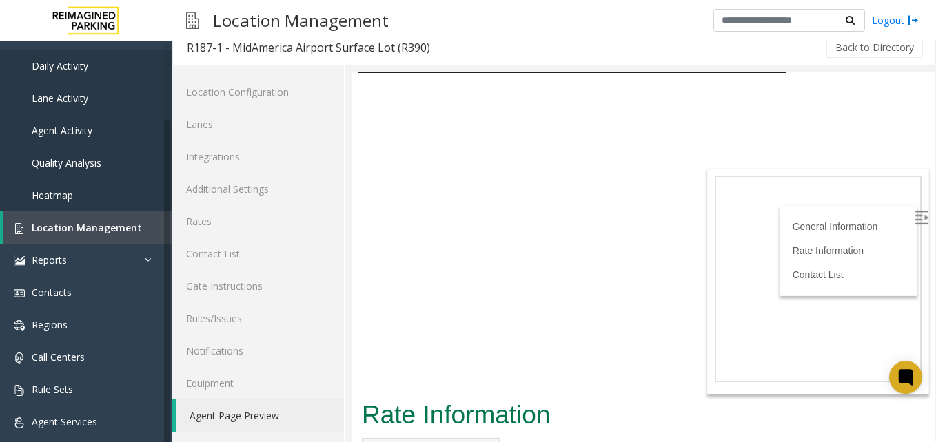
scroll to position [2188, 0]
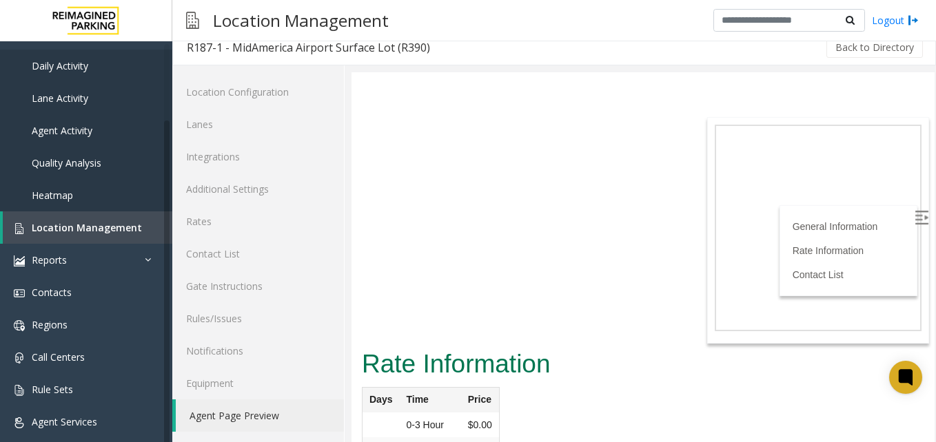
click at [611, 347] on h2 "Rate Information" at bounding box center [643, 365] width 562 height 36
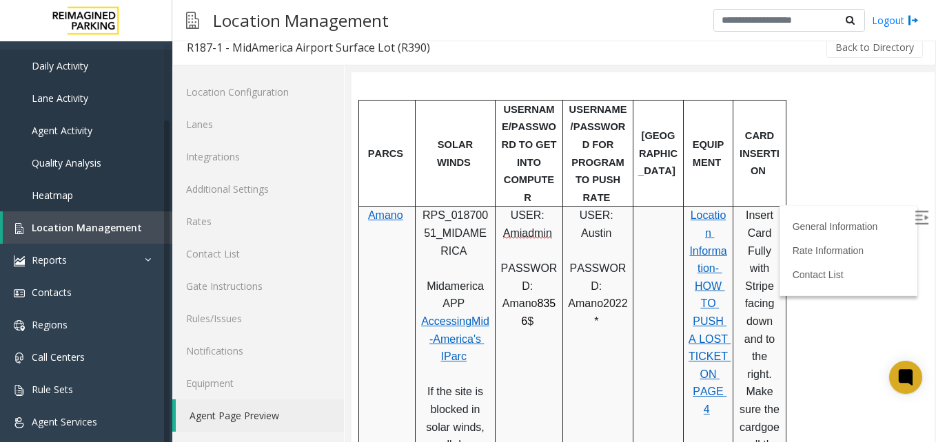
scroll to position [671, 0]
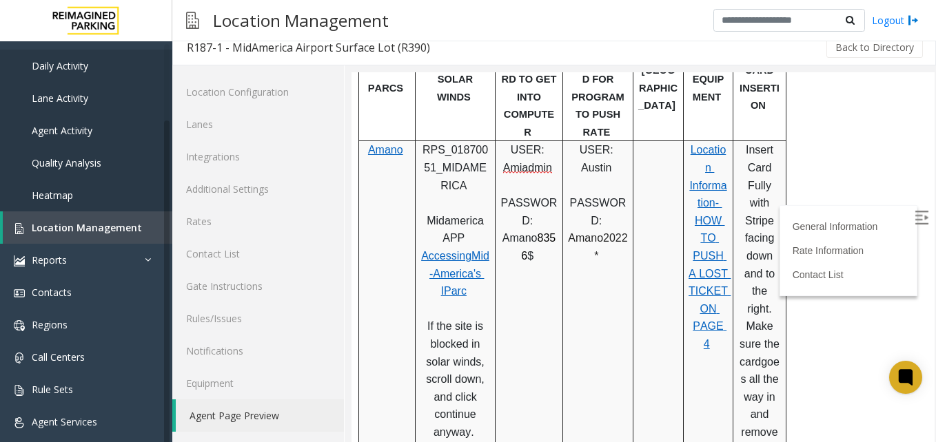
click at [456, 250] on span "Accessing" at bounding box center [446, 256] width 50 height 12
drag, startPoint x: 538, startPoint y: 156, endPoint x: 472, endPoint y: 167, distance: 66.3
drag, startPoint x: 472, startPoint y: 167, endPoint x: 356, endPoint y: 156, distance: 116.9
drag, startPoint x: 4, startPoint y: 84, endPoint x: 141, endPoint y: 218, distance: 191.1
click at [141, 218] on link "Location Management" at bounding box center [88, 228] width 170 height 32
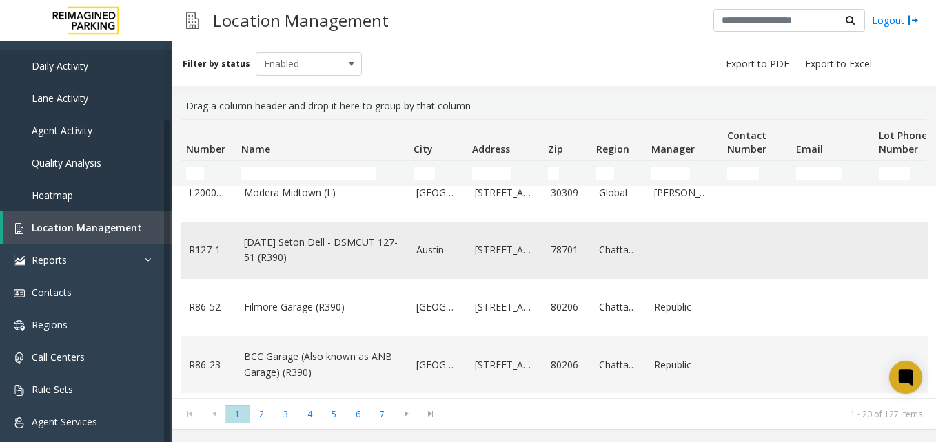
scroll to position [138, 0]
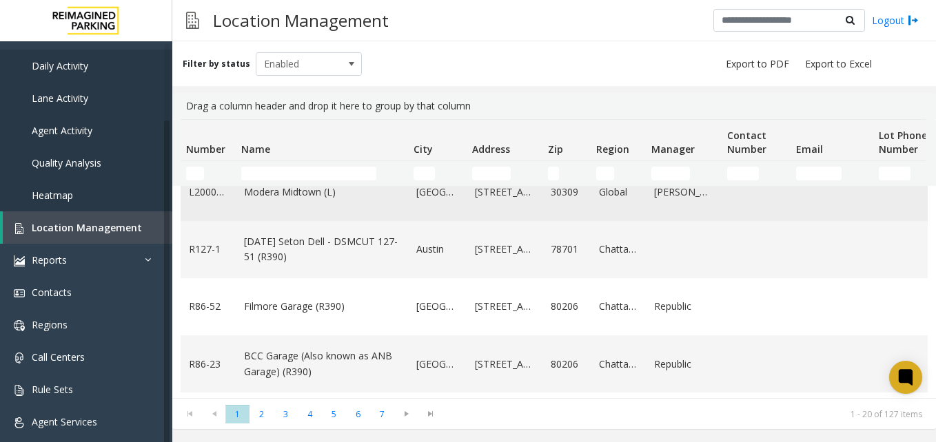
click at [293, 196] on link "Modera Midtown (L)" at bounding box center [322, 192] width 156 height 15
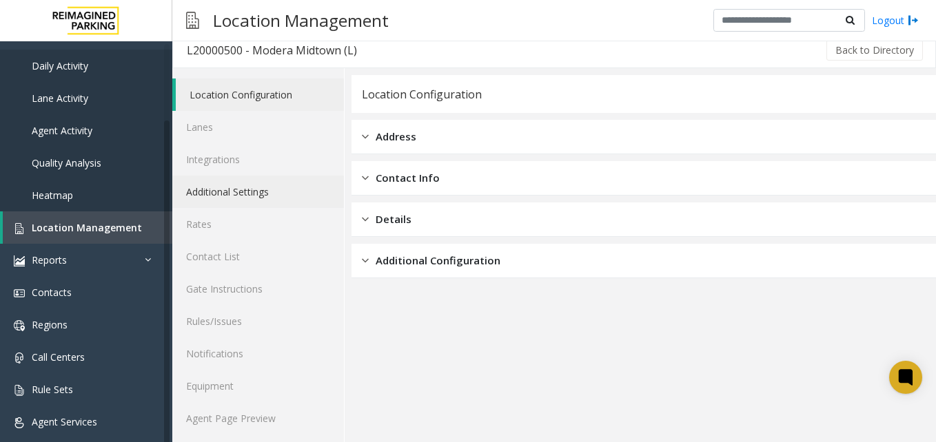
scroll to position [12, 0]
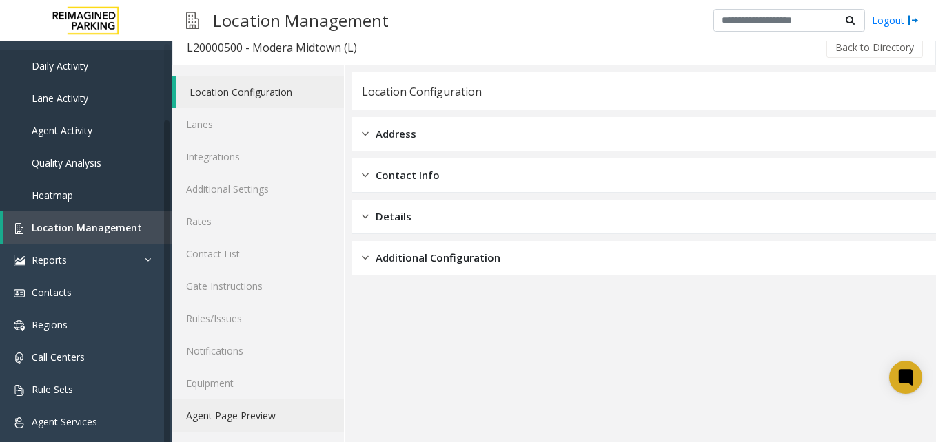
click at [220, 403] on link "Agent Page Preview" at bounding box center [258, 416] width 172 height 32
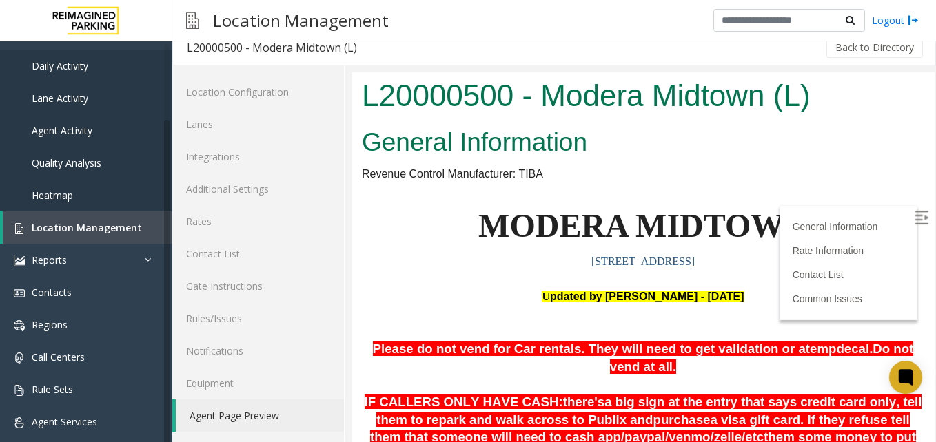
scroll to position [69, 0]
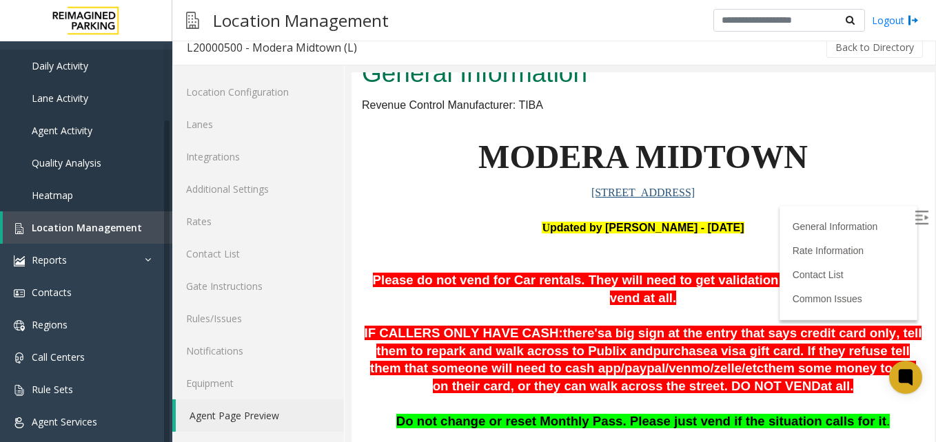
click at [915, 214] on img at bounding box center [922, 218] width 14 height 14
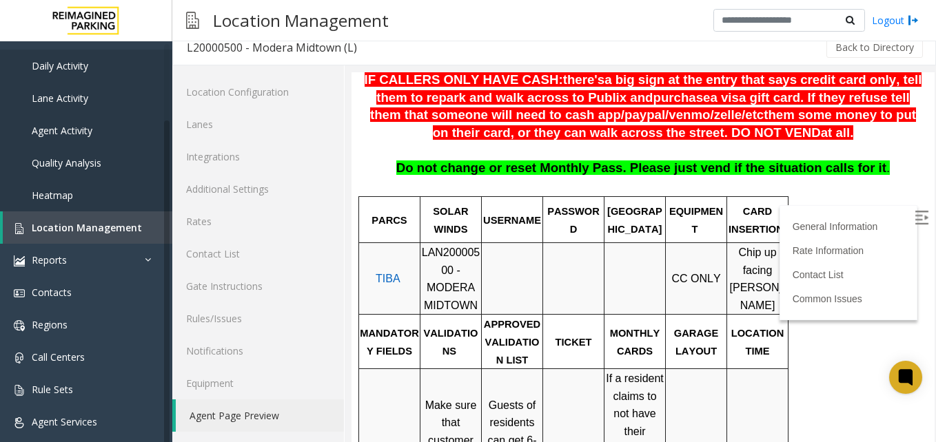
scroll to position [345, 0]
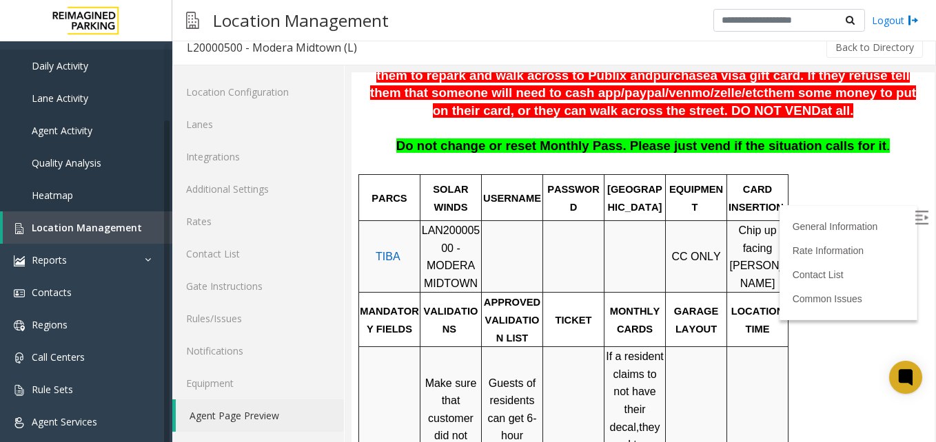
click at [378, 252] on span "TIBA" at bounding box center [388, 257] width 25 height 12
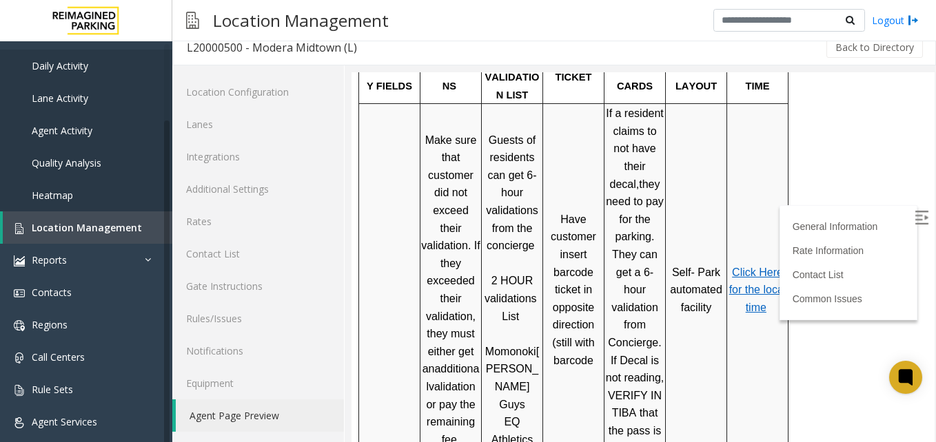
scroll to position [620, 0]
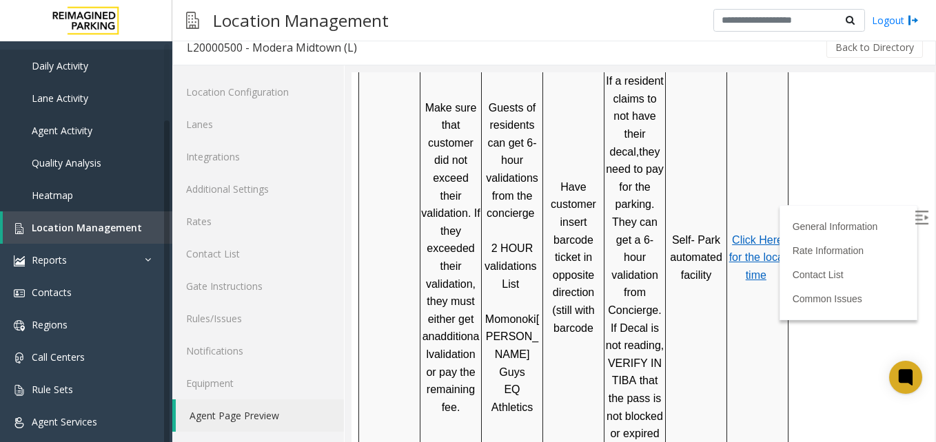
click at [744, 234] on span "Click Here for the local time" at bounding box center [759, 257] width 60 height 47
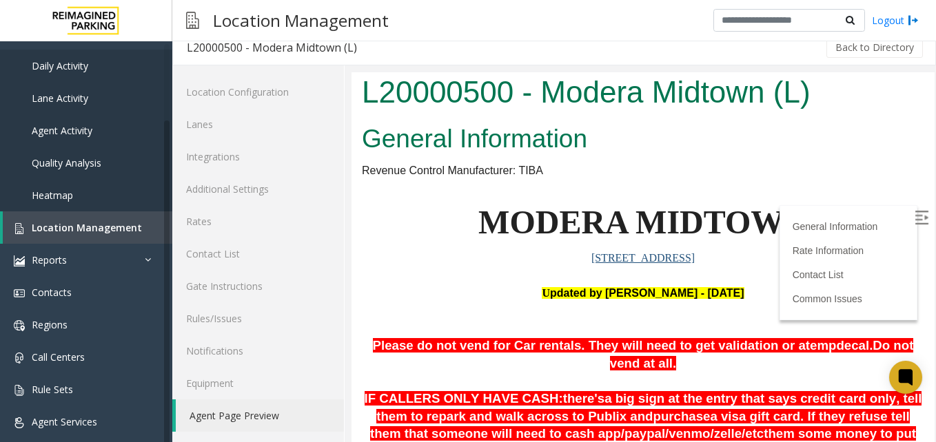
scroll to position [0, 0]
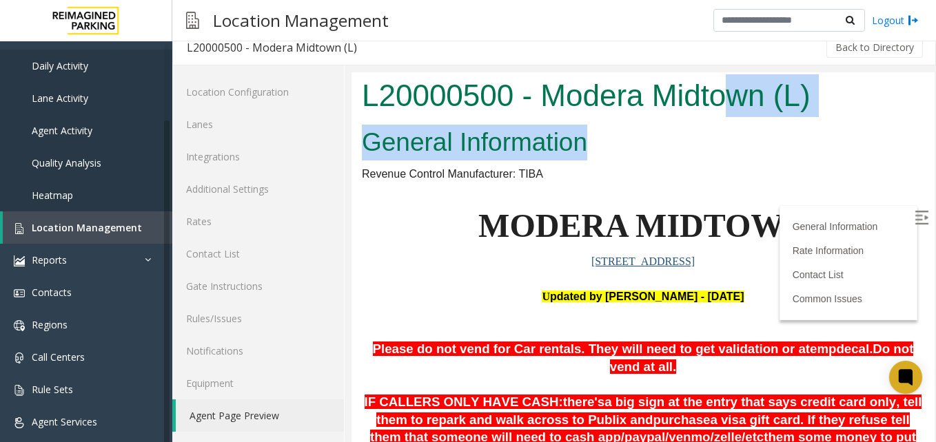
drag, startPoint x: 736, startPoint y: 120, endPoint x: 744, endPoint y: 127, distance: 10.2
click at [744, 127] on body "L20000500 - Modera Midtown (L) General Information Revenue Control Manufacturer…" at bounding box center [643, 257] width 583 height 370
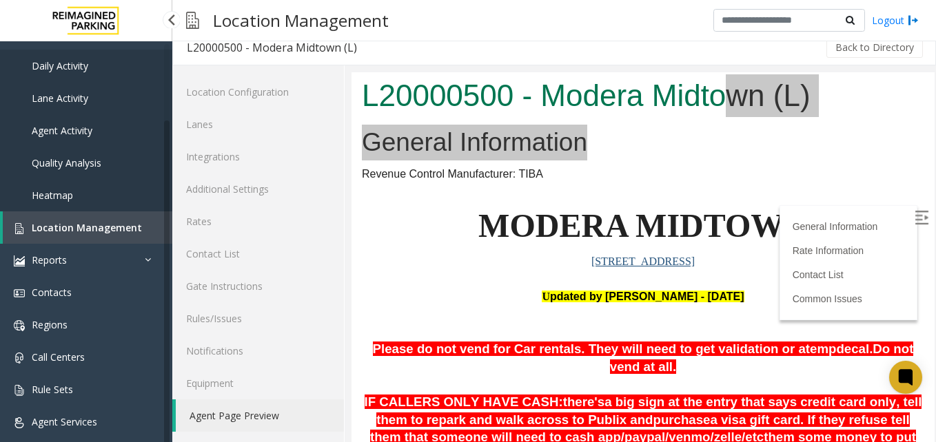
click at [99, 225] on span "Location Management" at bounding box center [87, 227] width 110 height 13
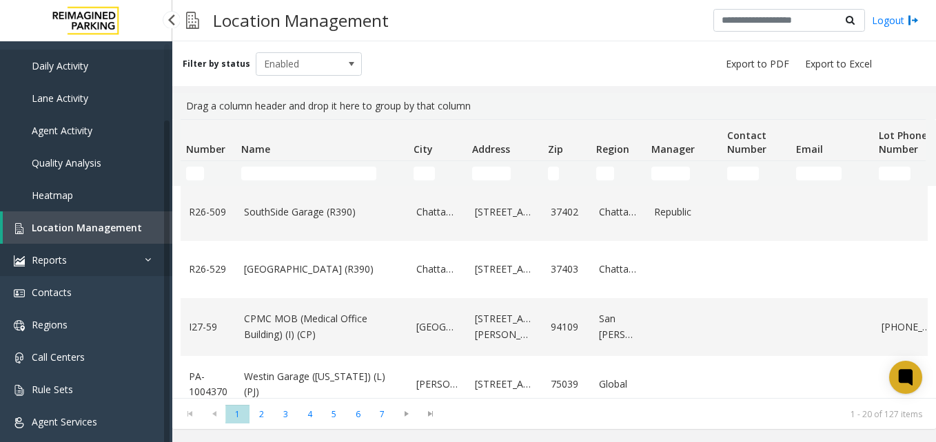
drag, startPoint x: 502, startPoint y: 323, endPoint x: 150, endPoint y: 261, distance: 357.1
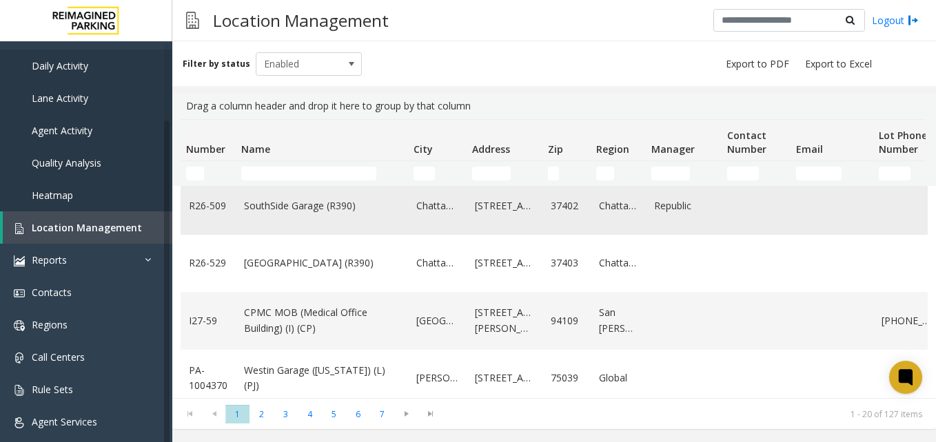
scroll to position [740, 0]
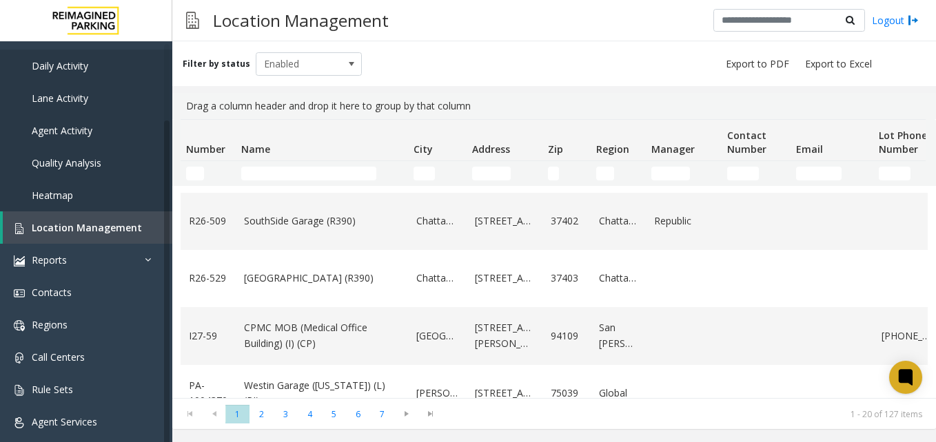
click at [289, 165] on td "Name Filter" at bounding box center [322, 173] width 172 height 25
click at [290, 178] on input "Name Filter" at bounding box center [308, 174] width 135 height 14
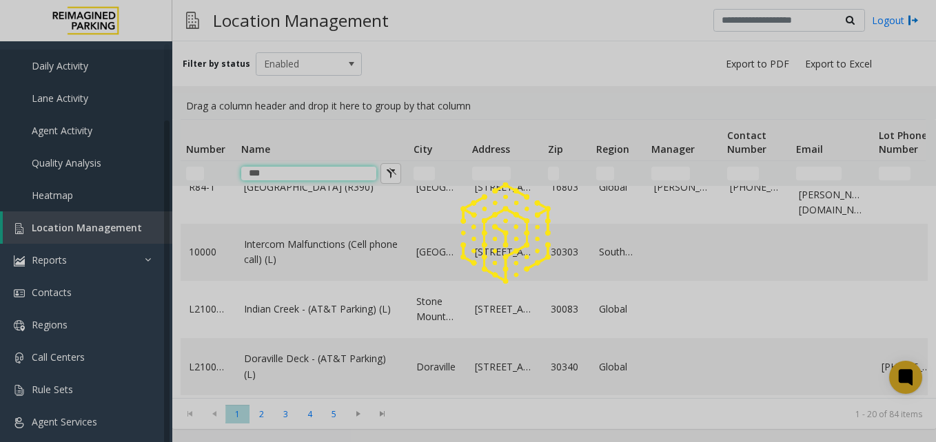
scroll to position [0, 0]
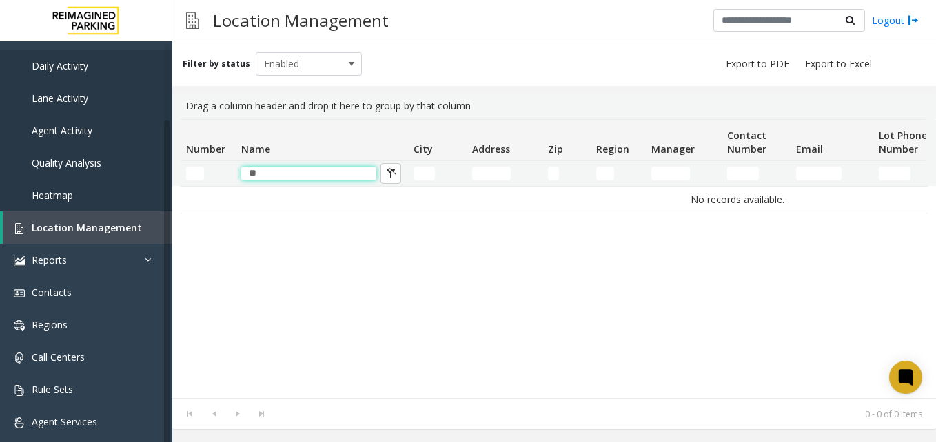
type input "*"
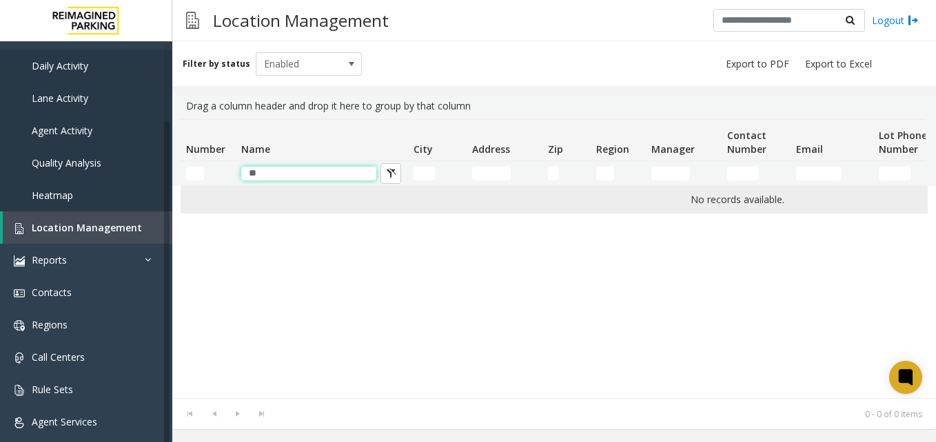
type input "*"
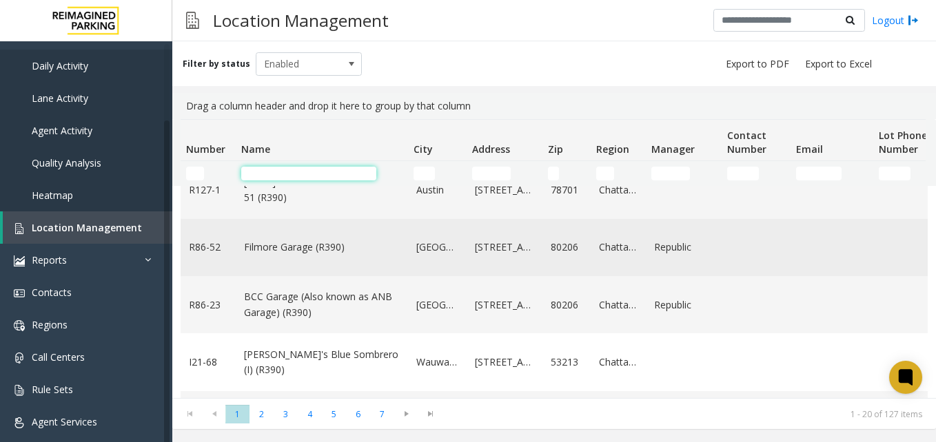
scroll to position [207, 0]
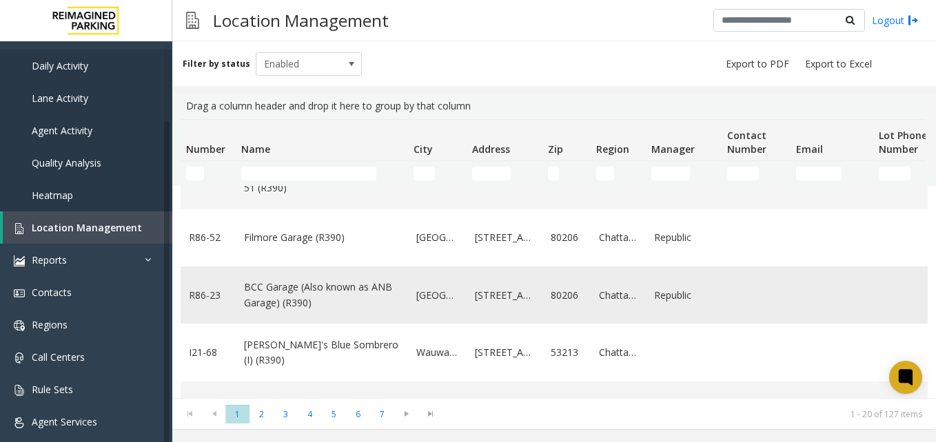
click at [301, 305] on link "BCC Garage (Also known as ANB Garage) (R390)" at bounding box center [322, 295] width 156 height 31
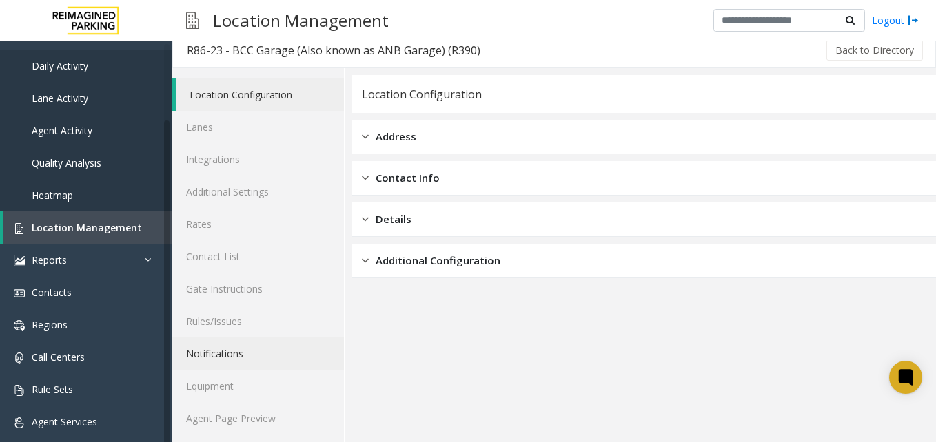
scroll to position [12, 0]
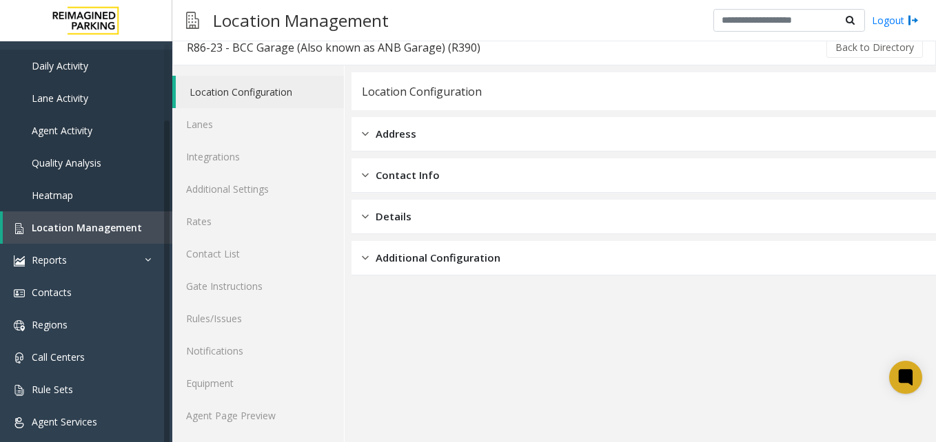
click at [265, 432] on div "Location Configuration Lanes Integrations Additional Settings Rates Contact Lis…" at bounding box center [258, 253] width 172 height 377
click at [266, 431] on link "Agent Page Preview" at bounding box center [258, 416] width 172 height 32
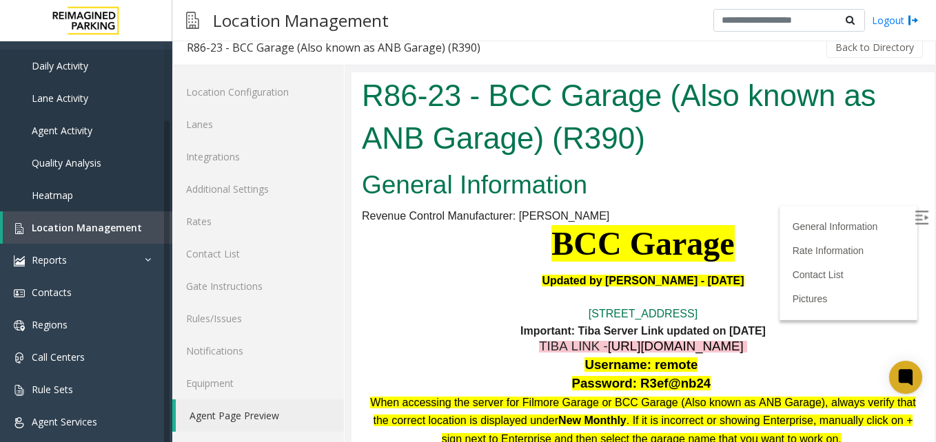
click at [915, 214] on img at bounding box center [922, 218] width 14 height 14
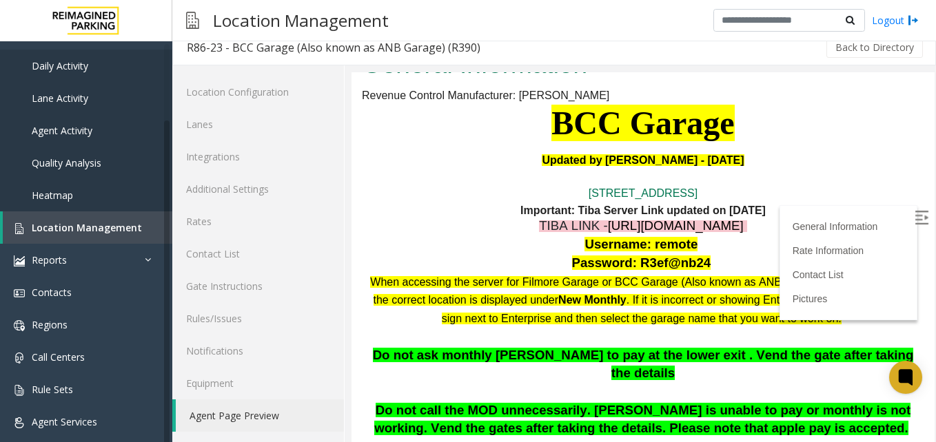
scroll to position [138, 0]
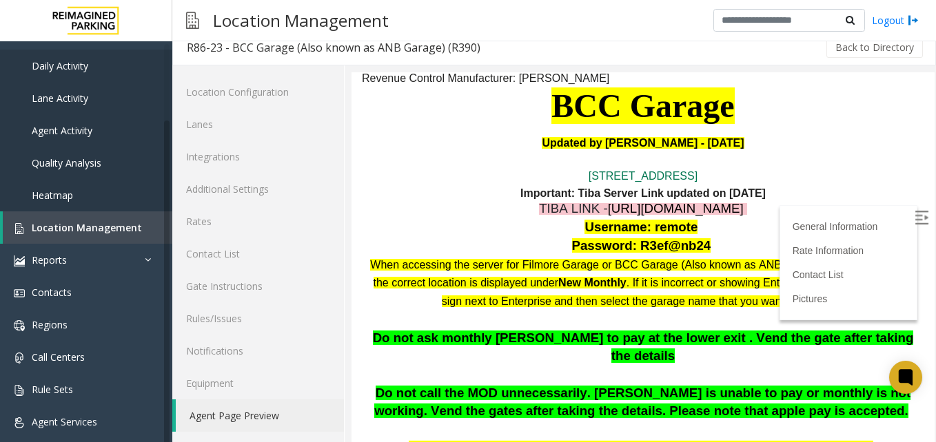
click at [635, 192] on b "Important: Tiba Server Link updated on 14-June-2025" at bounding box center [642, 193] width 245 height 12
click at [636, 205] on span "https://fillmore-web.sp.tibaparking.net/" at bounding box center [676, 208] width 136 height 14
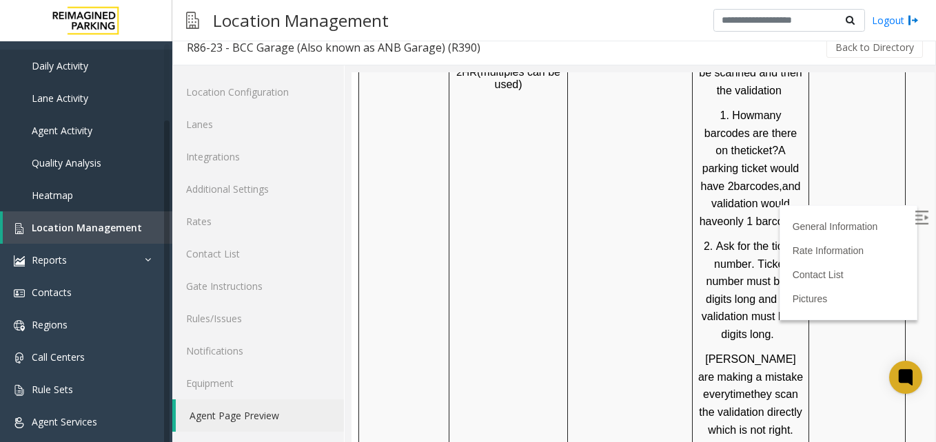
scroll to position [1723, 0]
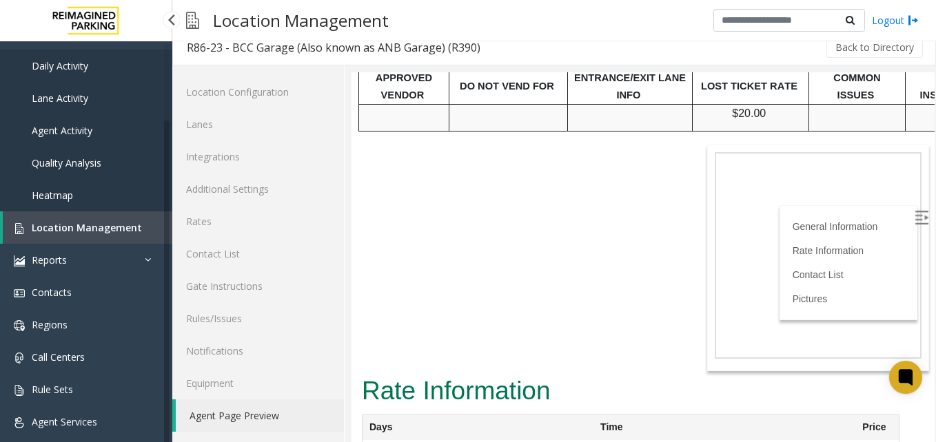
click at [145, 234] on link "Location Management" at bounding box center [88, 228] width 170 height 32
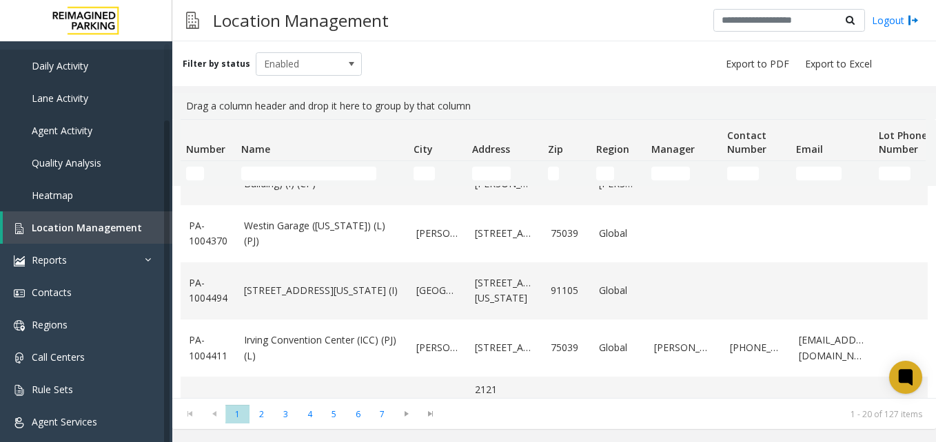
scroll to position [946, 0]
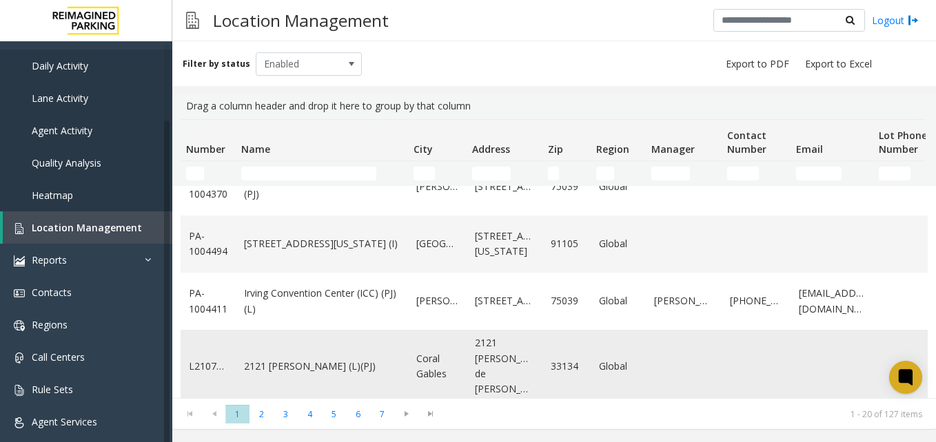
click at [310, 359] on link "2121 Ponce (L)(PJ)" at bounding box center [322, 366] width 156 height 15
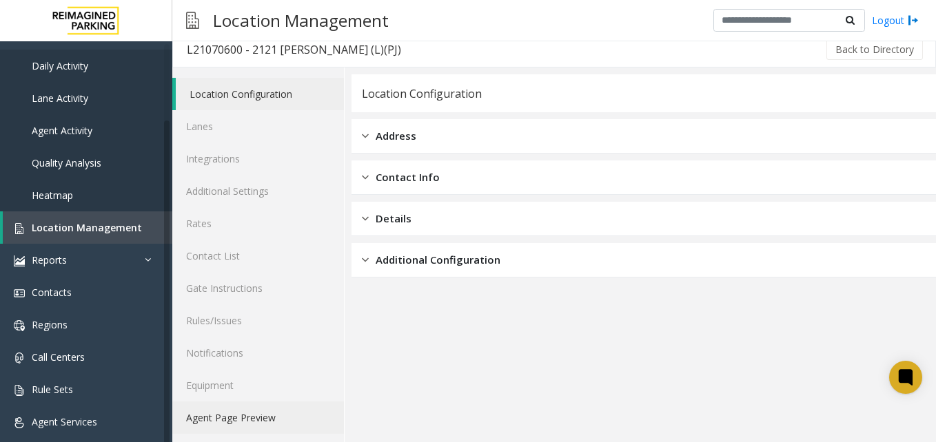
scroll to position [12, 0]
click at [180, 411] on link "Agent Page Preview" at bounding box center [258, 416] width 172 height 32
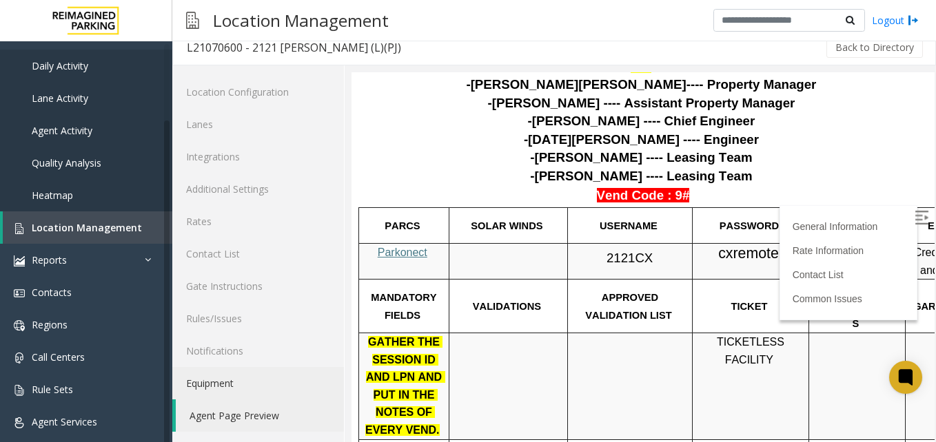
scroll to position [482, 0]
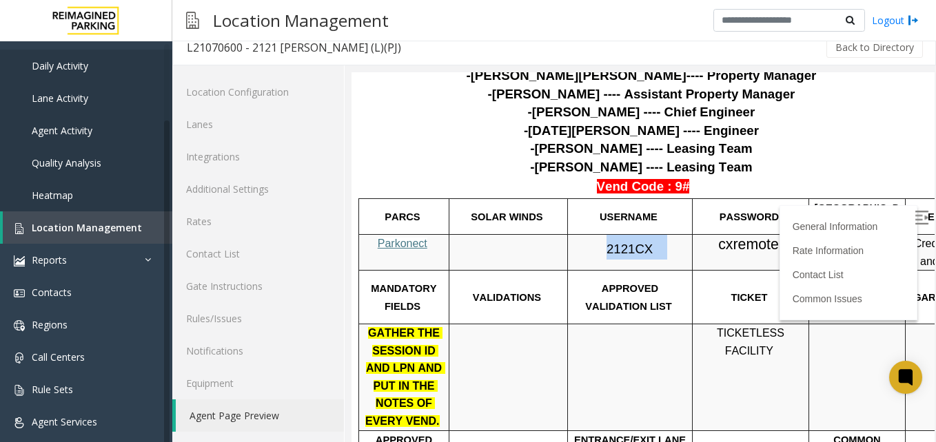
drag, startPoint x: 601, startPoint y: 189, endPoint x: 660, endPoint y: 203, distance: 60.2
click at [660, 235] on td "2121CX" at bounding box center [630, 253] width 125 height 36
drag, startPoint x: 660, startPoint y: 203, endPoint x: 642, endPoint y: 192, distance: 20.1
copy p "2121CX"
click at [471, 235] on p at bounding box center [508, 252] width 108 height 35
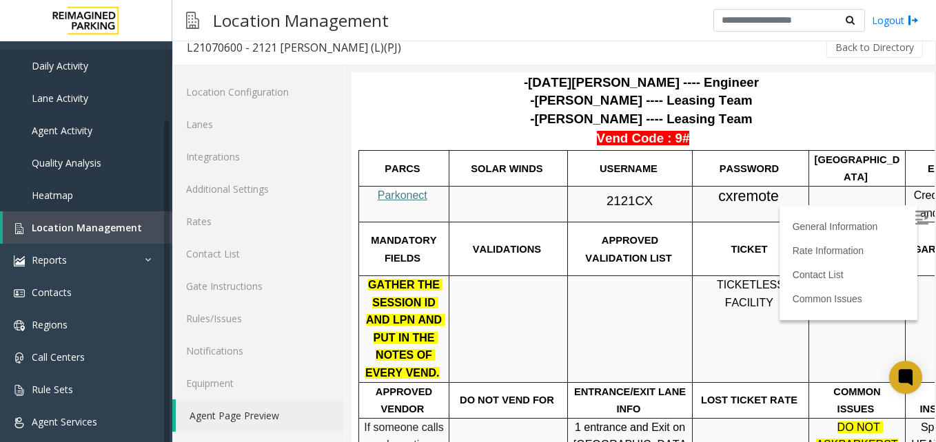
scroll to position [551, 0]
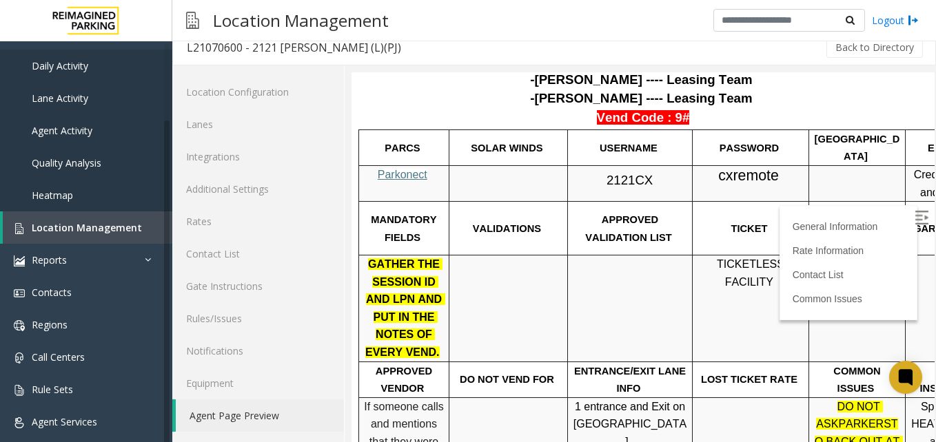
click at [417, 169] on span "Parkonect" at bounding box center [403, 175] width 50 height 12
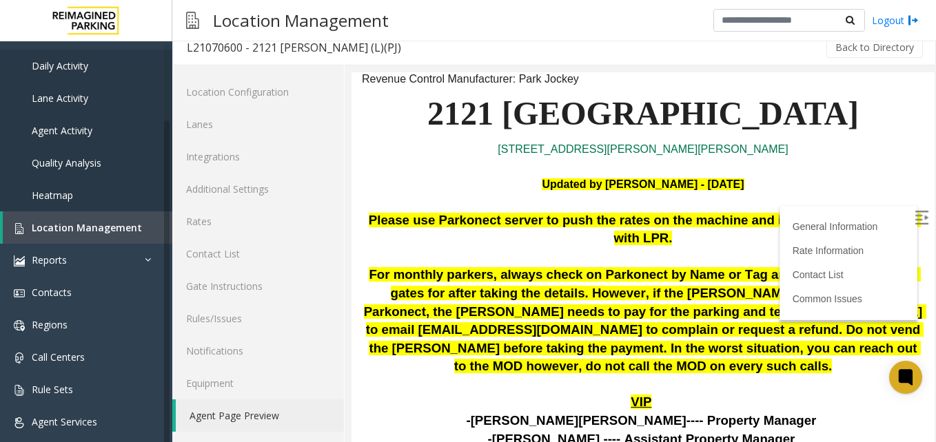
scroll to position [132, 0]
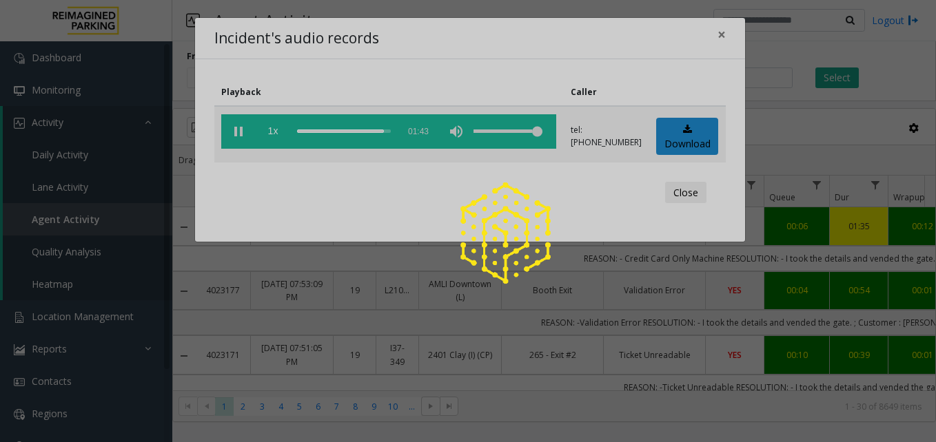
scroll to position [551, 231]
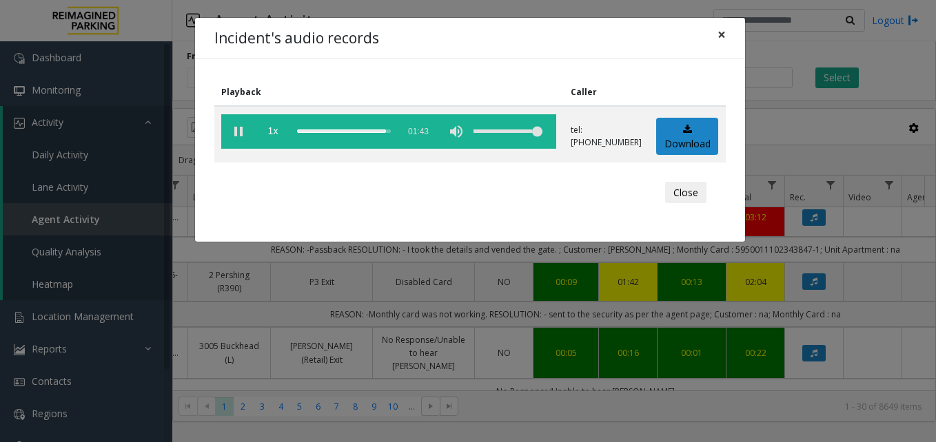
click at [733, 44] on button "×" at bounding box center [722, 35] width 28 height 34
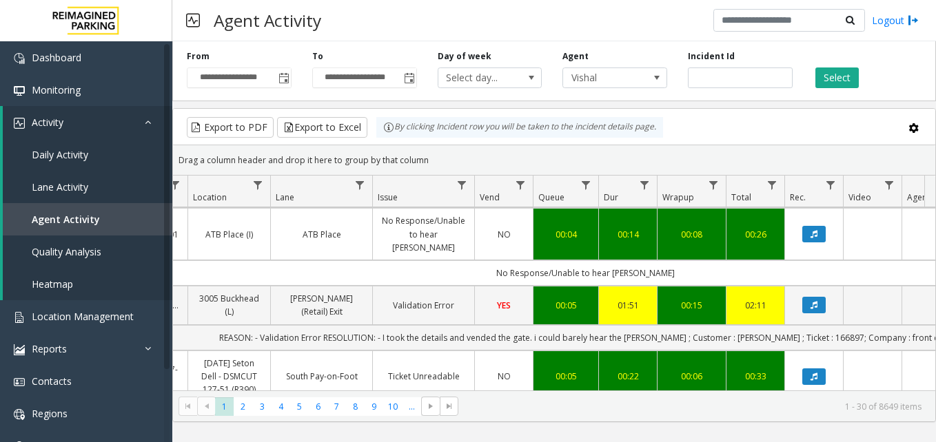
scroll to position [827, 231]
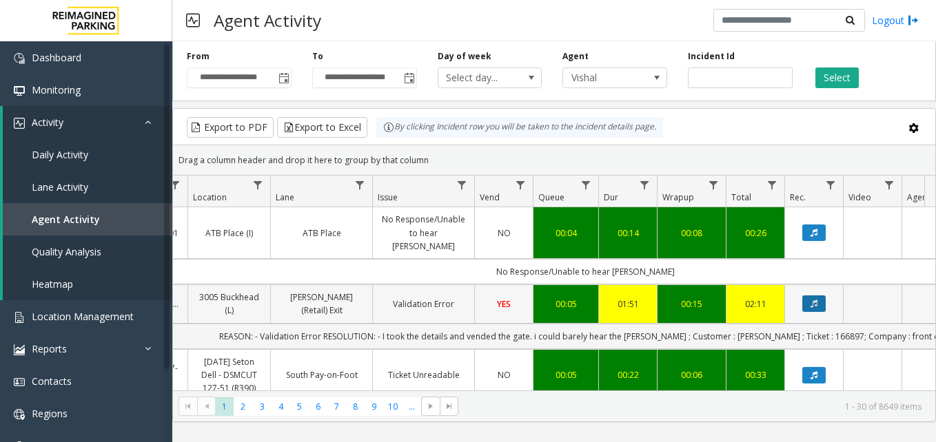
click at [805, 296] on button "Data table" at bounding box center [813, 304] width 23 height 17
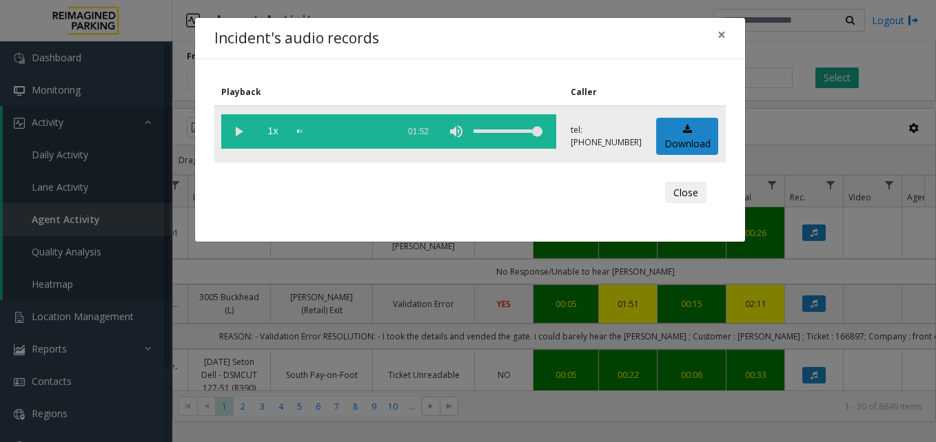
click at [234, 133] on vg-play-pause at bounding box center [238, 131] width 34 height 34
click at [726, 44] on button "×" at bounding box center [722, 35] width 28 height 34
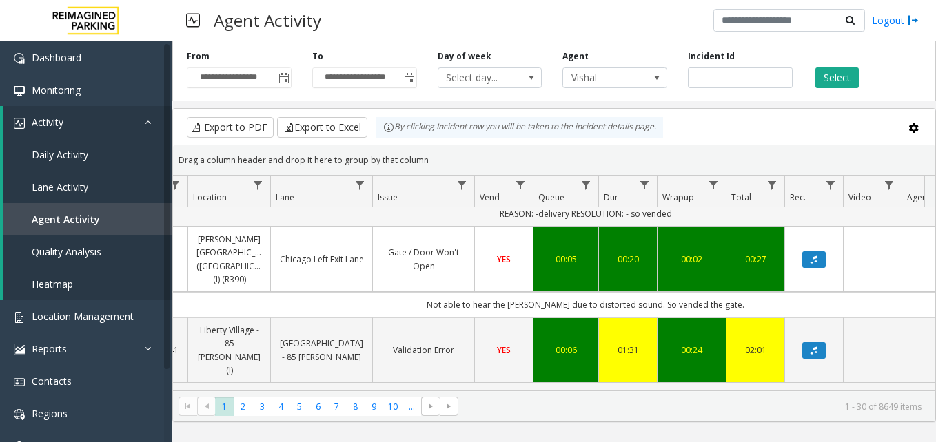
scroll to position [1103, 231]
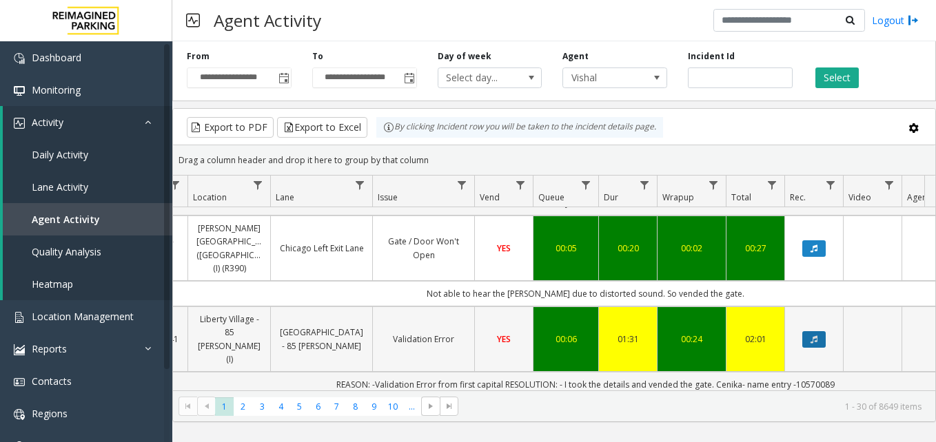
click at [812, 336] on icon "Data table" at bounding box center [814, 340] width 7 height 8
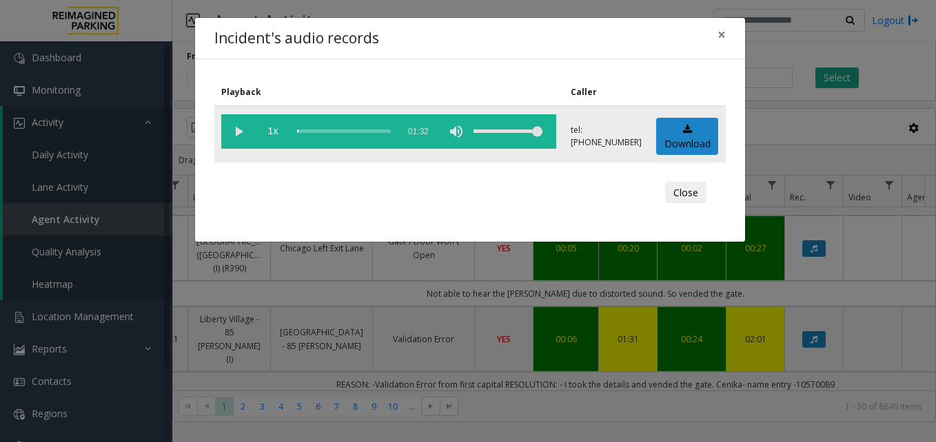
click at [244, 136] on vg-play-pause at bounding box center [238, 131] width 34 height 34
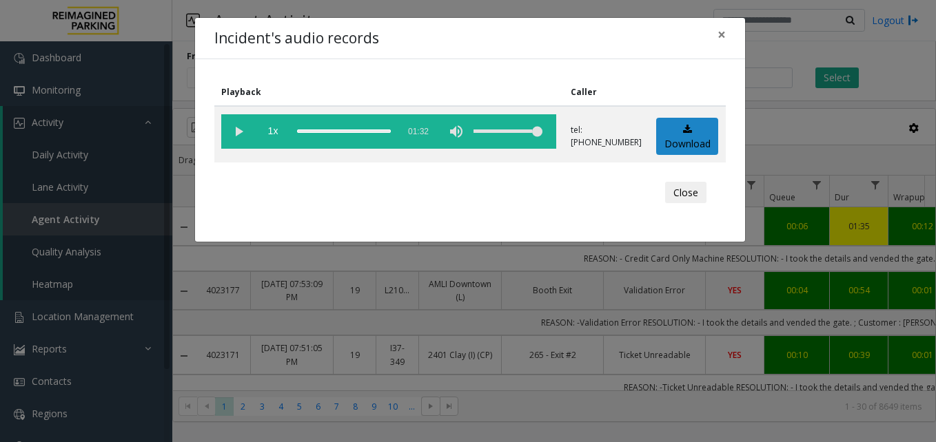
scroll to position [1103, 231]
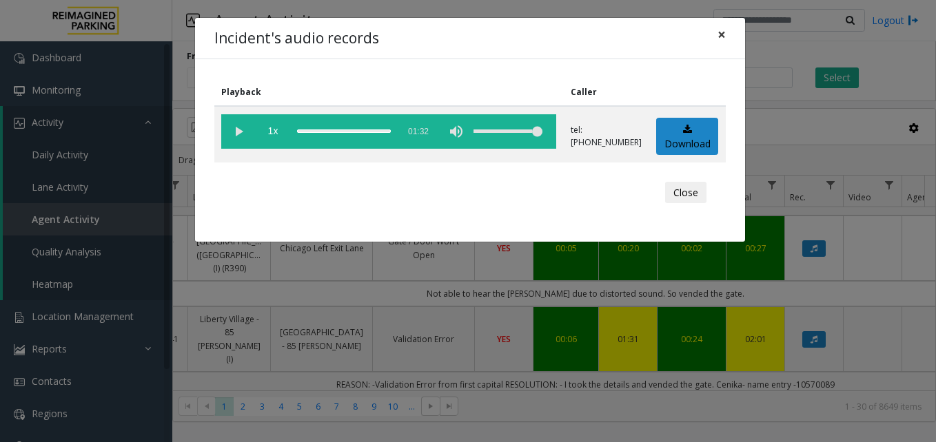
click at [727, 32] on button "×" at bounding box center [722, 35] width 28 height 34
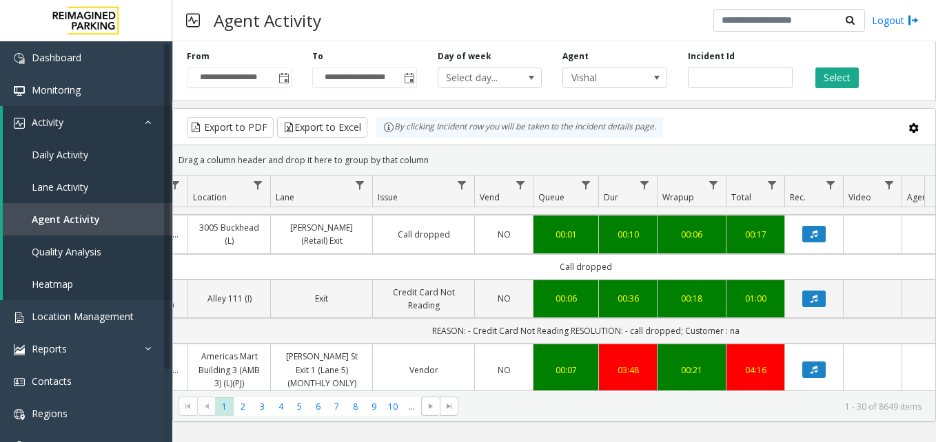
scroll to position [1310, 231]
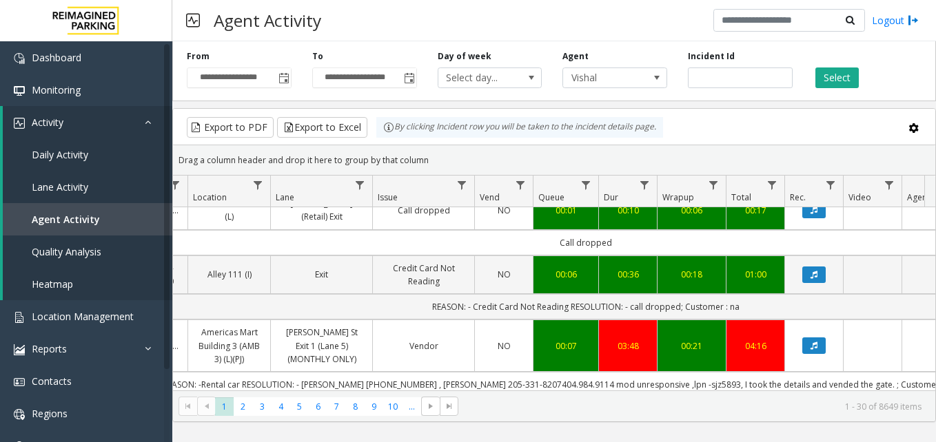
click at [285, 326] on link "[PERSON_NAME] St Exit 1 (Lane 5) (MONTHLY ONLY)" at bounding box center [321, 346] width 85 height 40
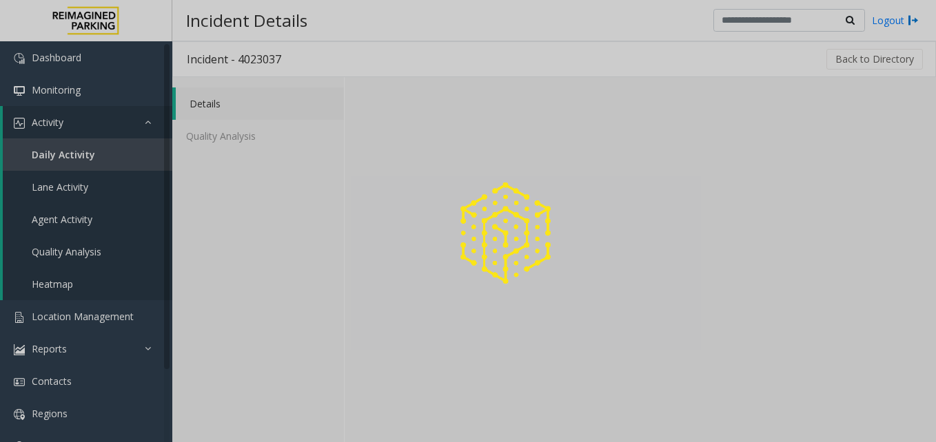
click at [285, 276] on div at bounding box center [468, 221] width 936 height 442
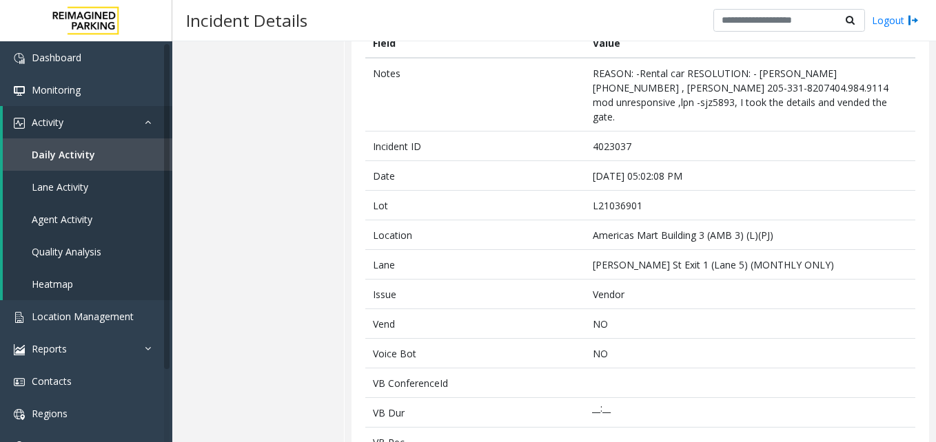
scroll to position [138, 0]
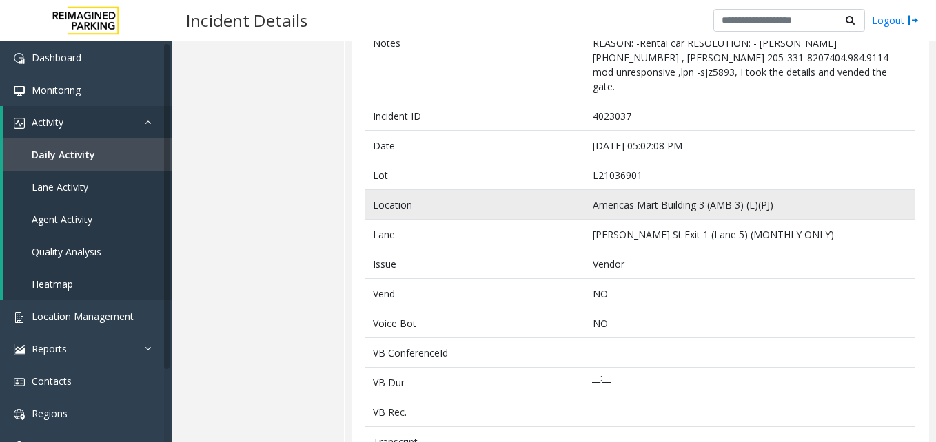
click at [589, 190] on td "Americas Mart Building 3 (AMB 3) (L)(PJ)" at bounding box center [750, 205] width 330 height 30
drag, startPoint x: 589, startPoint y: 190, endPoint x: 760, endPoint y: 192, distance: 171.6
click at [760, 192] on td "Americas Mart Building 3 (AMB 3) (L)(PJ)" at bounding box center [750, 205] width 330 height 30
copy td "Americas Mart Building 3 (AMB 3) (L)(PJ"
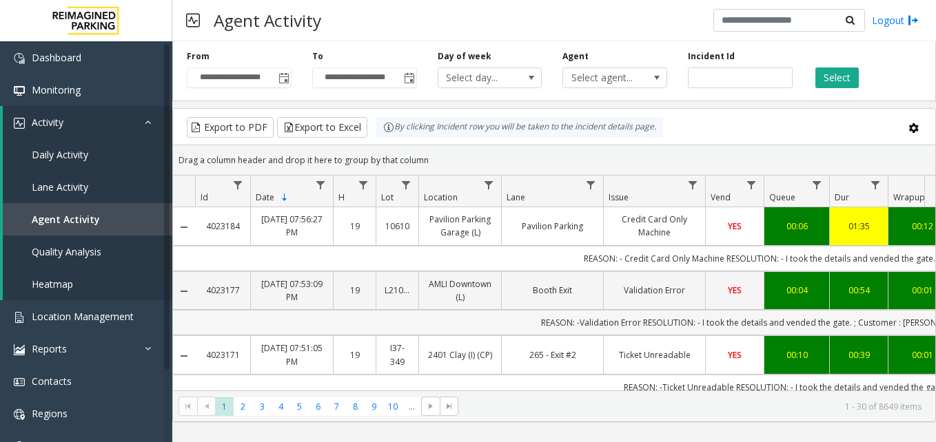
drag, startPoint x: 731, startPoint y: 285, endPoint x: 794, endPoint y: 314, distance: 69.1
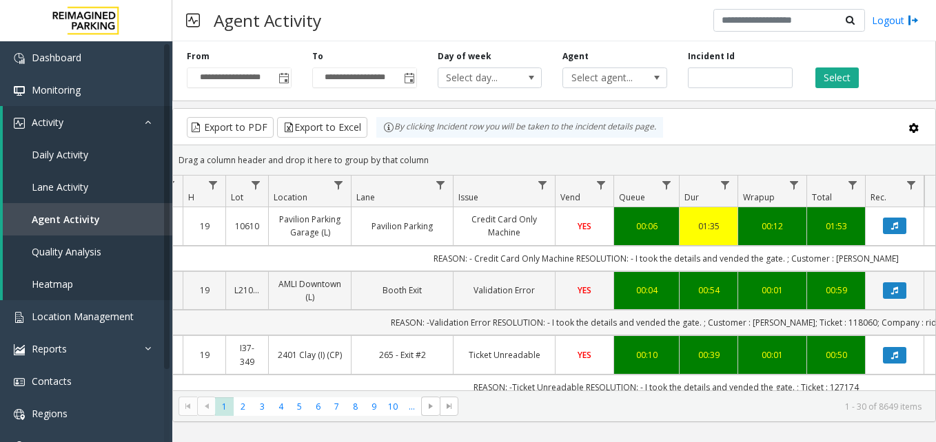
scroll to position [0, 205]
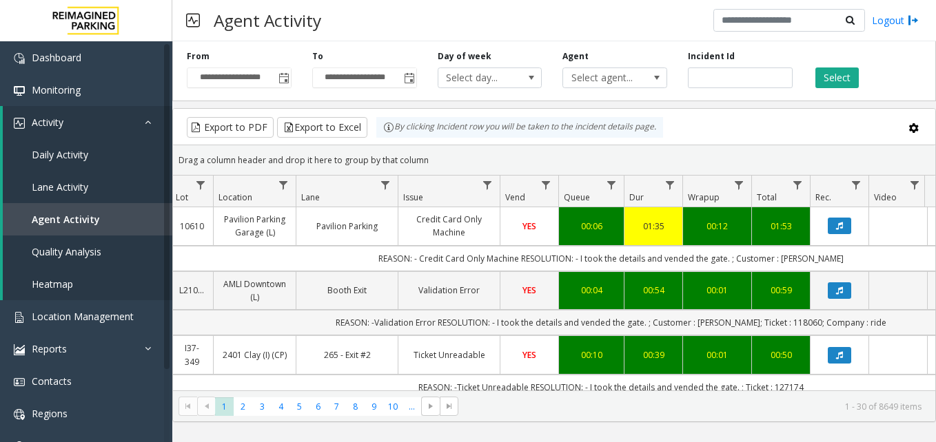
drag, startPoint x: 786, startPoint y: 322, endPoint x: 844, endPoint y: 324, distance: 57.9
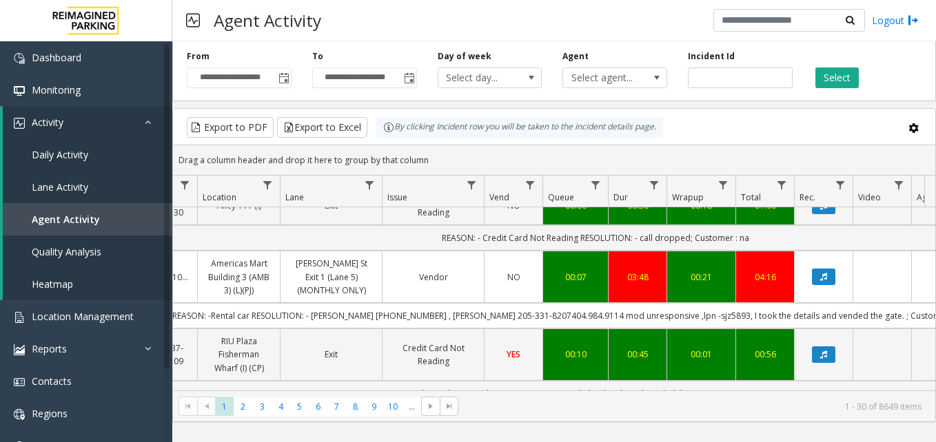
scroll to position [1310, 221]
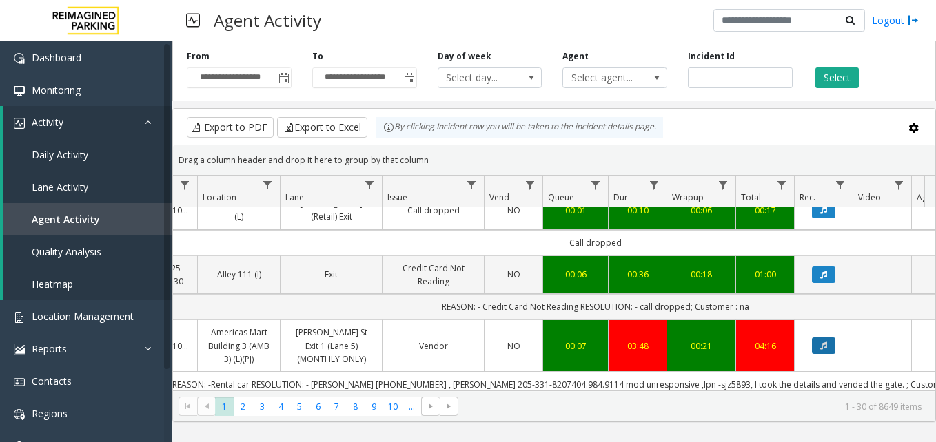
click at [821, 342] on icon "Data table" at bounding box center [823, 346] width 7 height 8
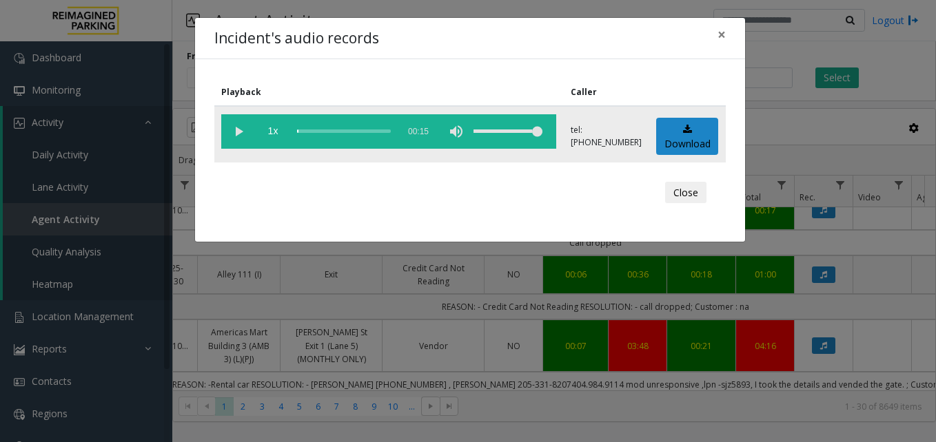
click at [236, 130] on vg-play-pause at bounding box center [238, 131] width 34 height 34
click at [721, 32] on span "×" at bounding box center [721, 34] width 8 height 19
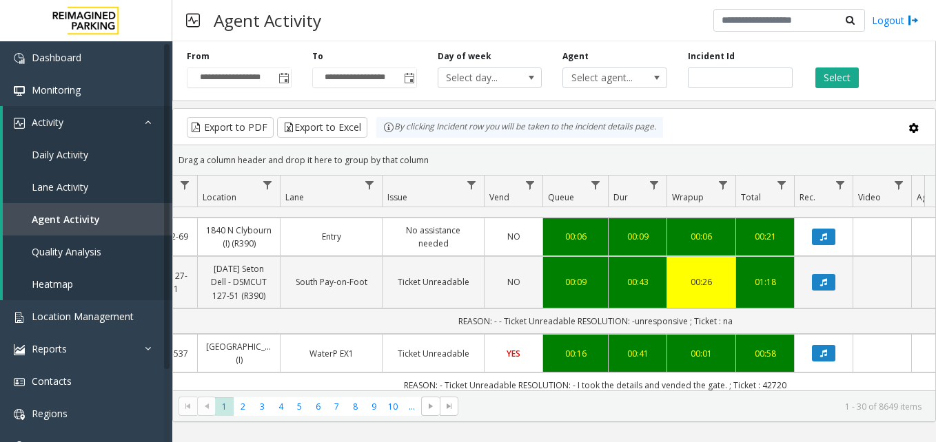
scroll to position [1792, 221]
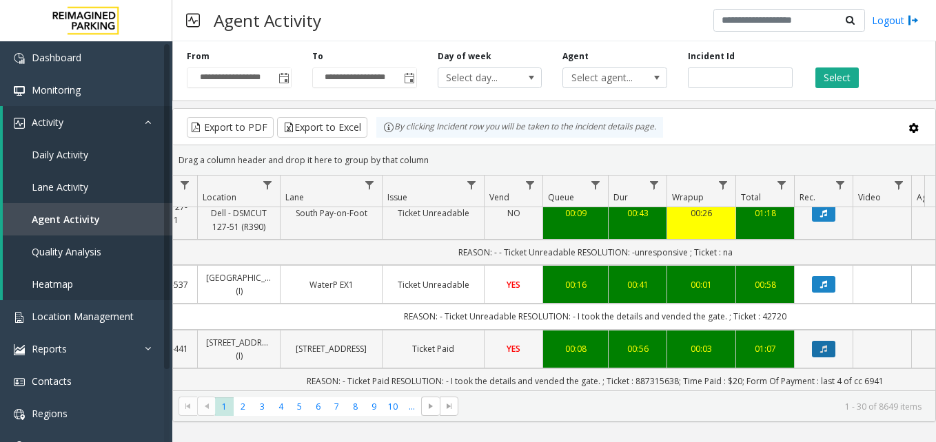
click at [818, 341] on button "Data table" at bounding box center [823, 349] width 23 height 17
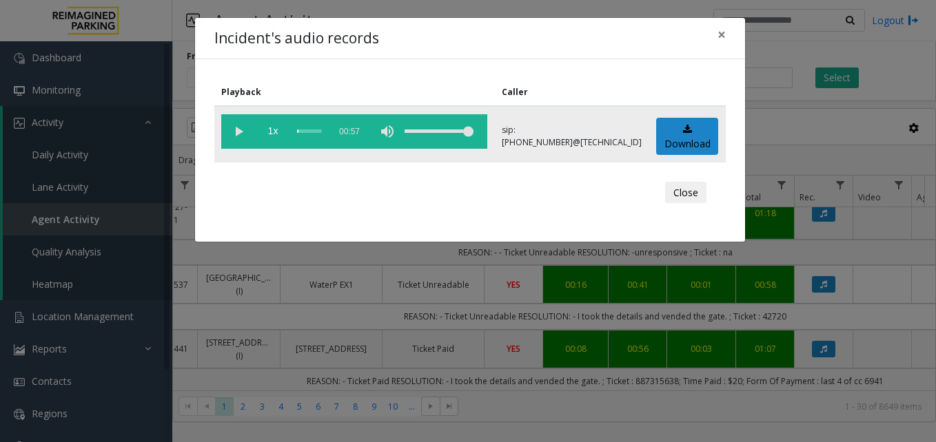
click at [241, 127] on vg-play-pause at bounding box center [238, 131] width 34 height 34
click at [731, 38] on button "×" at bounding box center [722, 35] width 28 height 34
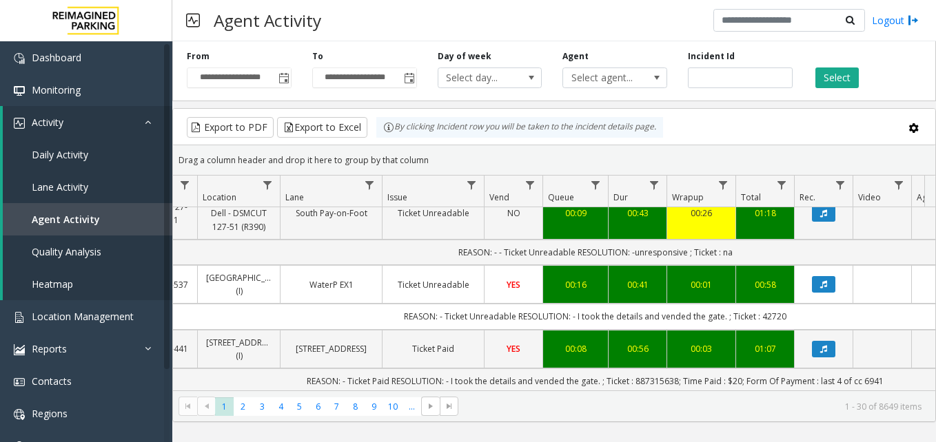
scroll to position [1855, 221]
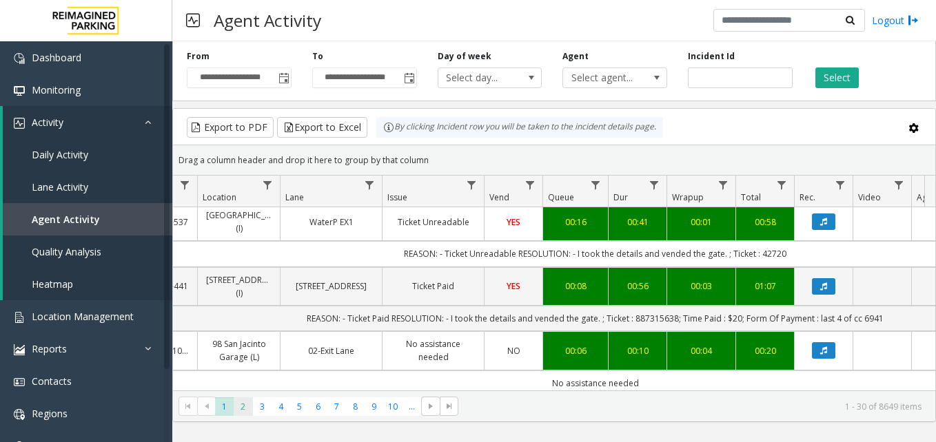
click at [245, 413] on span "2" at bounding box center [243, 407] width 19 height 19
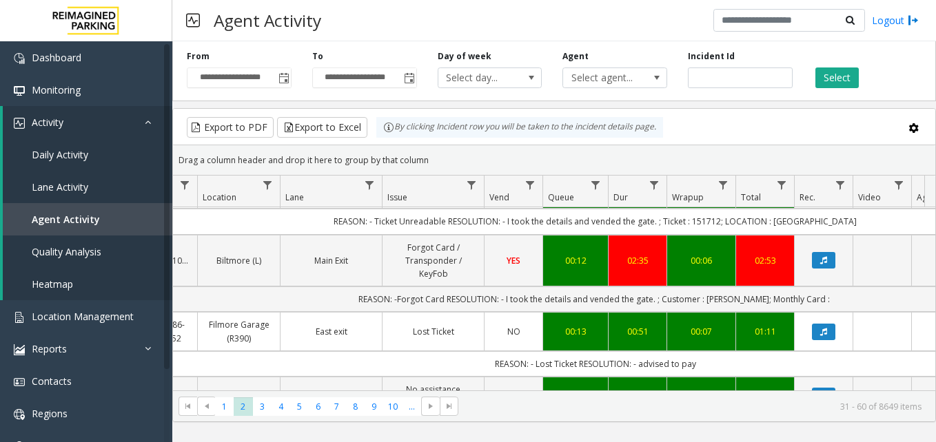
scroll to position [138, 221]
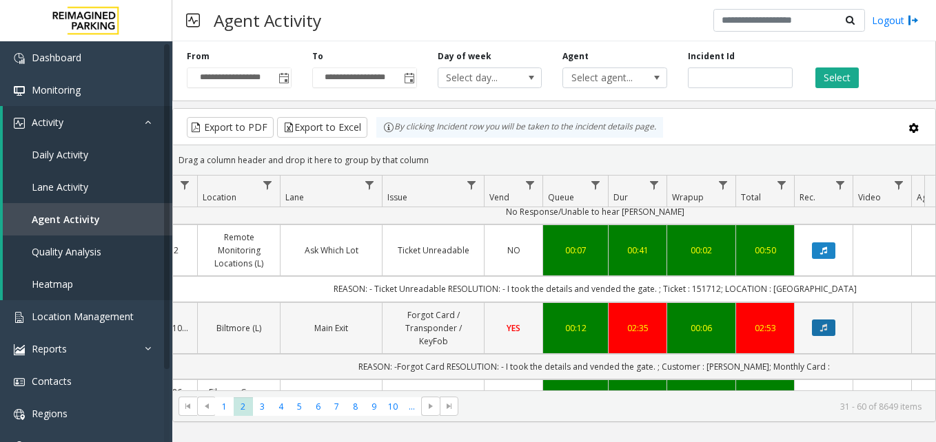
click at [833, 320] on button "Data table" at bounding box center [823, 328] width 23 height 17
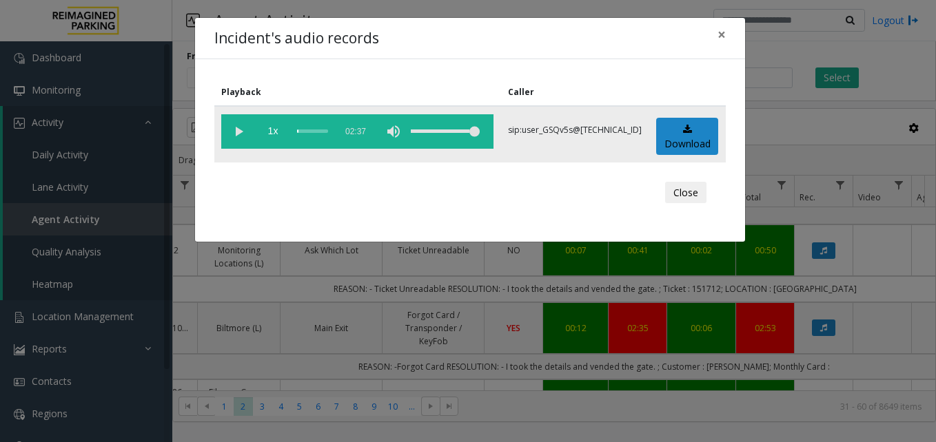
click at [239, 138] on vg-play-pause at bounding box center [238, 131] width 34 height 34
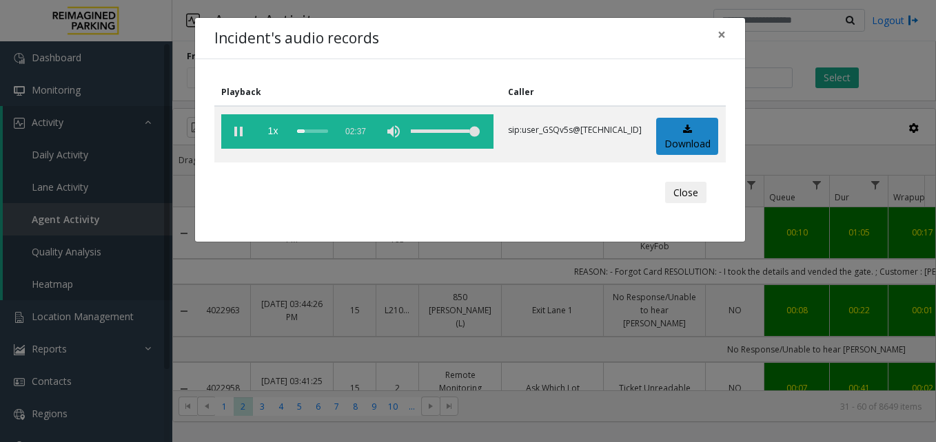
scroll to position [138, 221]
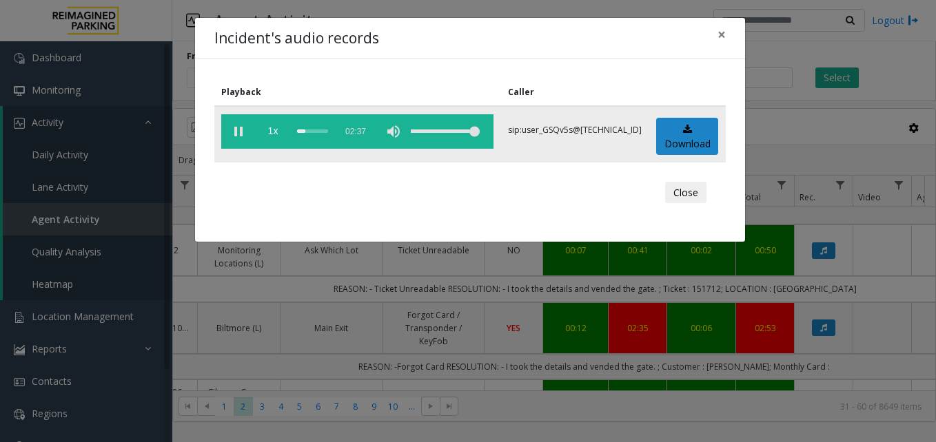
click at [243, 130] on vg-play-pause at bounding box center [238, 131] width 34 height 34
click at [236, 134] on vg-play-pause at bounding box center [238, 131] width 34 height 34
click at [722, 34] on span "×" at bounding box center [721, 34] width 8 height 19
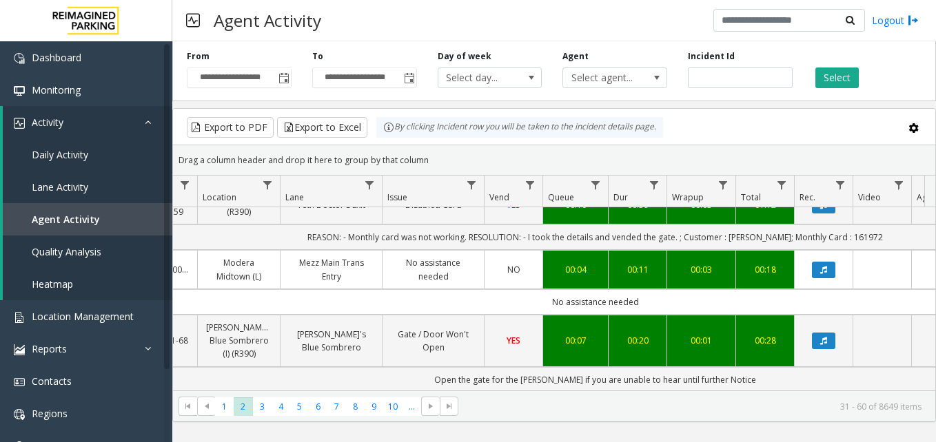
scroll to position [1854, 221]
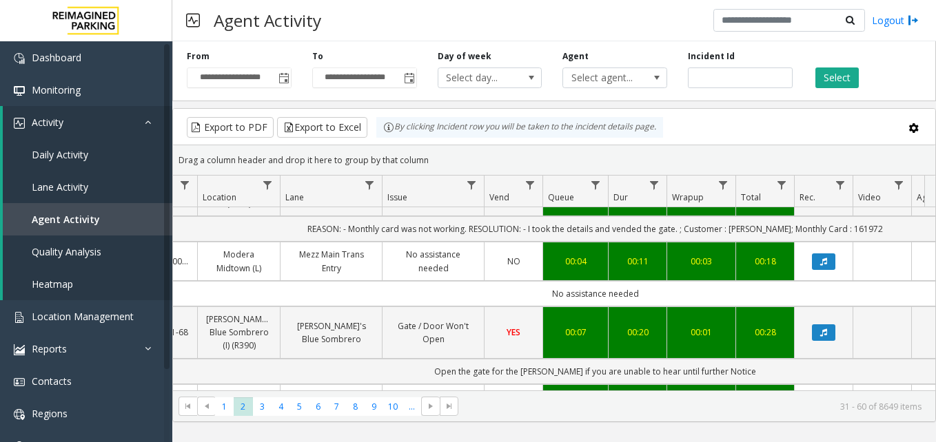
click at [403, 194] on span "Issue" at bounding box center [397, 198] width 20 height 12
click at [471, 192] on link "Data table" at bounding box center [471, 185] width 19 height 19
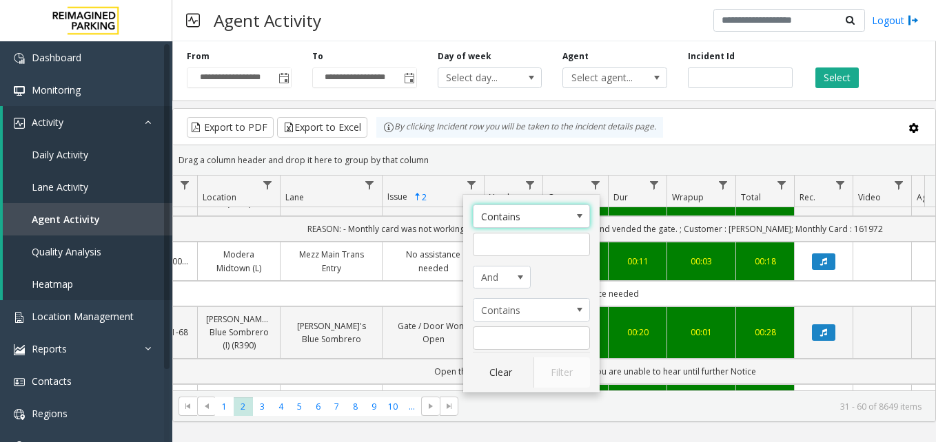
click at [493, 216] on span "Contains" at bounding box center [519, 216] width 92 height 22
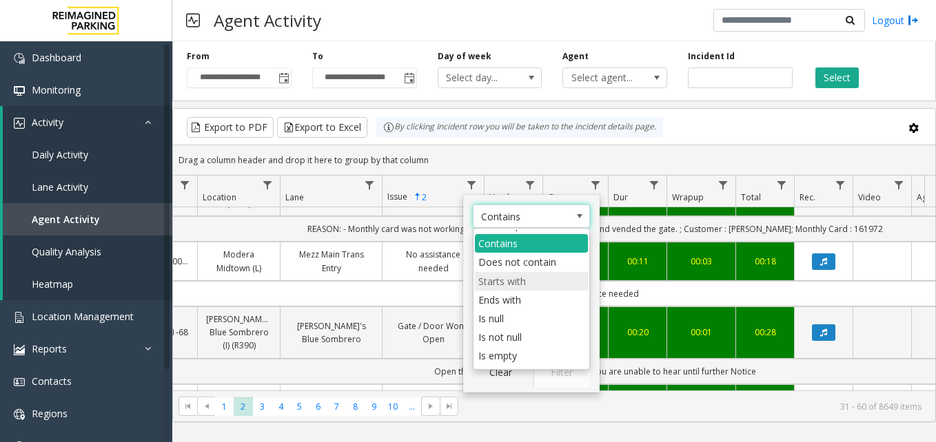
scroll to position [50, 0]
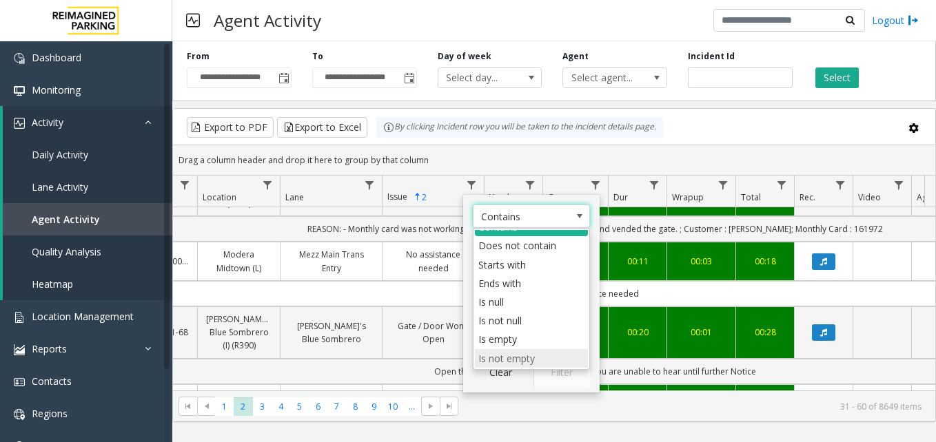
click at [515, 362] on li "Is not empty" at bounding box center [531, 358] width 113 height 19
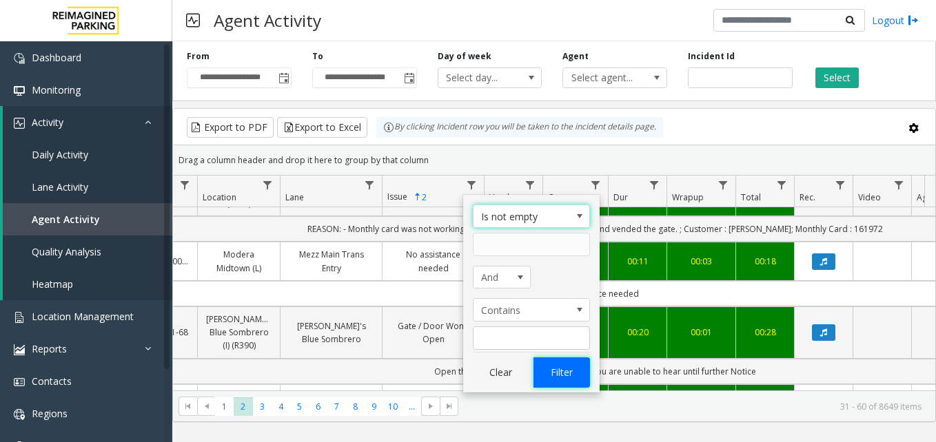
click at [543, 370] on button "Filter" at bounding box center [561, 373] width 57 height 30
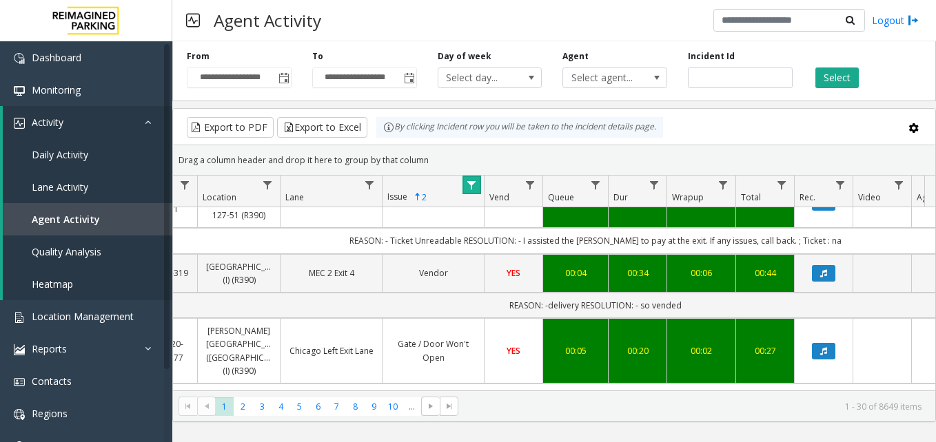
scroll to position [965, 221]
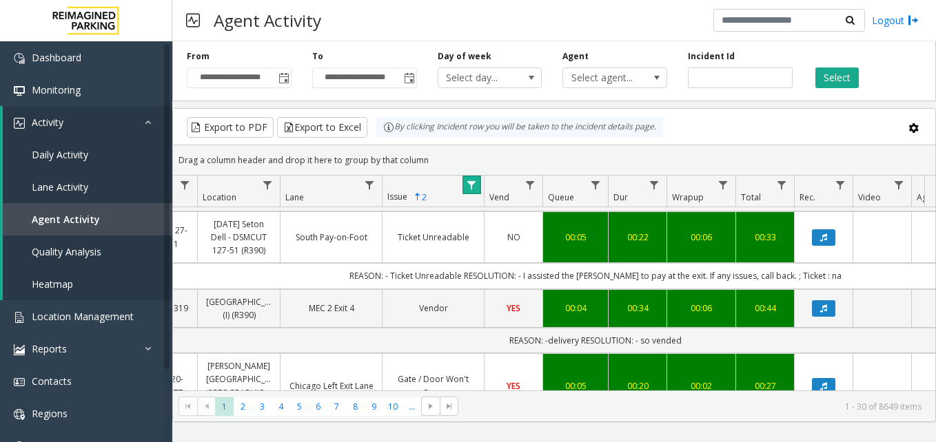
click at [476, 187] on span "Data table" at bounding box center [471, 185] width 11 height 11
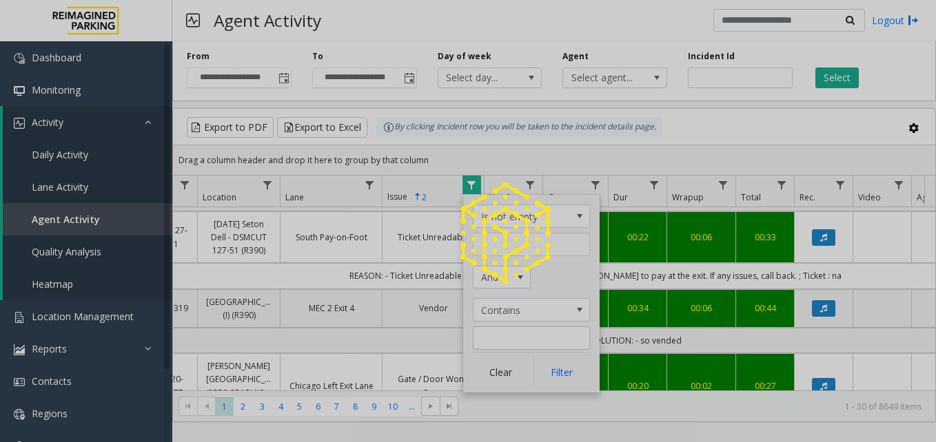
click at [506, 363] on div at bounding box center [468, 221] width 936 height 442
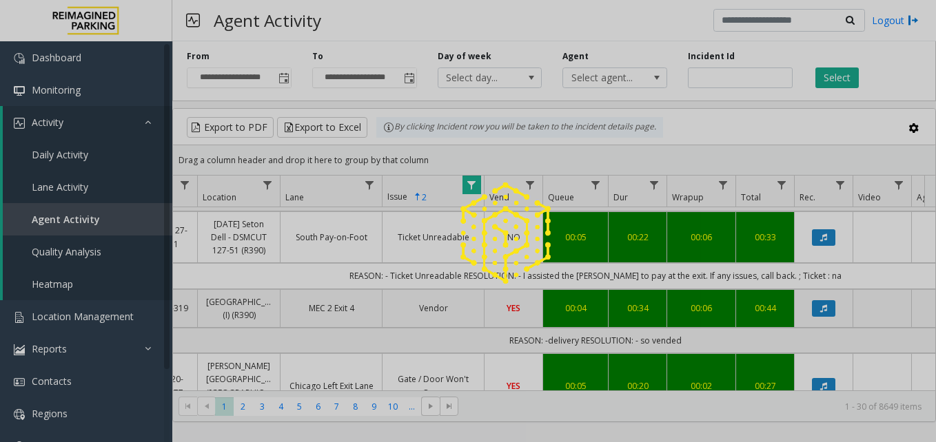
click at [506, 363] on div at bounding box center [468, 221] width 936 height 442
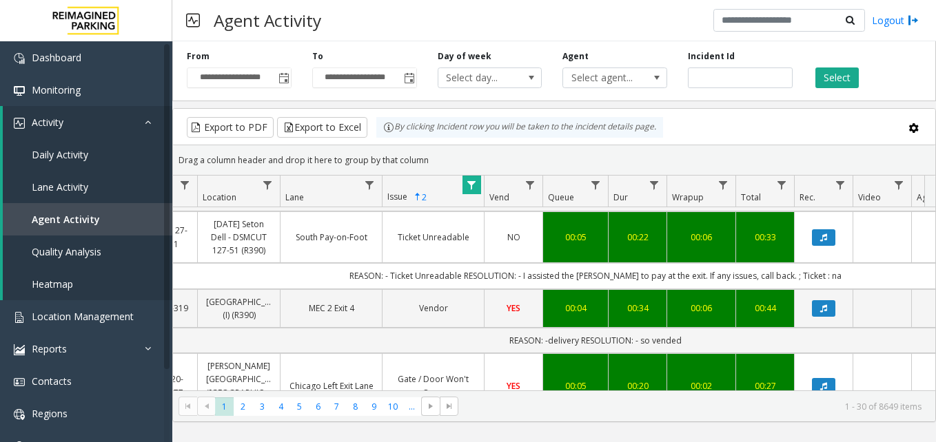
click at [472, 187] on span "Data table" at bounding box center [471, 185] width 11 height 11
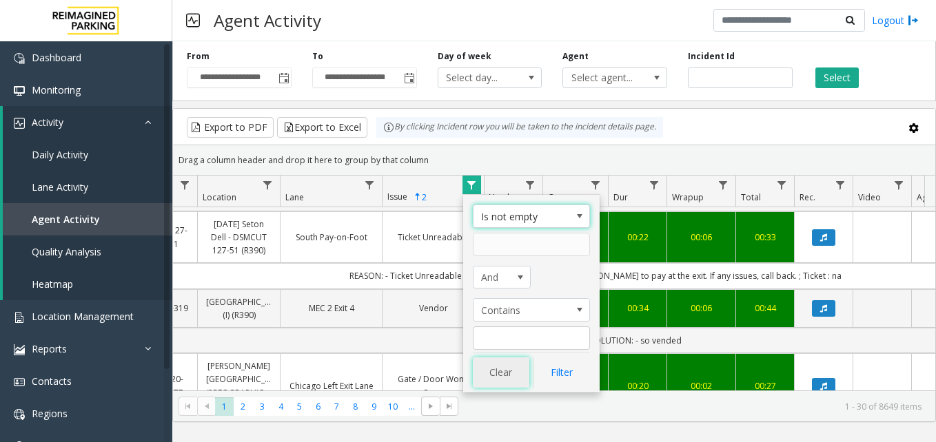
click at [496, 367] on button "Clear" at bounding box center [501, 373] width 57 height 30
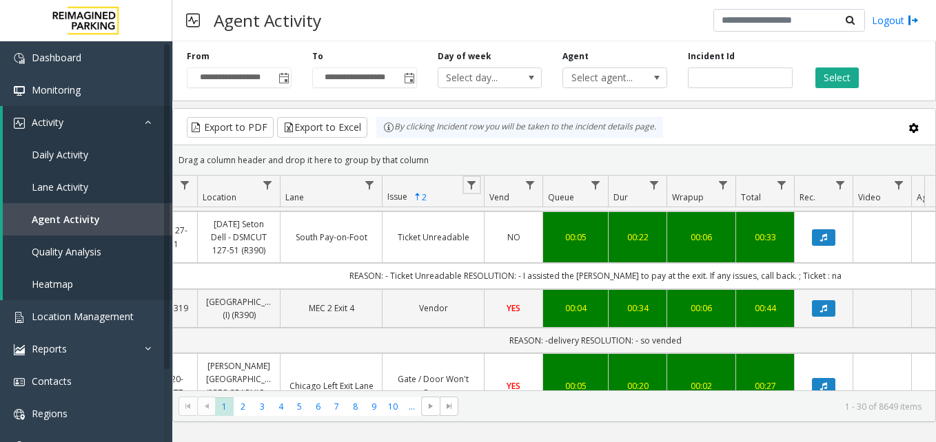
click at [444, 200] on th "Issue 2 Sorted Ascending" at bounding box center [433, 192] width 102 height 32
click at [426, 195] on span "2" at bounding box center [424, 197] width 5 height 11
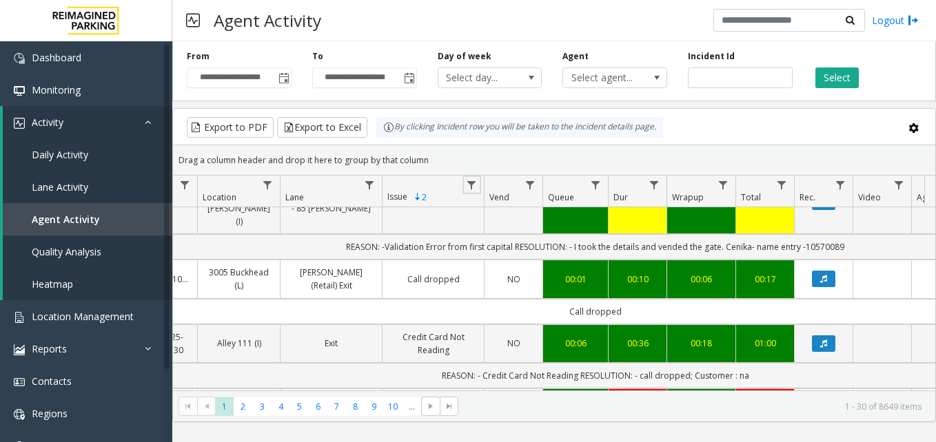
scroll to position [1310, 221]
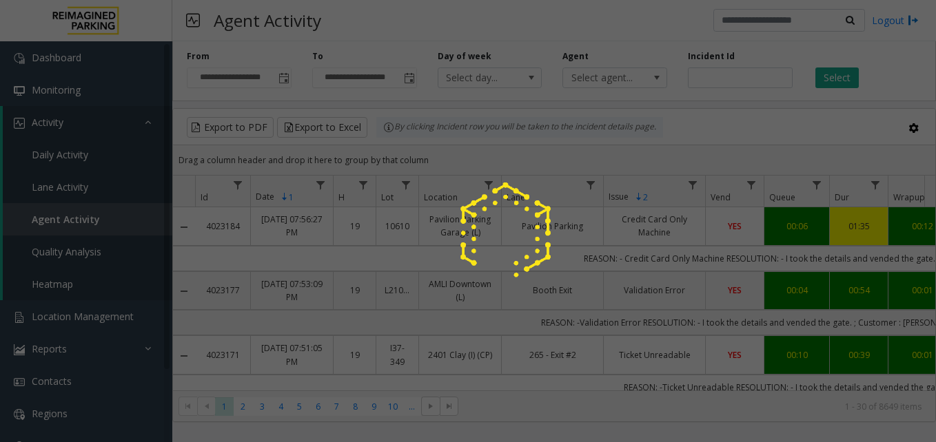
scroll to position [1310, 221]
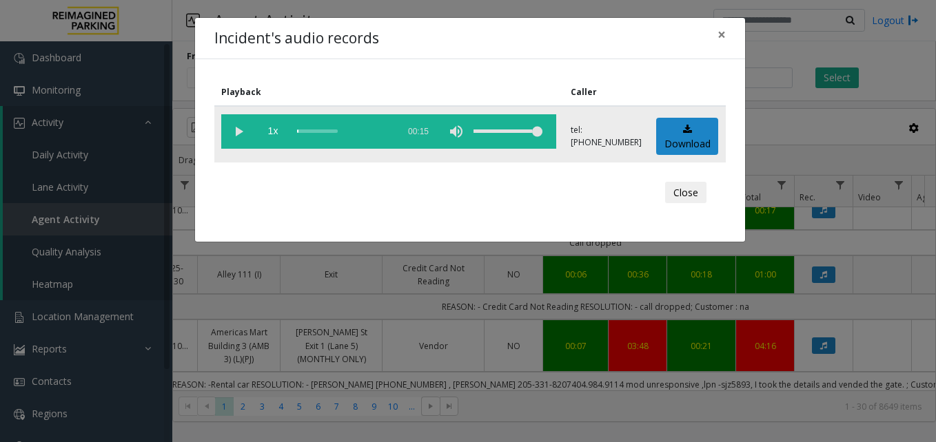
click at [236, 126] on vg-play-pause at bounding box center [238, 131] width 34 height 34
click at [717, 41] on span "×" at bounding box center [721, 34] width 8 height 19
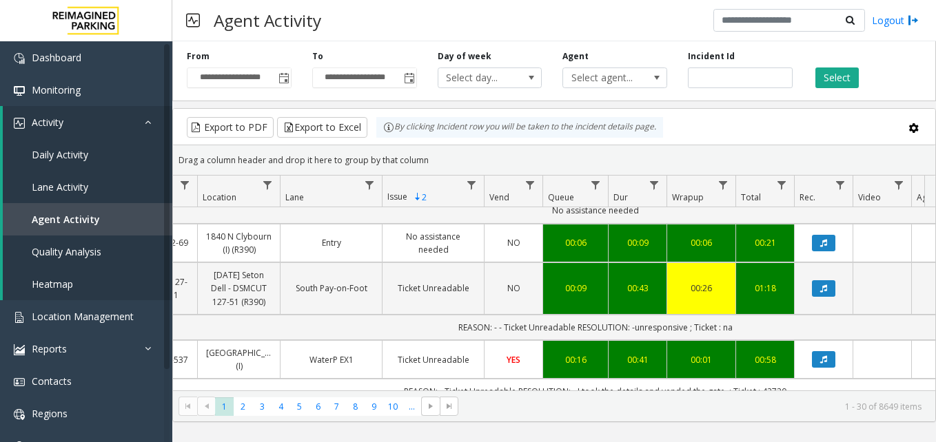
scroll to position [1855, 221]
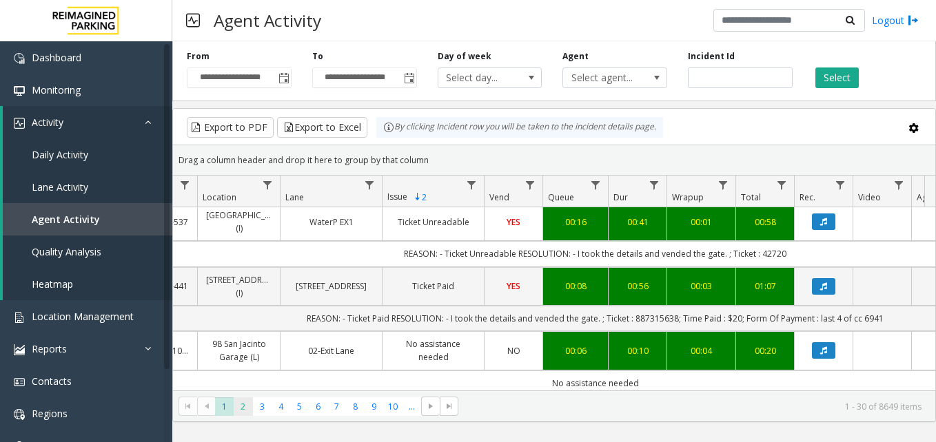
click at [237, 400] on span "2" at bounding box center [243, 407] width 19 height 19
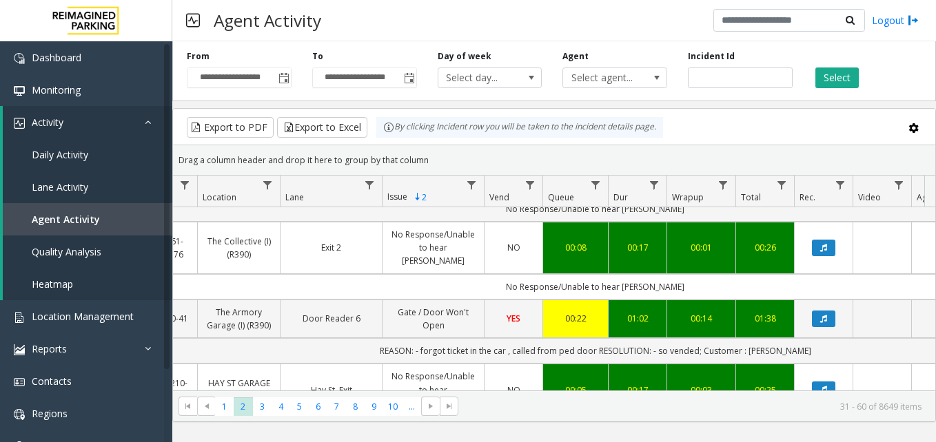
scroll to position [1854, 221]
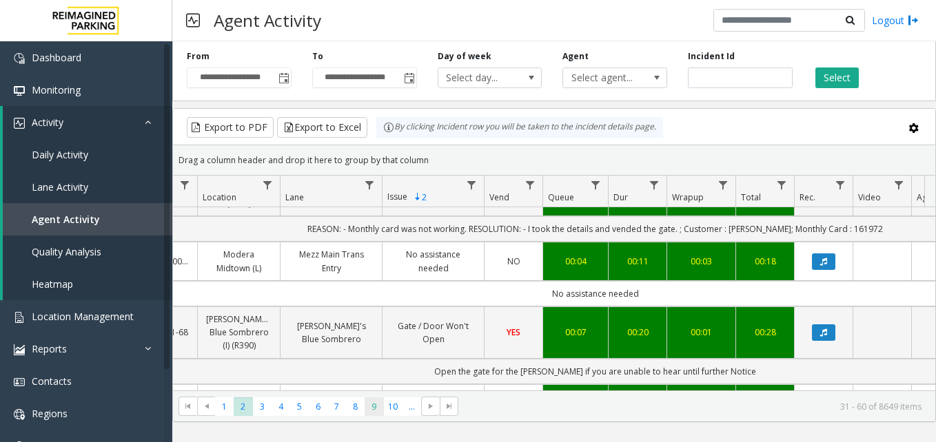
click at [367, 409] on span "9" at bounding box center [374, 407] width 19 height 19
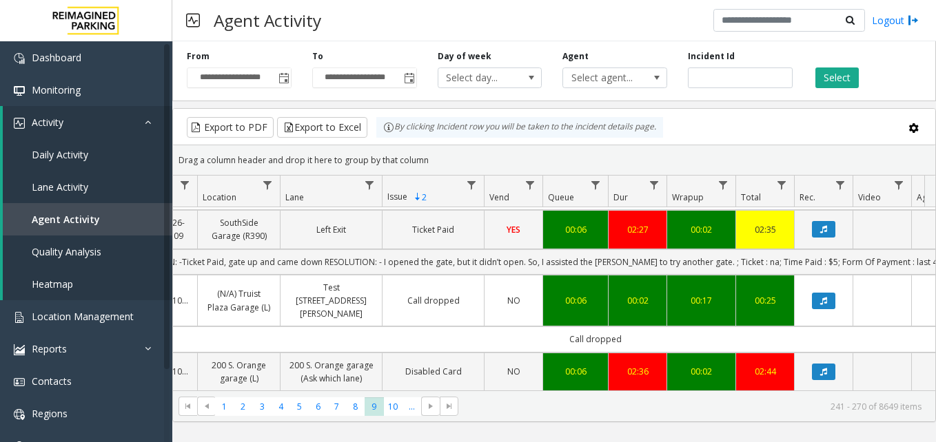
scroll to position [844, 221]
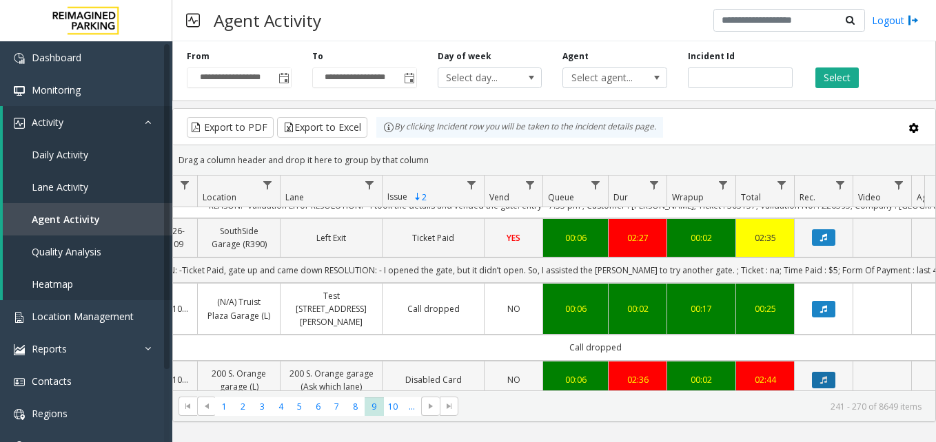
click at [822, 376] on icon "Data table" at bounding box center [823, 380] width 7 height 8
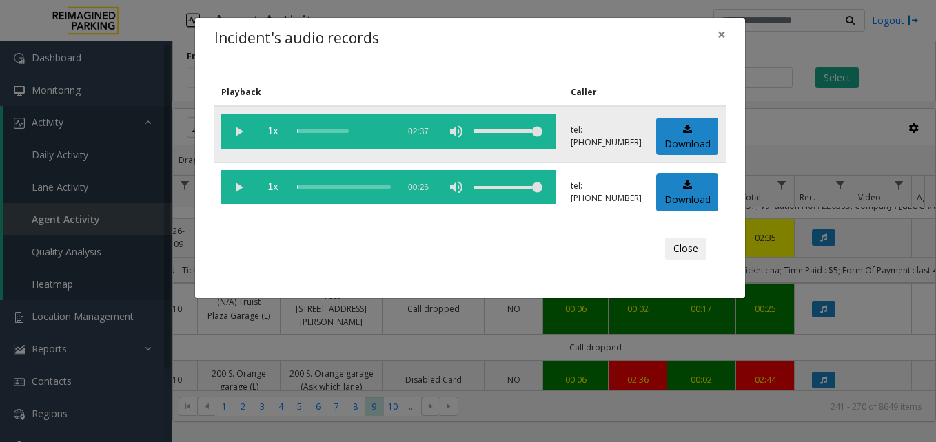
click at [236, 134] on vg-play-pause at bounding box center [238, 131] width 34 height 34
click at [721, 36] on span "×" at bounding box center [721, 34] width 8 height 19
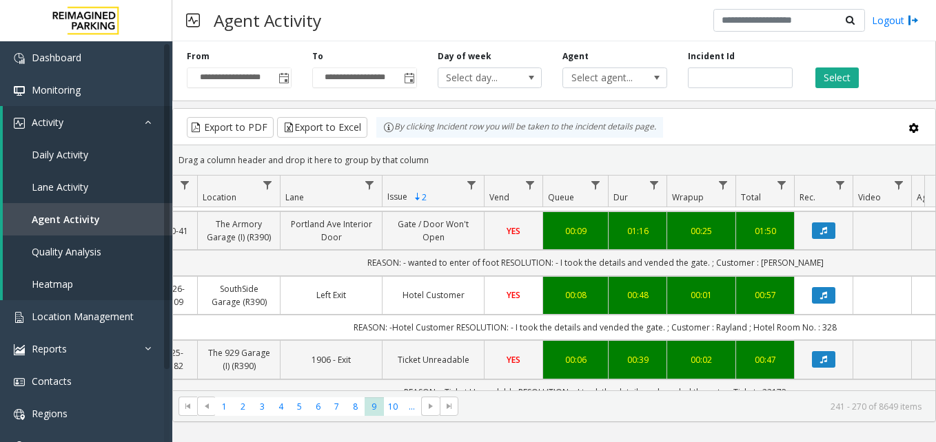
scroll to position [1188, 221]
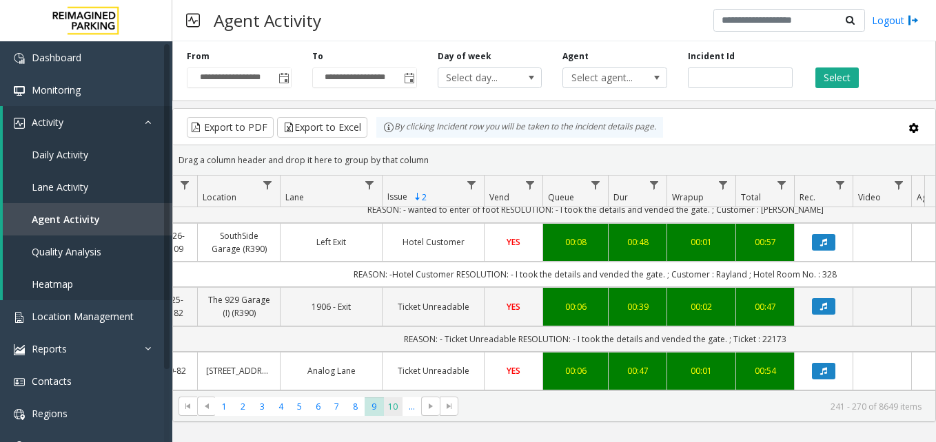
click at [399, 410] on span "10" at bounding box center [393, 407] width 19 height 19
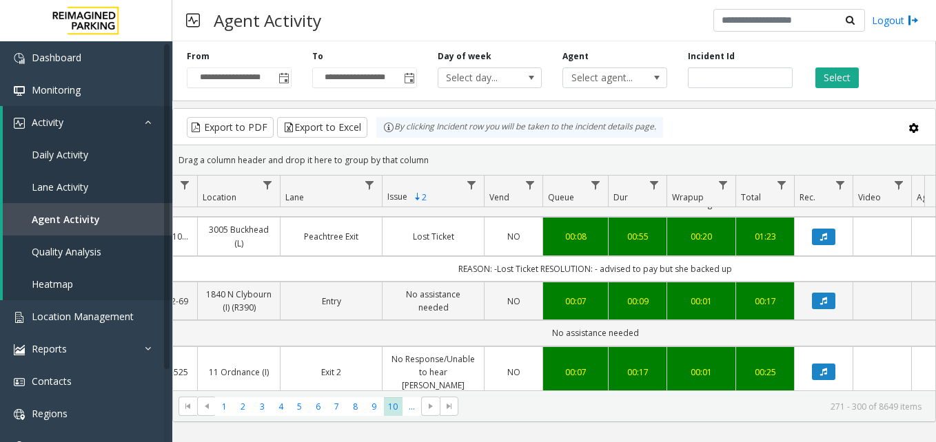
scroll to position [1880, 221]
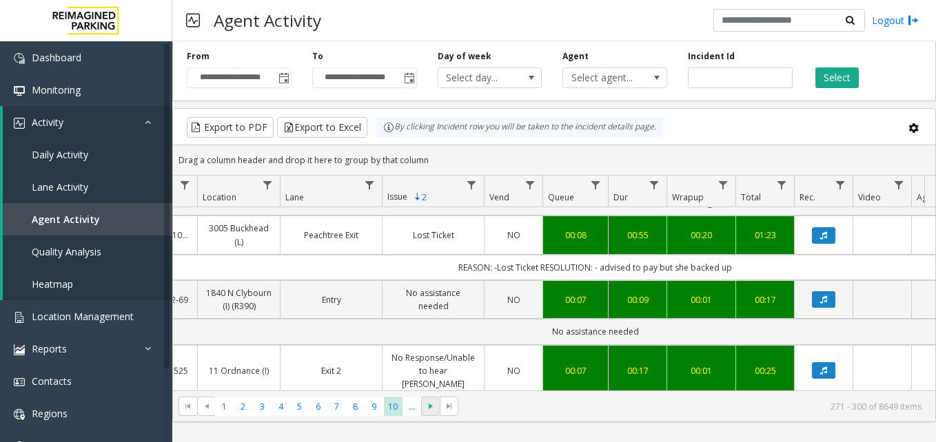
click at [421, 408] on span at bounding box center [430, 406] width 19 height 19
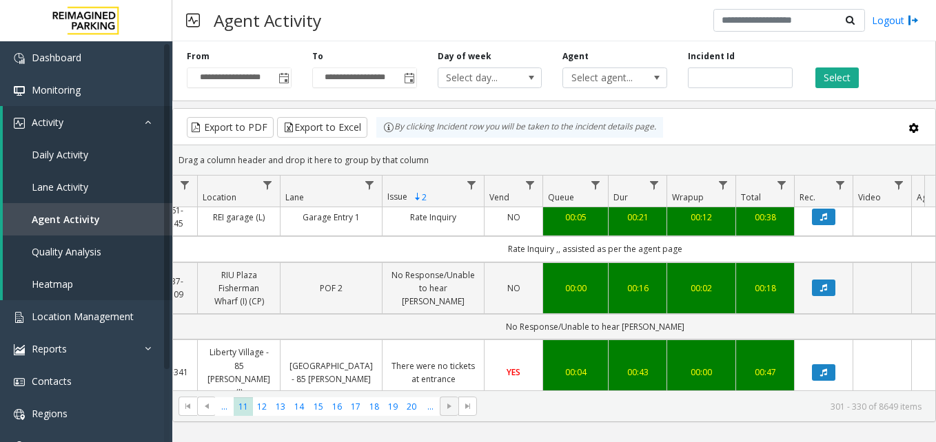
scroll to position [620, 221]
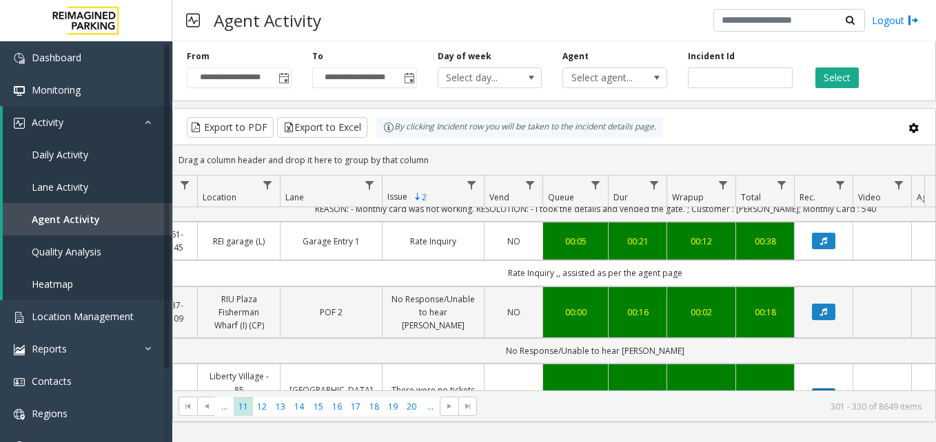
click at [819, 389] on button "Data table" at bounding box center [823, 397] width 23 height 17
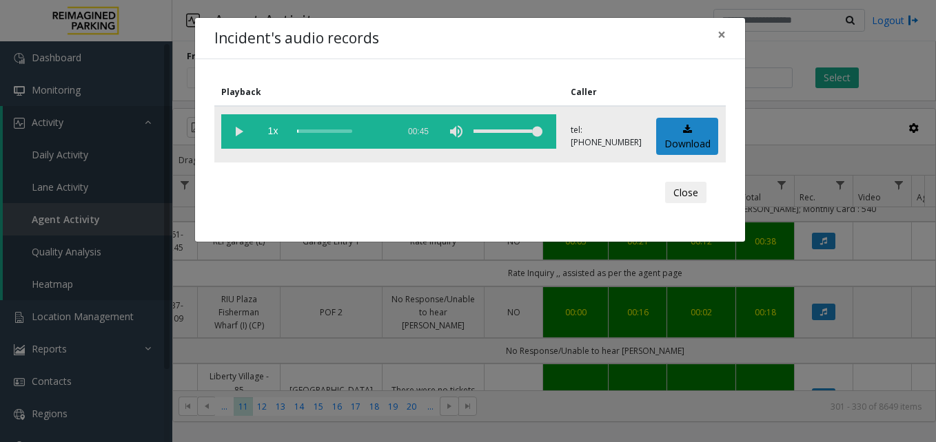
click at [243, 130] on vg-play-pause at bounding box center [238, 131] width 34 height 34
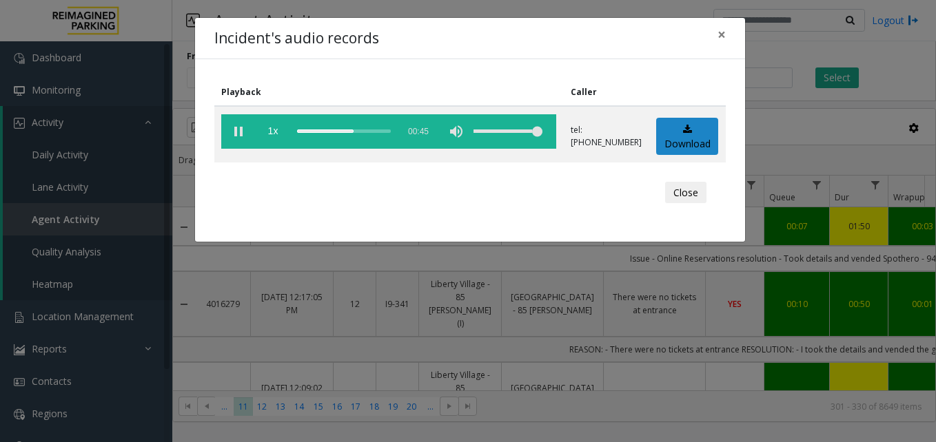
scroll to position [620, 221]
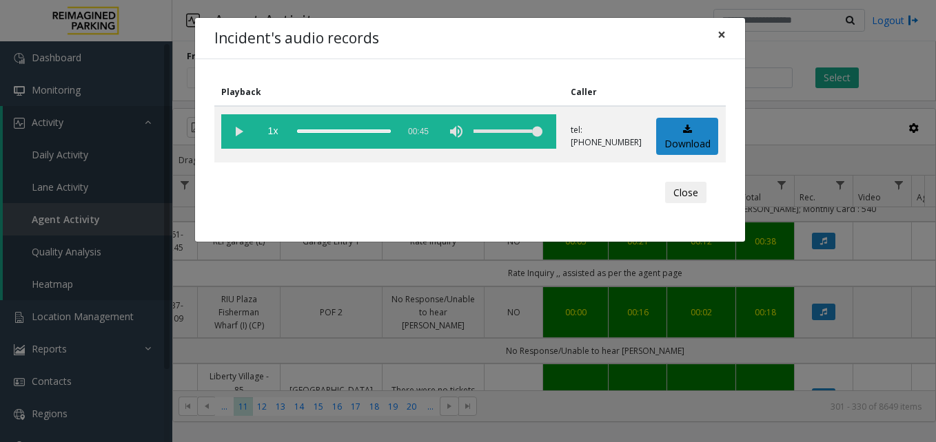
click at [722, 32] on span "×" at bounding box center [721, 34] width 8 height 19
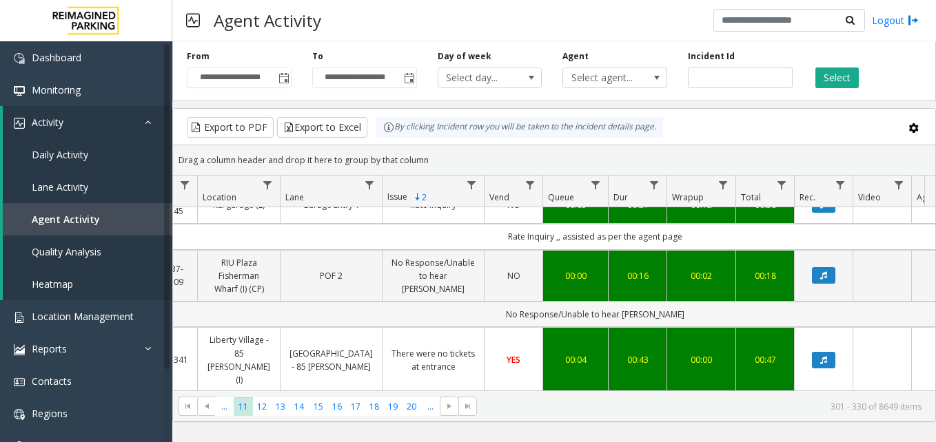
scroll to position [689, 221]
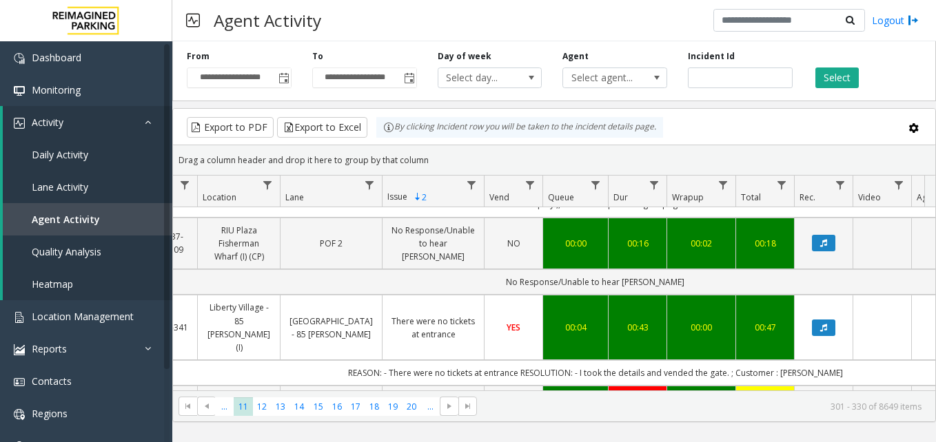
click at [828, 404] on button "Data table" at bounding box center [823, 412] width 23 height 17
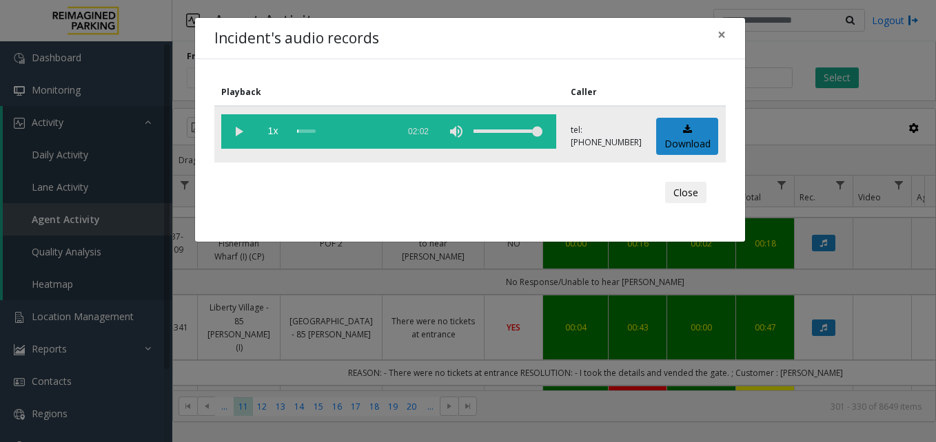
click at [238, 133] on vg-play-pause at bounding box center [238, 131] width 34 height 34
click at [717, 39] on span "×" at bounding box center [721, 34] width 8 height 19
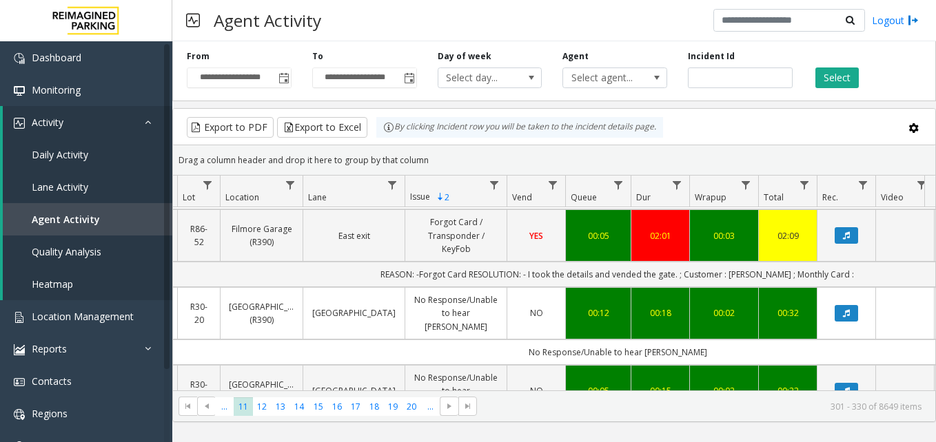
scroll to position [866, 203]
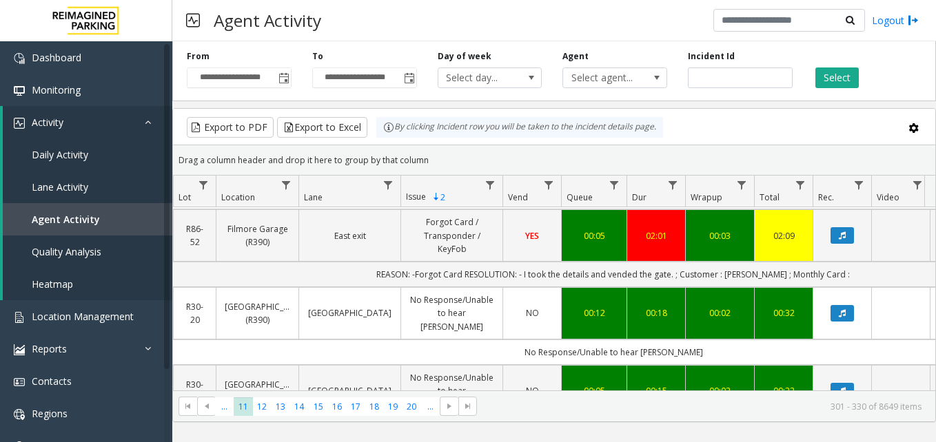
drag, startPoint x: 649, startPoint y: 310, endPoint x: 670, endPoint y: 314, distance: 21.8
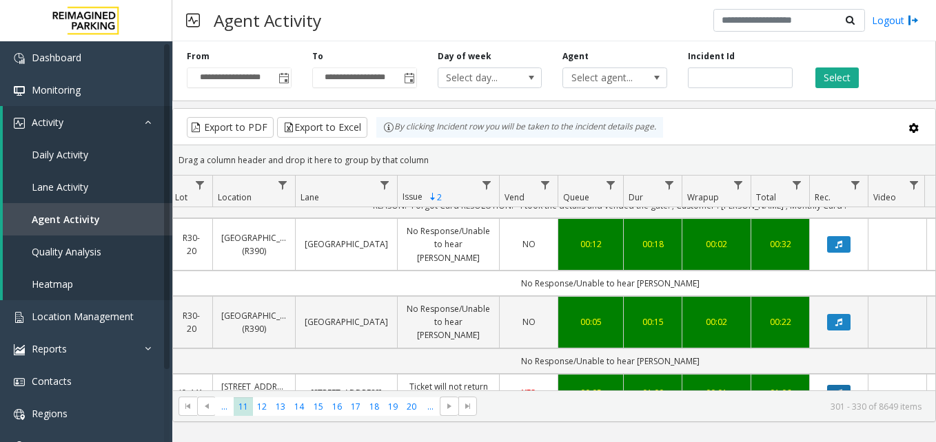
click at [837, 389] on icon "Data table" at bounding box center [838, 393] width 7 height 8
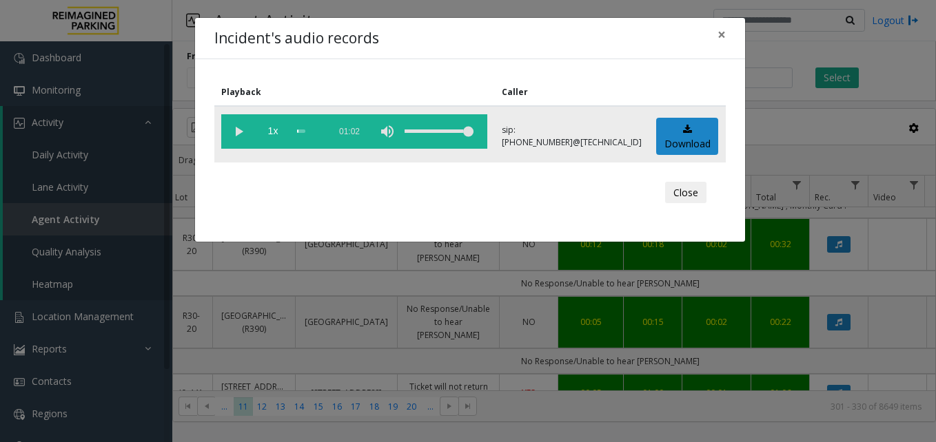
click at [234, 130] on vg-play-pause at bounding box center [238, 131] width 34 height 34
click at [302, 137] on vg-controls "1x 01:02" at bounding box center [354, 131] width 266 height 34
click at [719, 33] on span "×" at bounding box center [721, 34] width 8 height 19
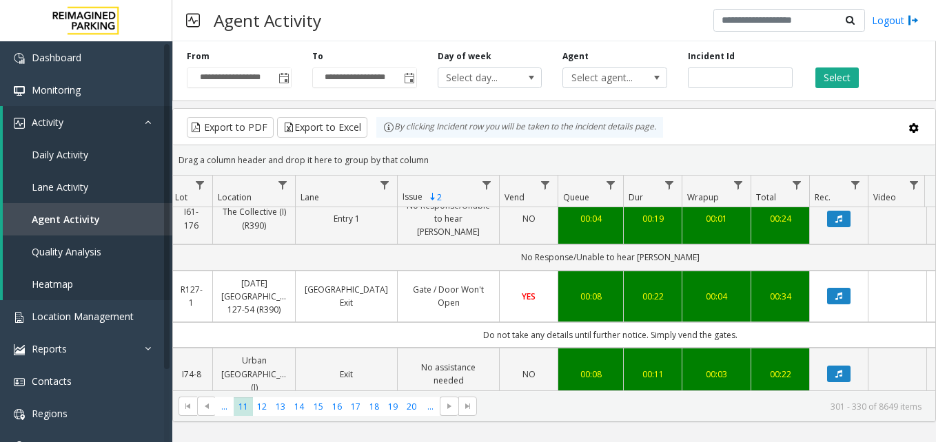
scroll to position [1841, 206]
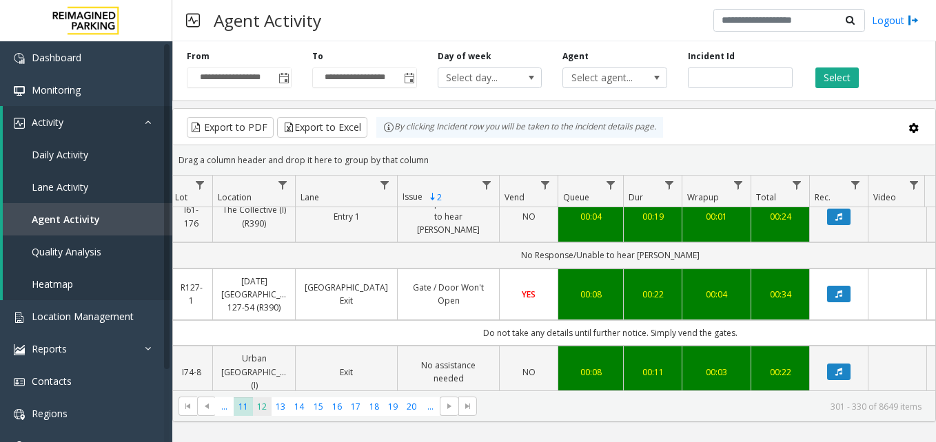
click at [260, 415] on span "12" at bounding box center [262, 407] width 19 height 19
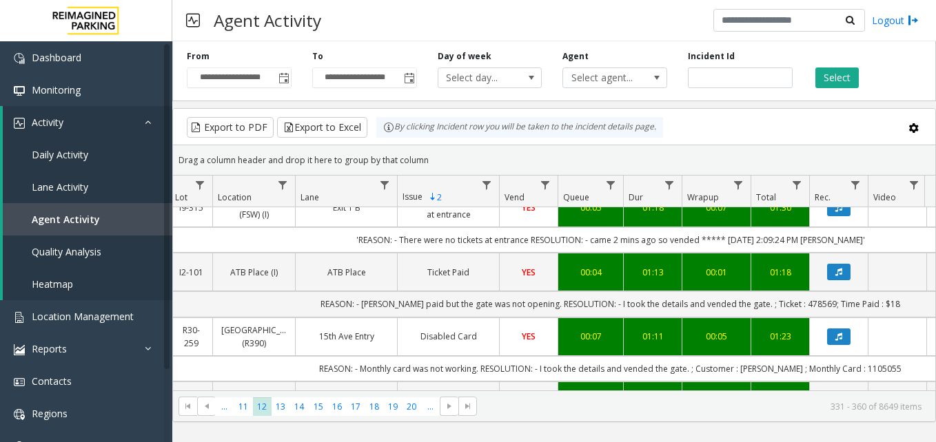
scroll to position [1841, 206]
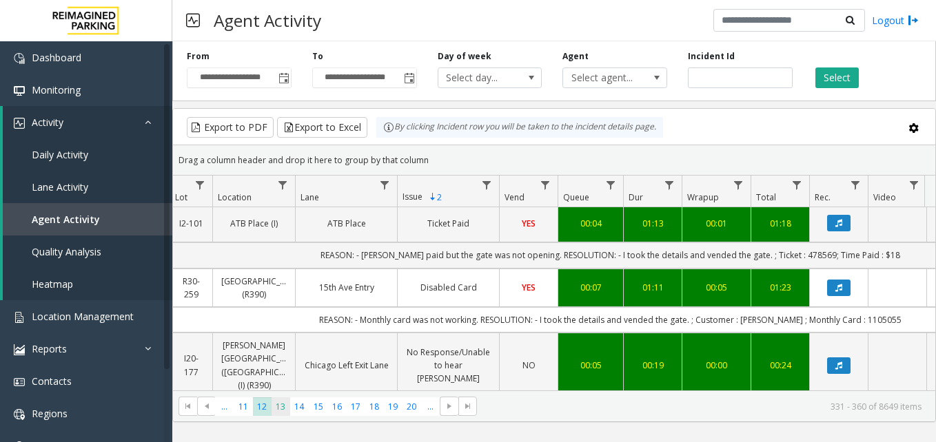
click at [279, 411] on span "13" at bounding box center [281, 407] width 19 height 19
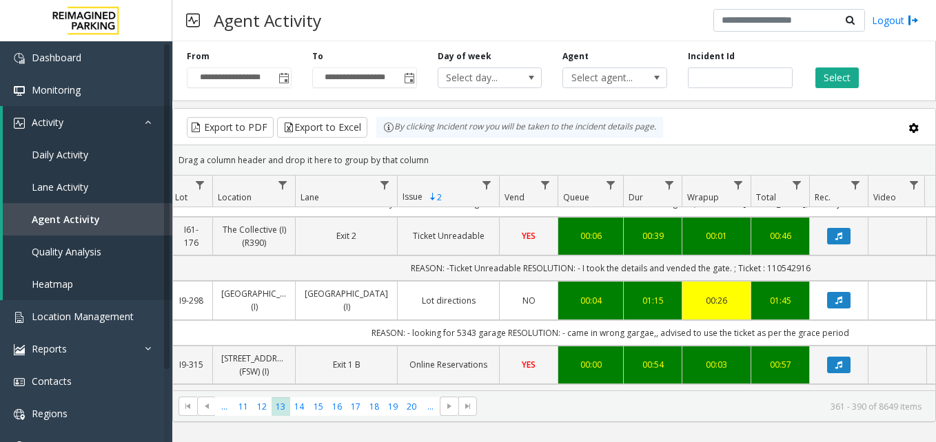
scroll to position [827, 206]
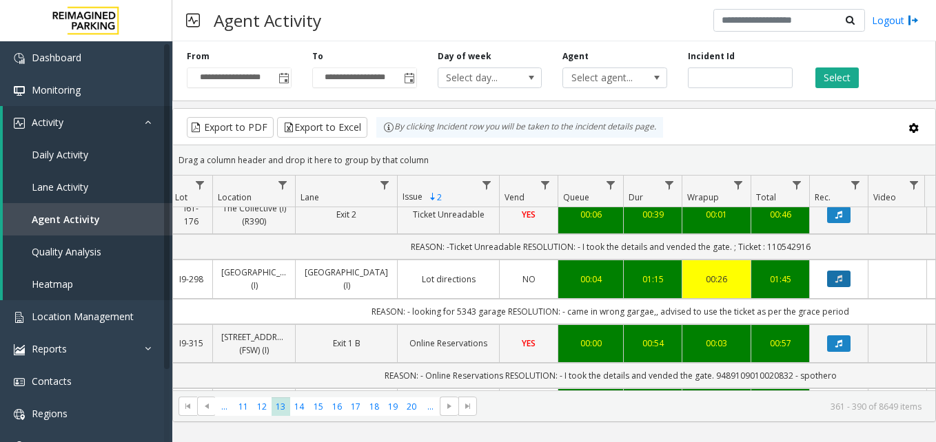
click at [836, 275] on icon "Data table" at bounding box center [838, 279] width 7 height 8
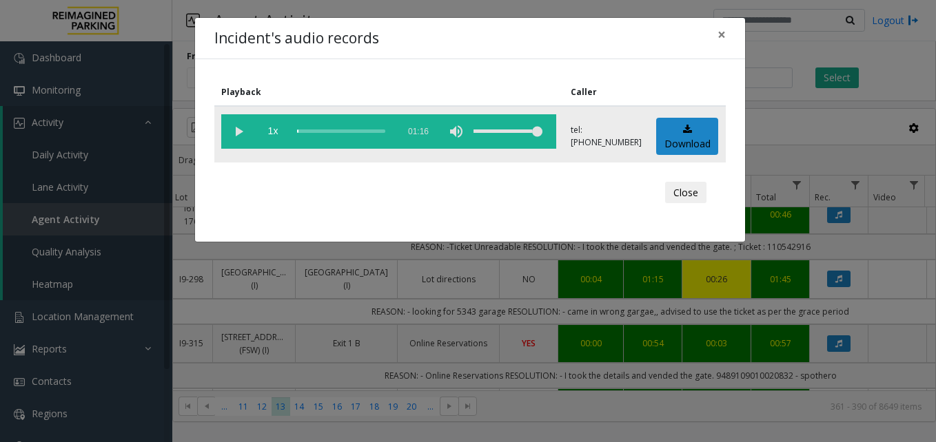
click at [234, 127] on vg-play-pause at bounding box center [238, 131] width 34 height 34
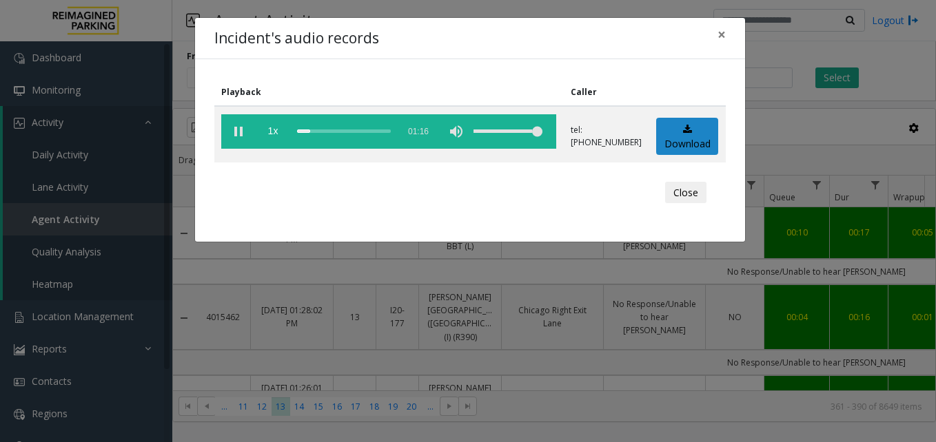
scroll to position [827, 206]
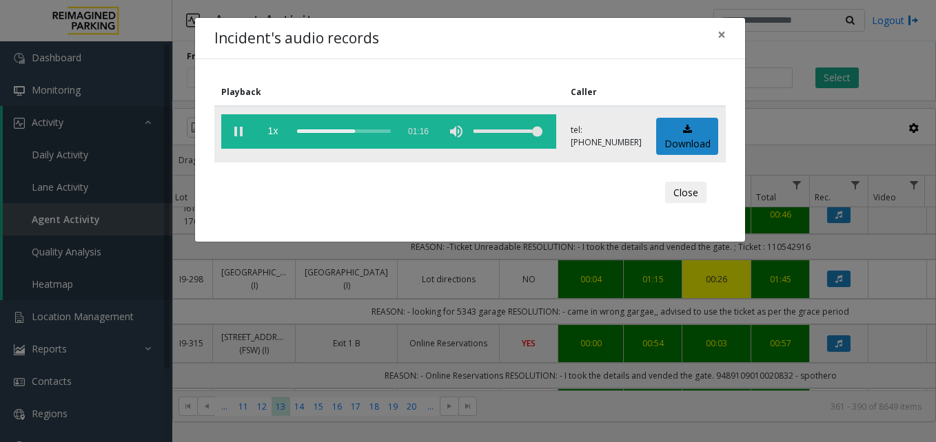
drag, startPoint x: 0, startPoint y: 0, endPoint x: 236, endPoint y: 128, distance: 268.0
click at [236, 128] on vg-play-pause at bounding box center [238, 131] width 34 height 34
